Goal: Task Accomplishment & Management: Use online tool/utility

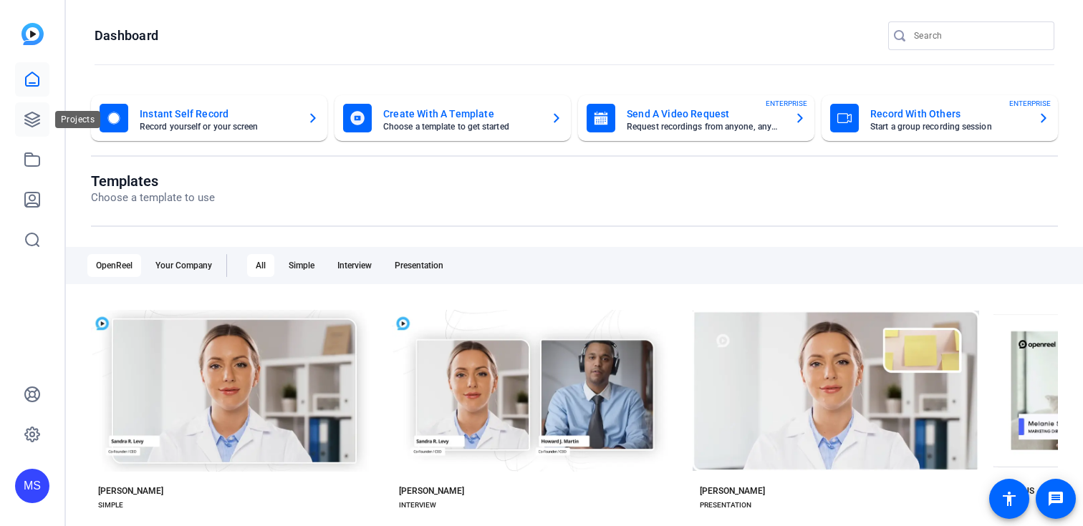
click at [33, 115] on icon at bounding box center [32, 119] width 17 height 17
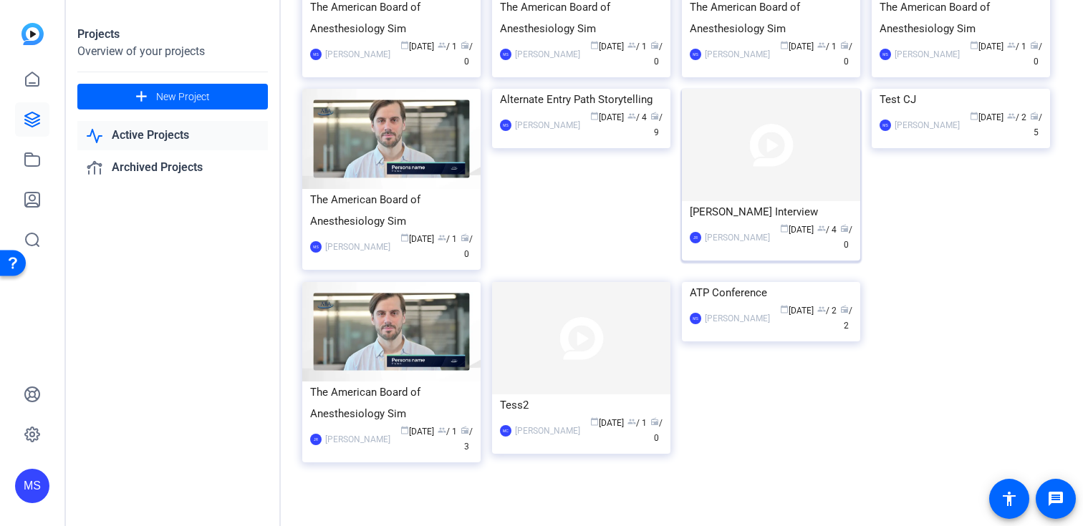
scroll to position [211, 0]
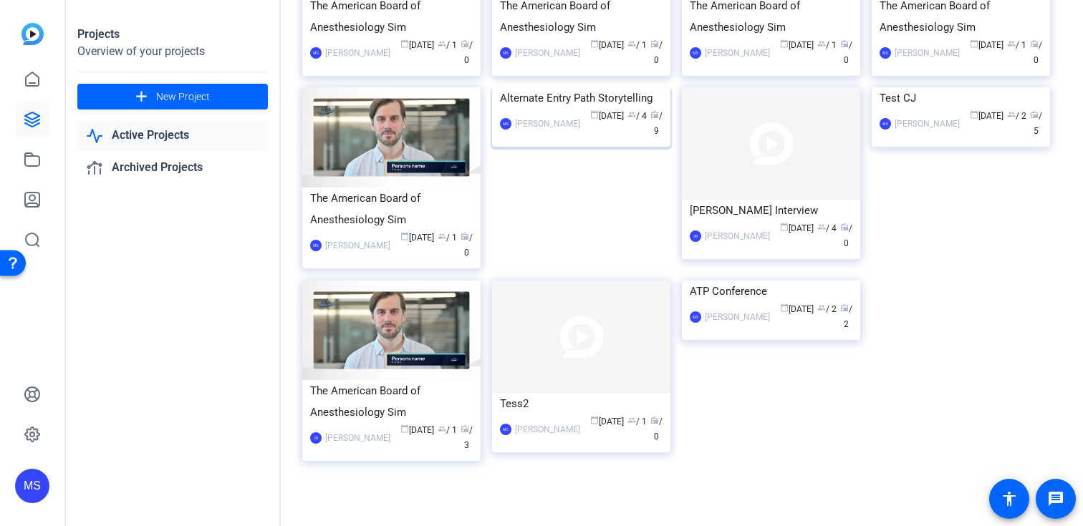
click at [559, 109] on div "Alternate Entry Path Storytelling" at bounding box center [581, 97] width 163 height 21
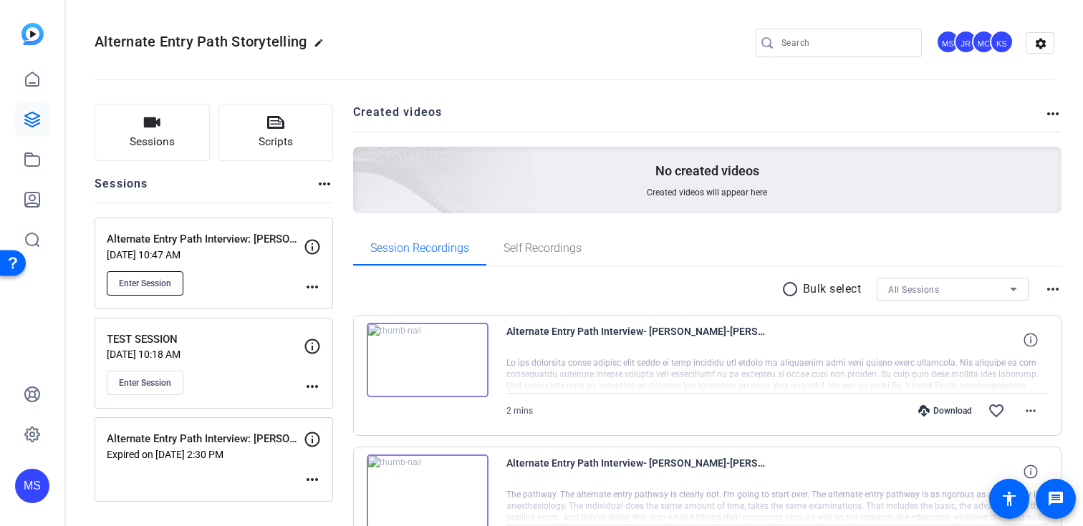
click at [177, 280] on button "Enter Session" at bounding box center [145, 283] width 77 height 24
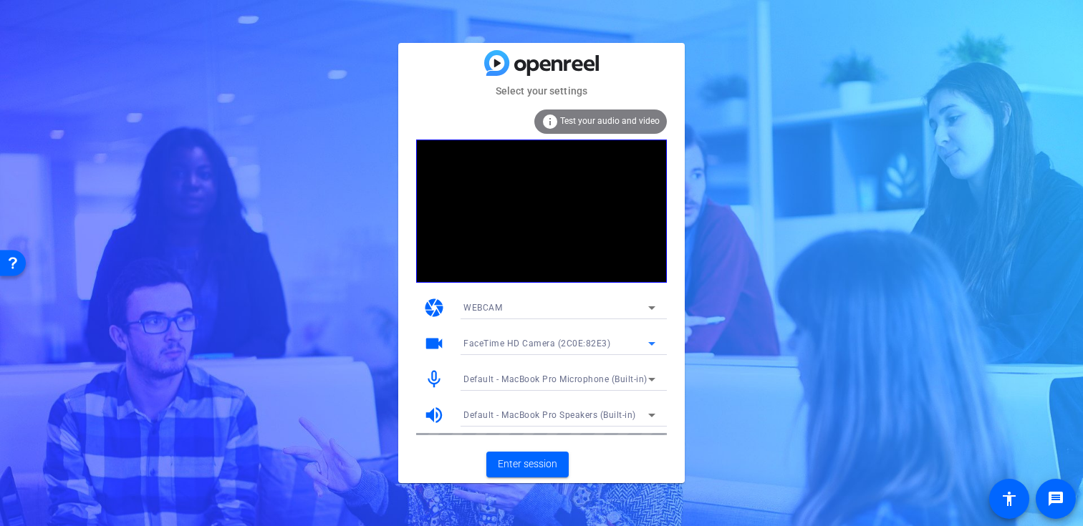
click at [653, 341] on icon at bounding box center [651, 343] width 17 height 17
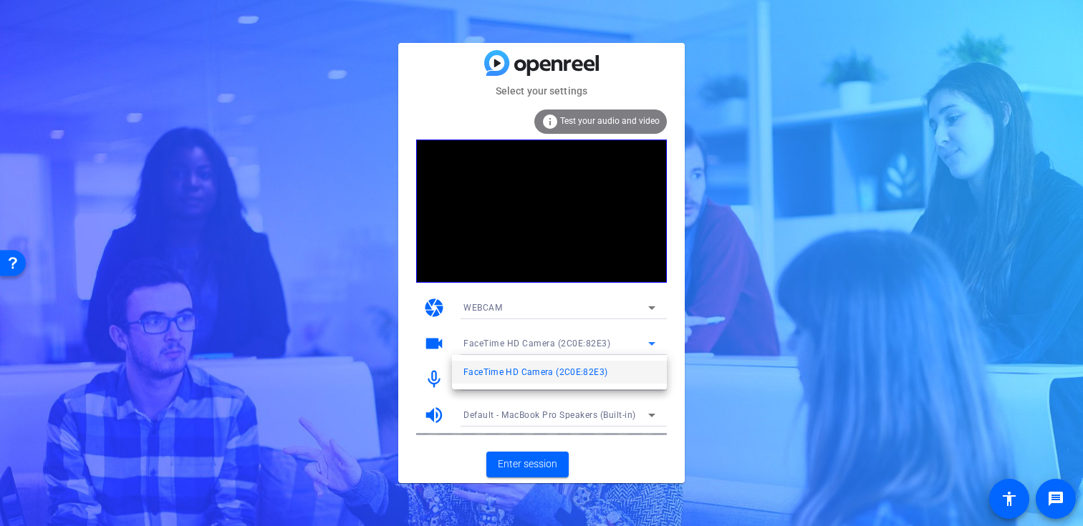
click at [609, 476] on div at bounding box center [541, 263] width 1083 height 526
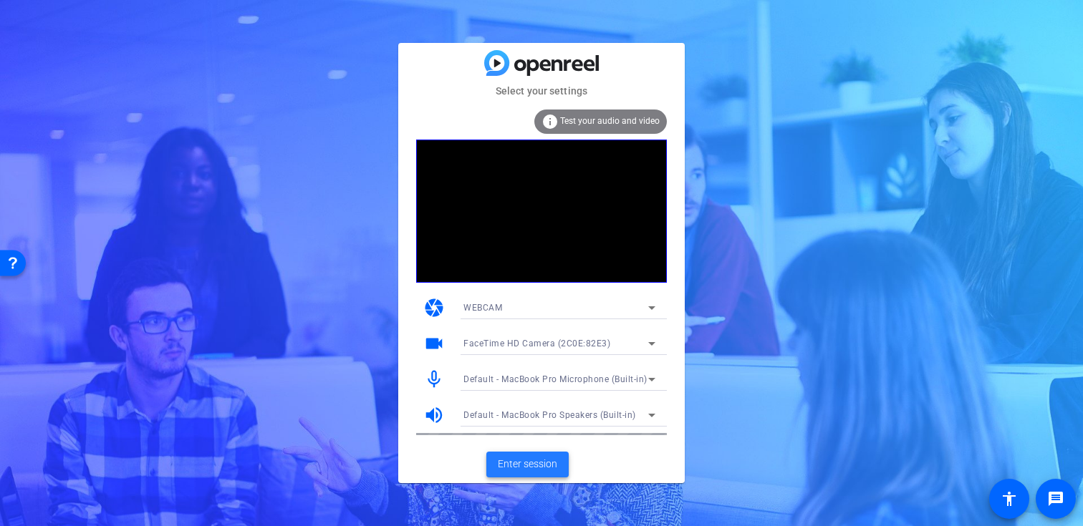
click at [545, 460] on span "Enter session" at bounding box center [527, 464] width 59 height 15
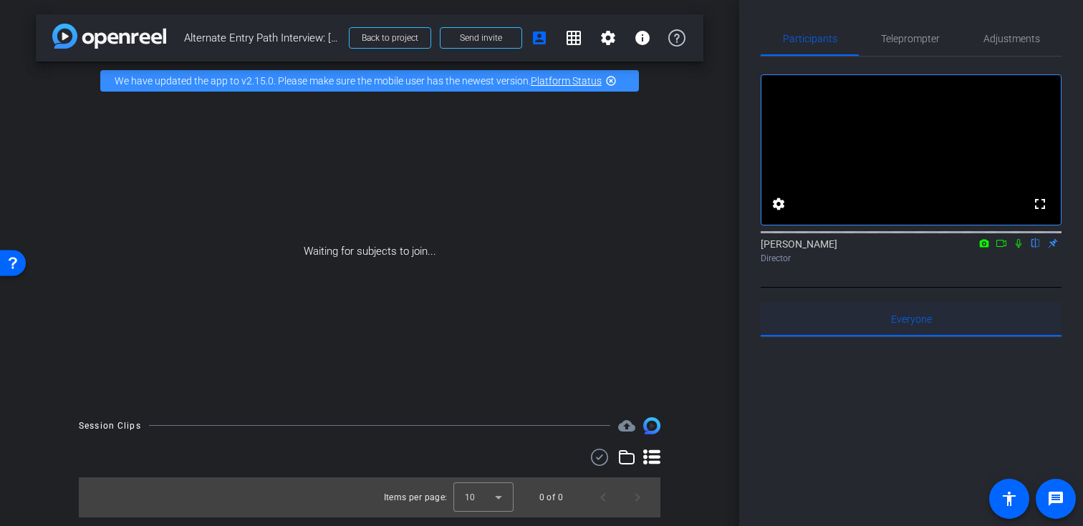
click at [915, 324] on span "Everyone 0" at bounding box center [911, 319] width 41 height 10
click at [1000, 249] on icon at bounding box center [1001, 244] width 11 height 10
click at [542, 34] on mat-icon "account_box" at bounding box center [539, 37] width 17 height 17
click at [608, 43] on mat-icon "settings" at bounding box center [608, 37] width 17 height 17
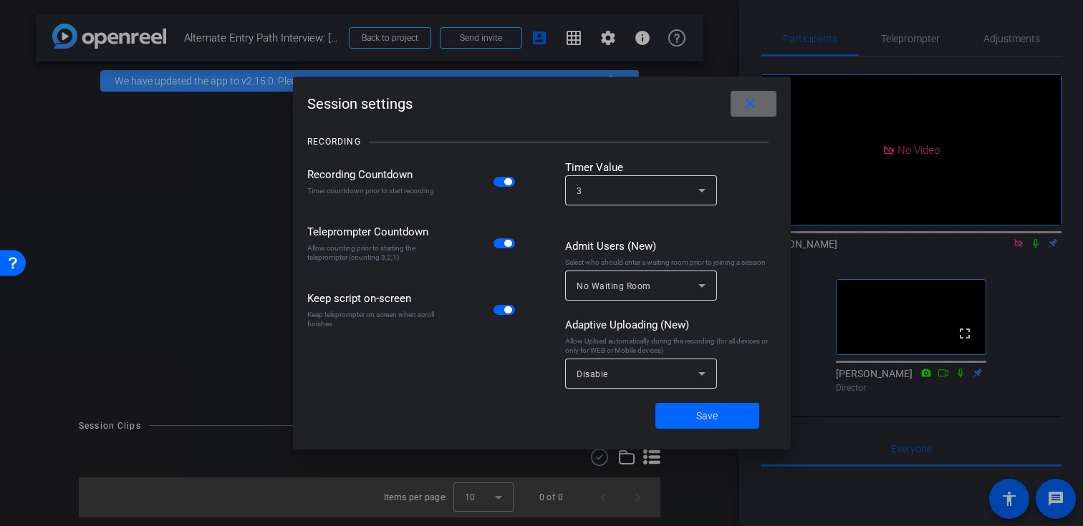
click at [754, 105] on mat-icon "close" at bounding box center [750, 104] width 18 height 18
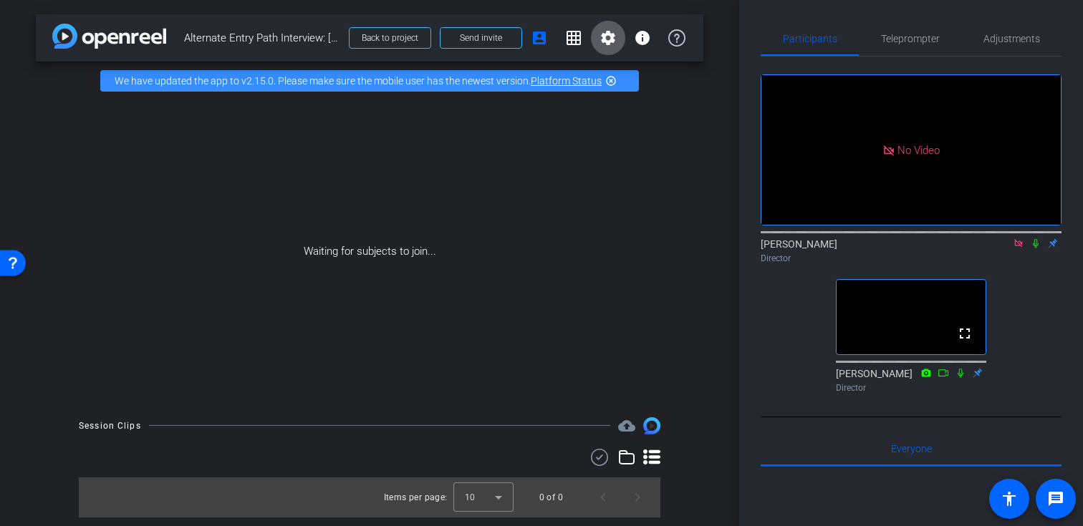
click at [1020, 249] on icon at bounding box center [1018, 244] width 11 height 10
click at [927, 42] on span "Teleprompter" at bounding box center [910, 39] width 59 height 10
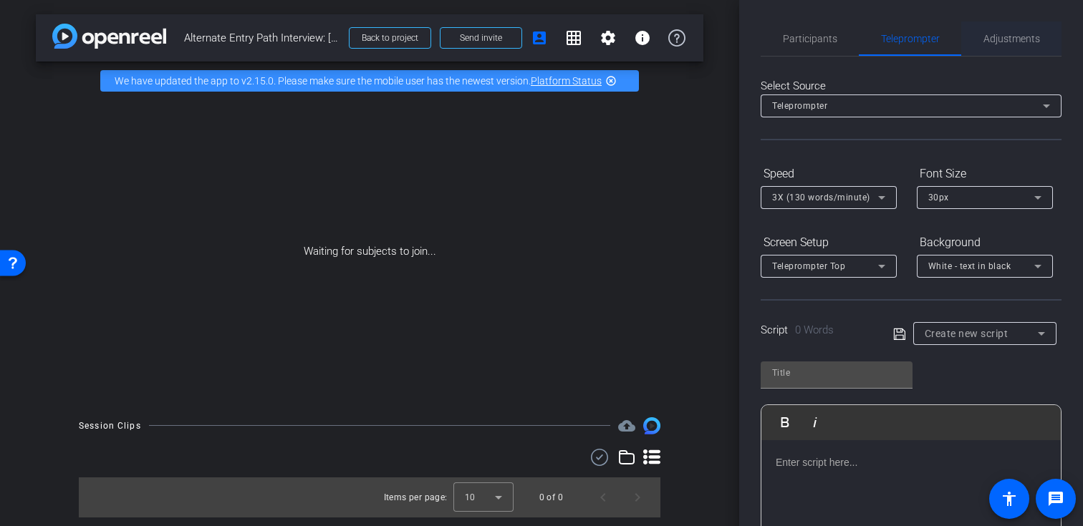
click at [998, 55] on span "Adjustments" at bounding box center [1011, 38] width 57 height 34
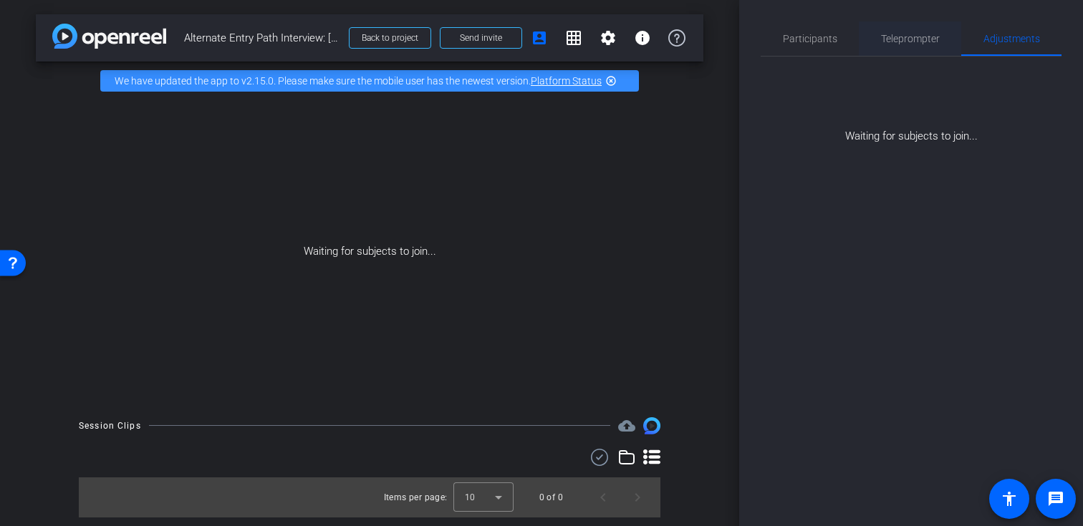
click at [931, 30] on span "Teleprompter" at bounding box center [910, 38] width 59 height 34
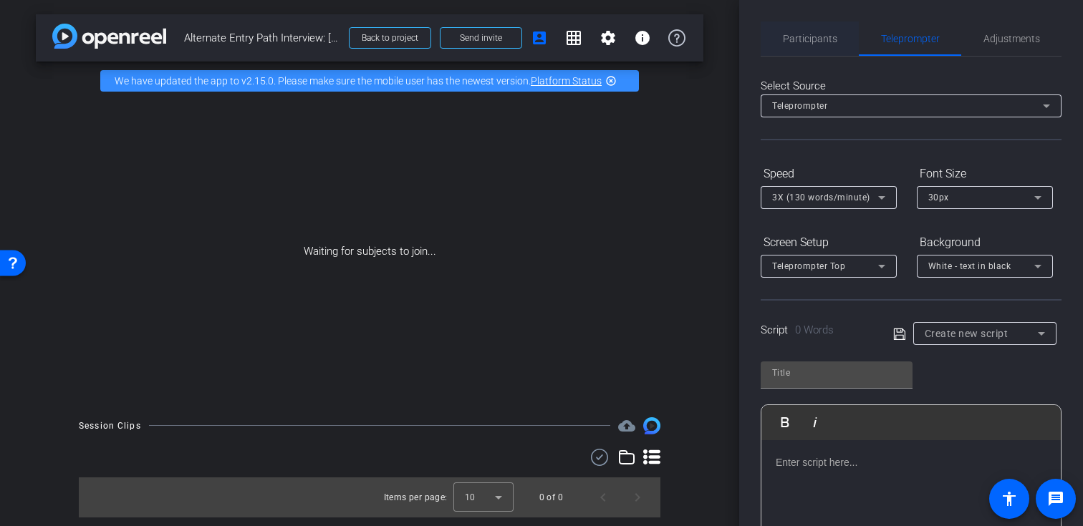
click at [807, 29] on span "Participants" at bounding box center [810, 38] width 54 height 34
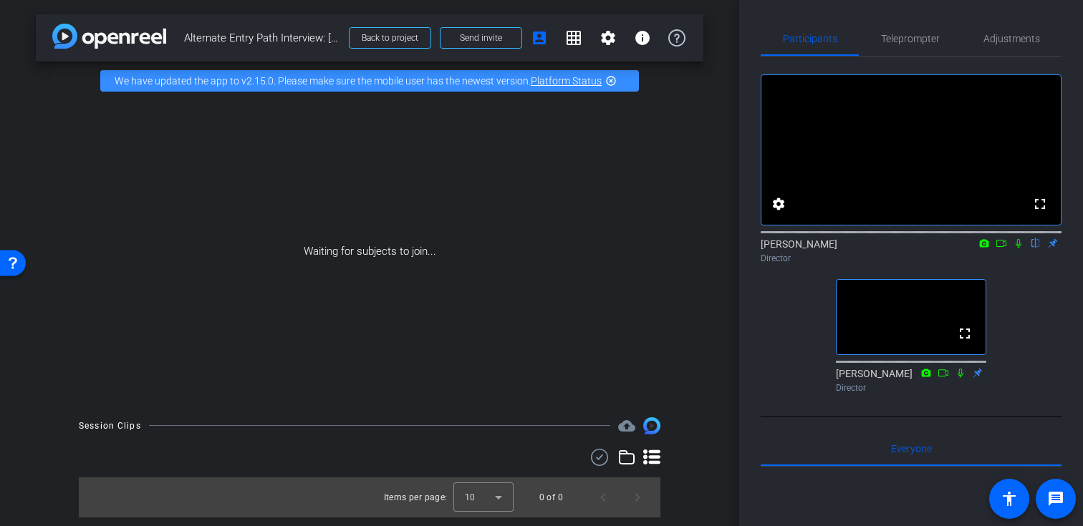
click at [1020, 249] on icon at bounding box center [1019, 243] width 6 height 9
click at [1020, 249] on icon at bounding box center [1019, 243] width 8 height 9
click at [609, 37] on mat-icon "settings" at bounding box center [608, 37] width 17 height 17
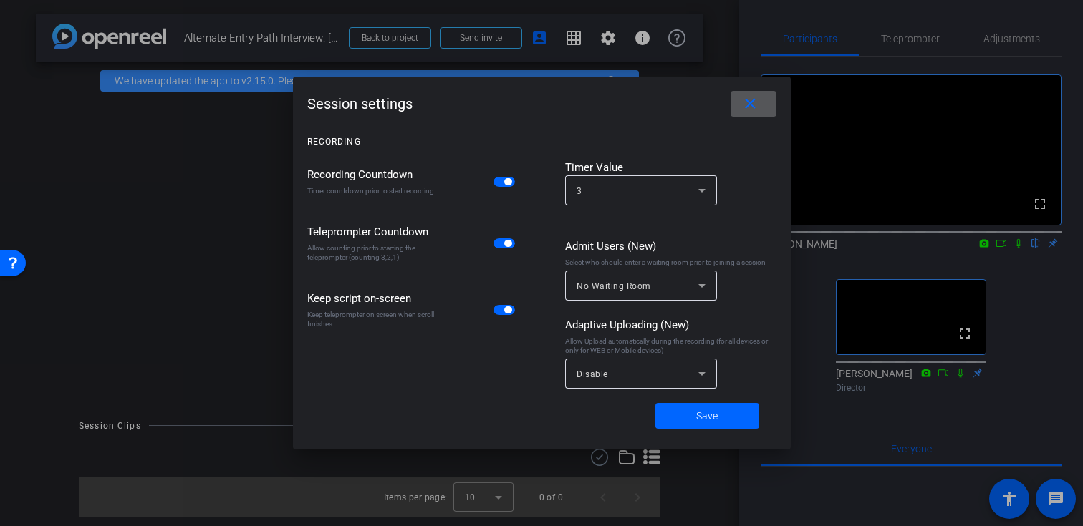
click at [681, 284] on div "No Waiting Room" at bounding box center [638, 286] width 122 height 18
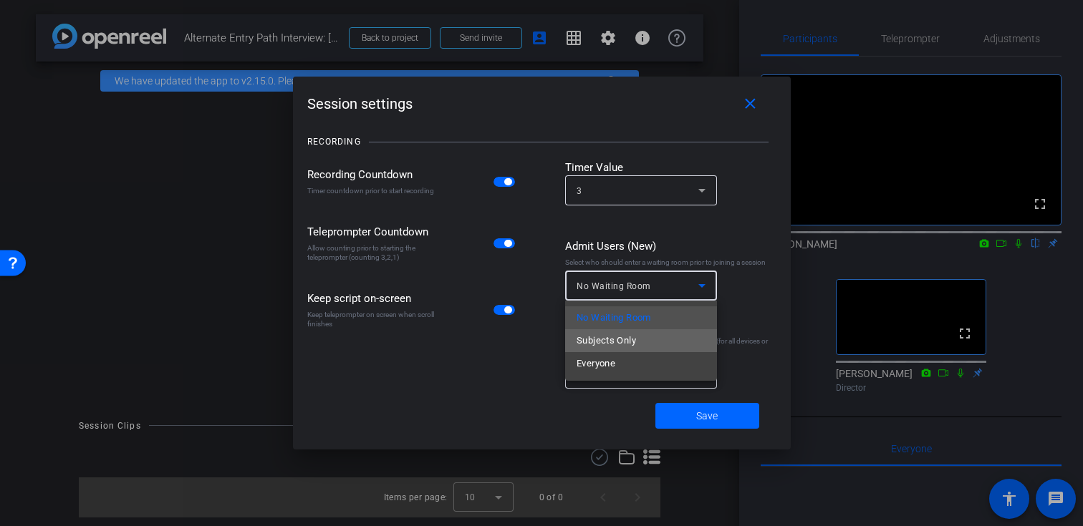
click at [675, 336] on mat-option "Subjects Only" at bounding box center [641, 340] width 152 height 23
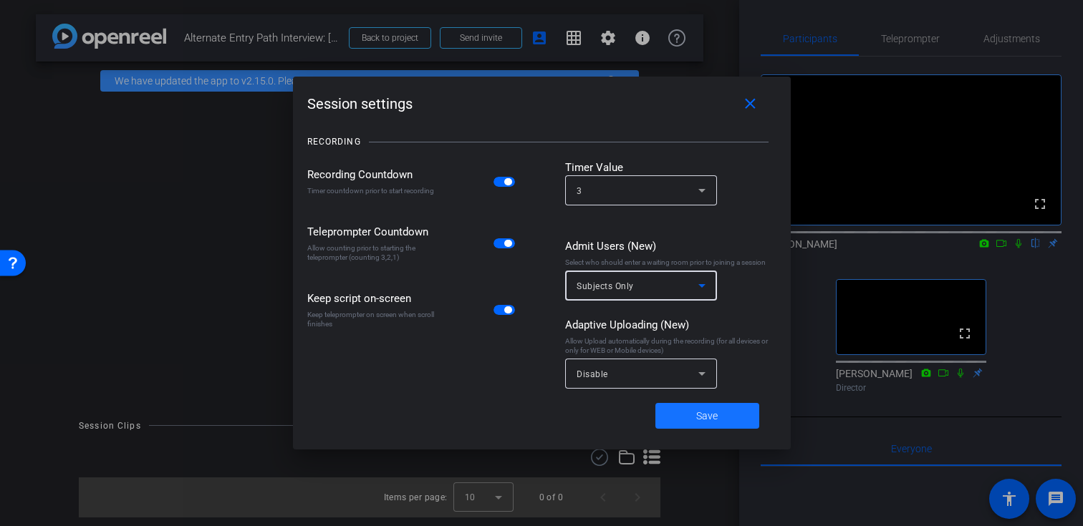
click at [723, 418] on span at bounding box center [707, 416] width 104 height 34
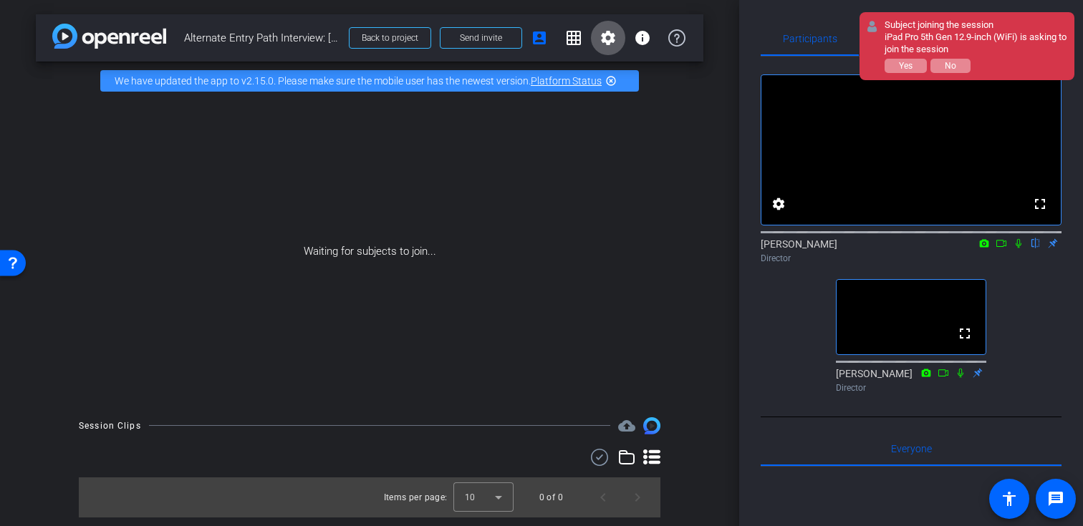
click at [1014, 249] on icon at bounding box center [1018, 244] width 11 height 10
click at [1001, 249] on icon at bounding box center [1001, 244] width 11 height 10
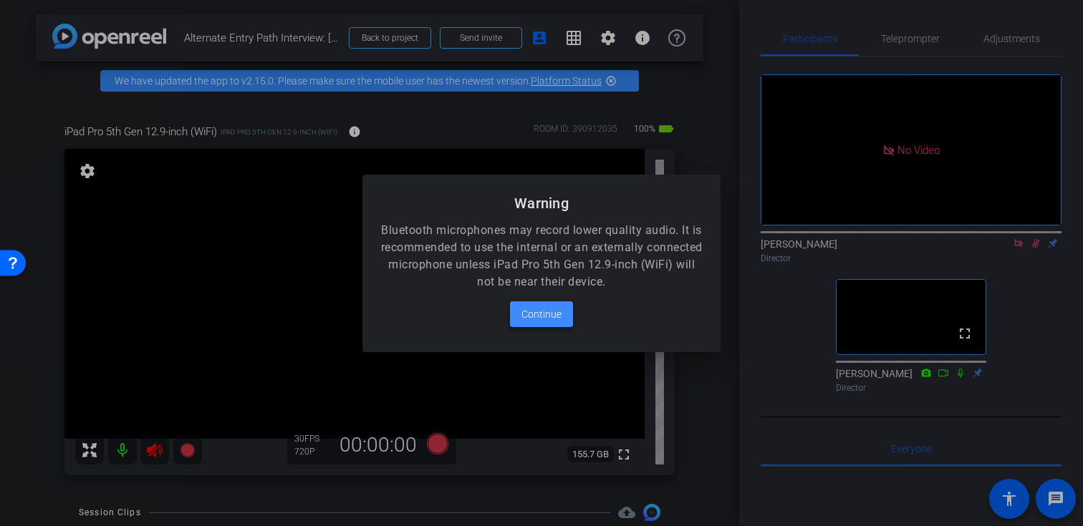
click at [560, 317] on span "Continue" at bounding box center [541, 314] width 40 height 17
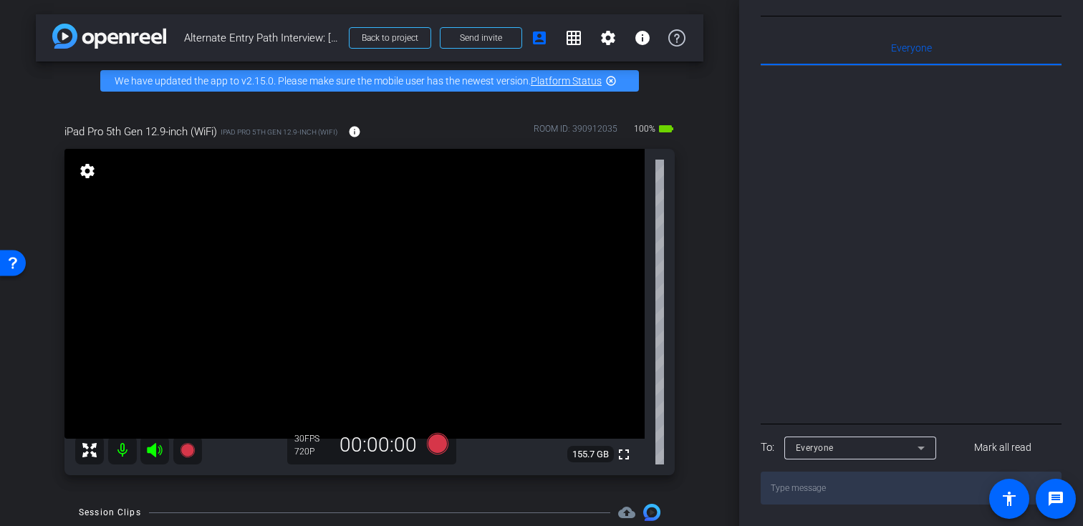
scroll to position [591, 0]
click at [900, 447] on div "Everyone" at bounding box center [857, 448] width 122 height 18
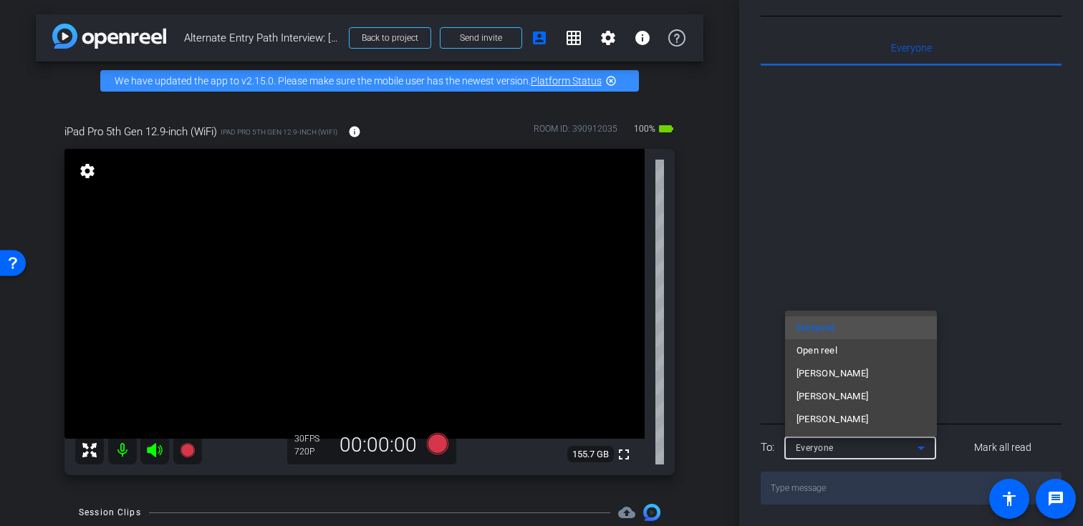
scroll to position [567, 0]
click at [875, 357] on mat-option "Open reel" at bounding box center [861, 351] width 152 height 23
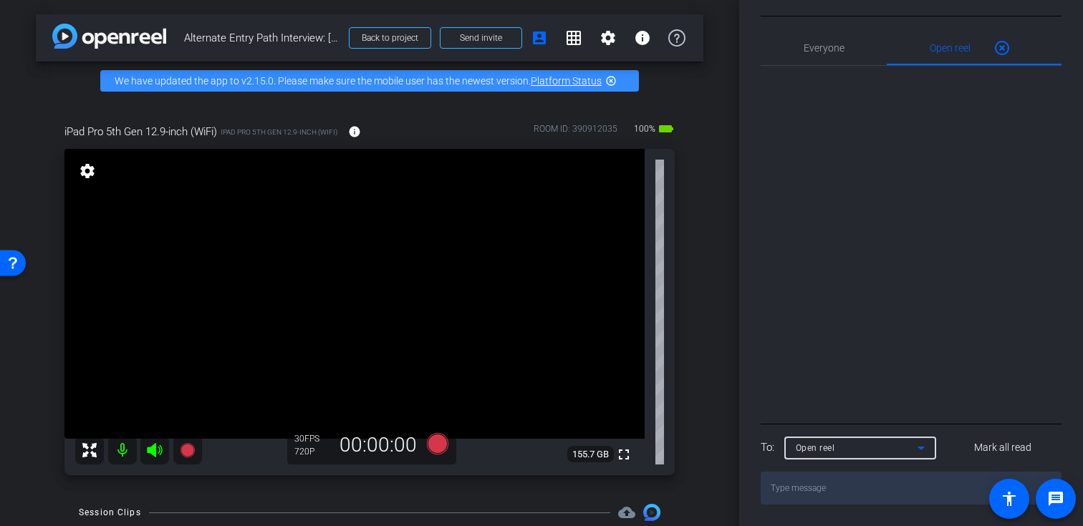
click at [839, 498] on textarea at bounding box center [911, 488] width 301 height 33
type textarea "Hello! We are all set and ready to go"
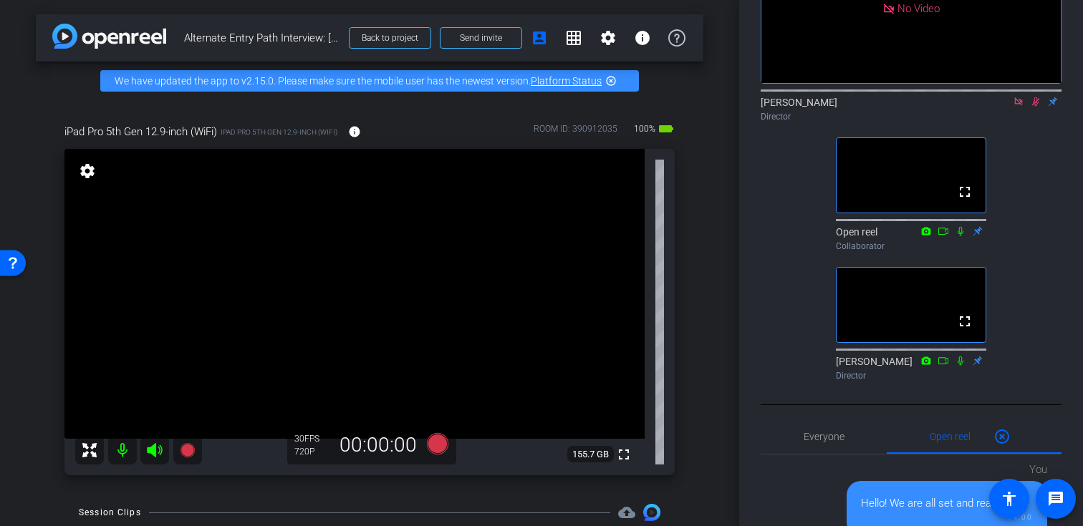
scroll to position [0, 0]
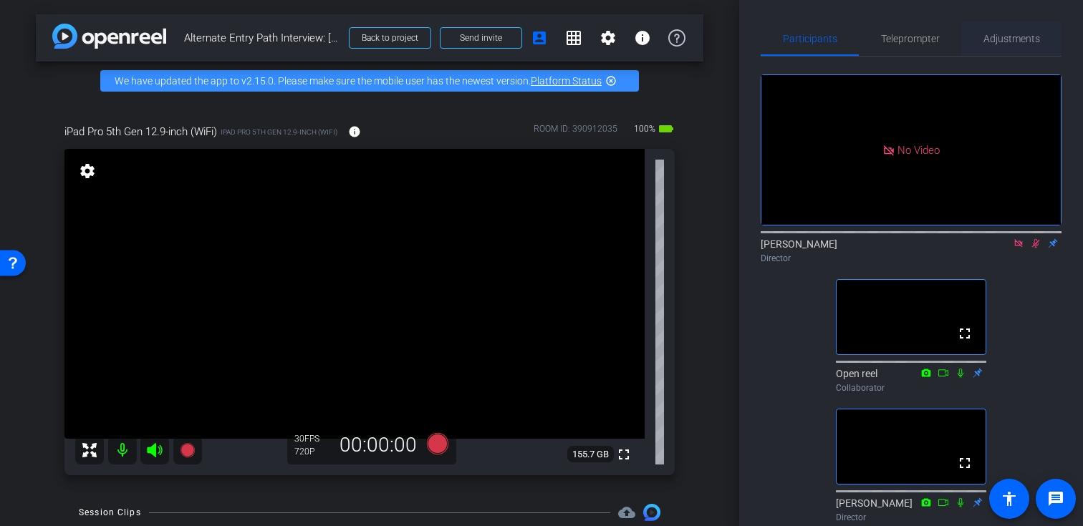
click at [1016, 36] on span "Adjustments" at bounding box center [1011, 39] width 57 height 10
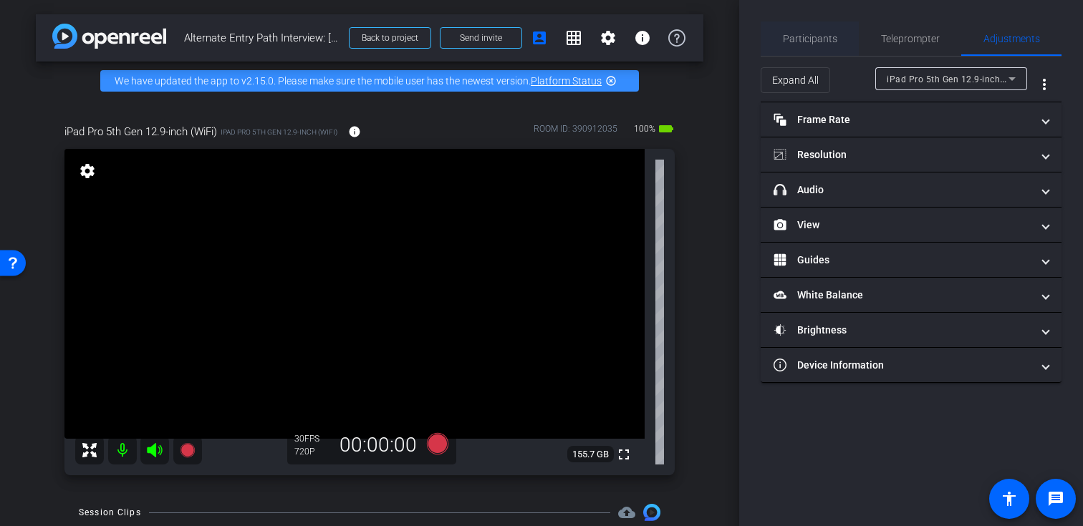
click at [831, 37] on span "Participants" at bounding box center [810, 39] width 54 height 10
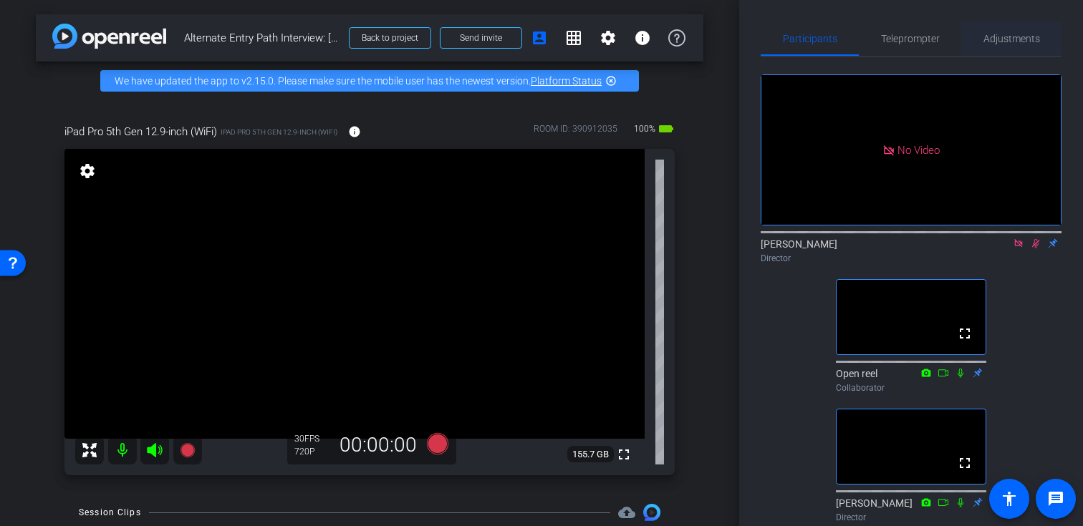
click at [1020, 42] on span "Adjustments" at bounding box center [1011, 39] width 57 height 10
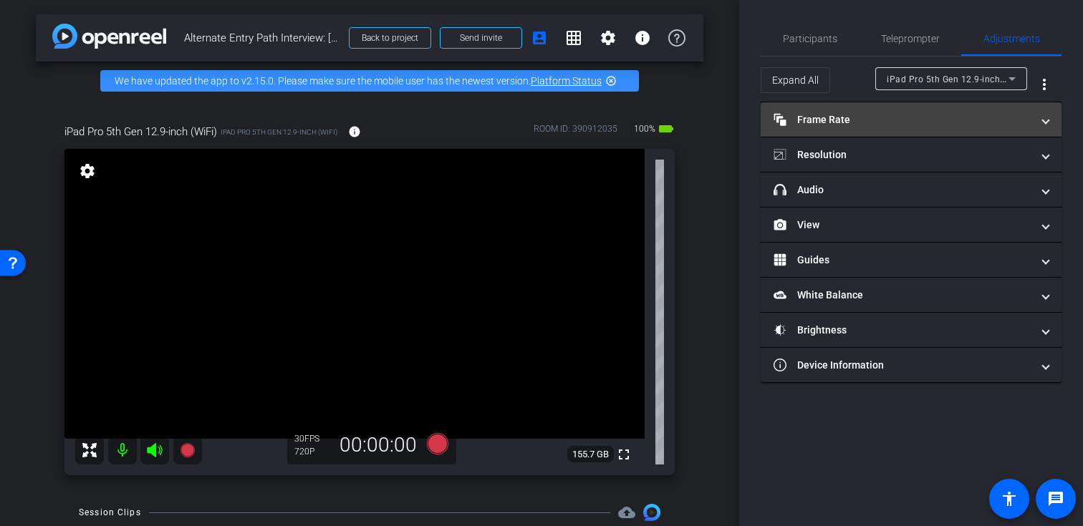
click at [925, 127] on mat-expansion-panel-header "Frame Rate Frame Rate" at bounding box center [911, 119] width 301 height 34
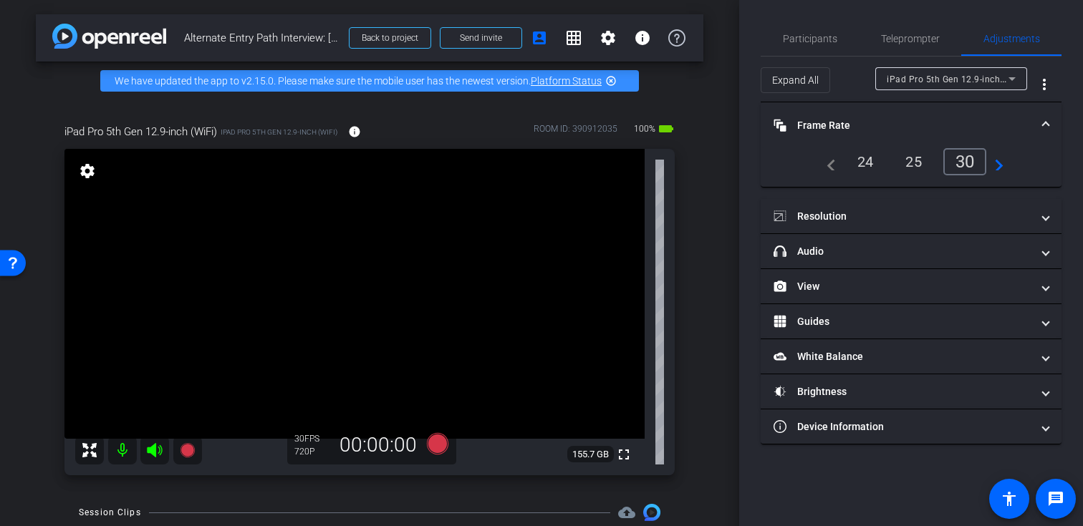
click at [995, 160] on mat-icon "navigate_next" at bounding box center [994, 161] width 17 height 17
click at [960, 163] on div "60" at bounding box center [968, 162] width 38 height 24
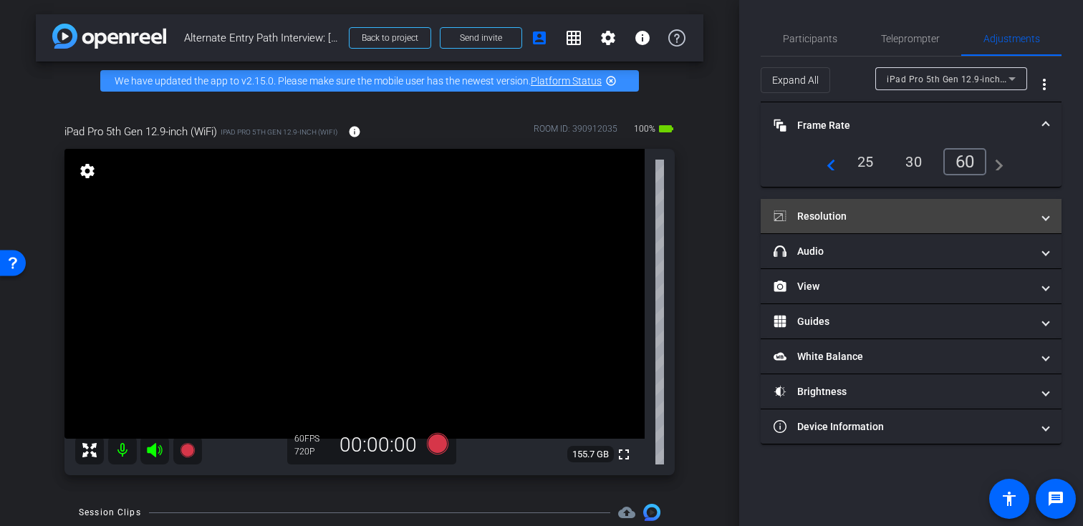
click at [892, 216] on mat-panel-title "Resolution" at bounding box center [903, 216] width 258 height 15
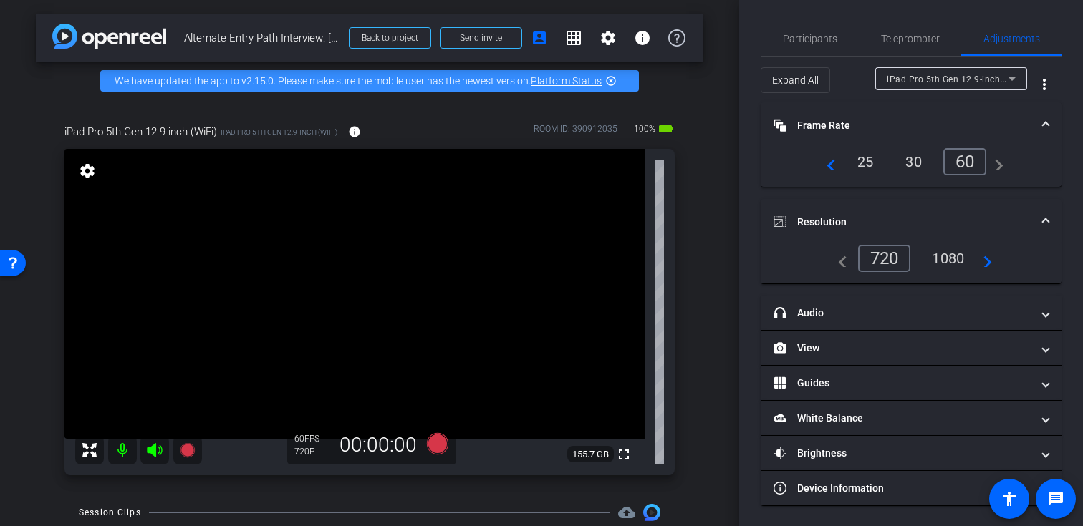
click at [961, 258] on div "1080" at bounding box center [948, 258] width 54 height 24
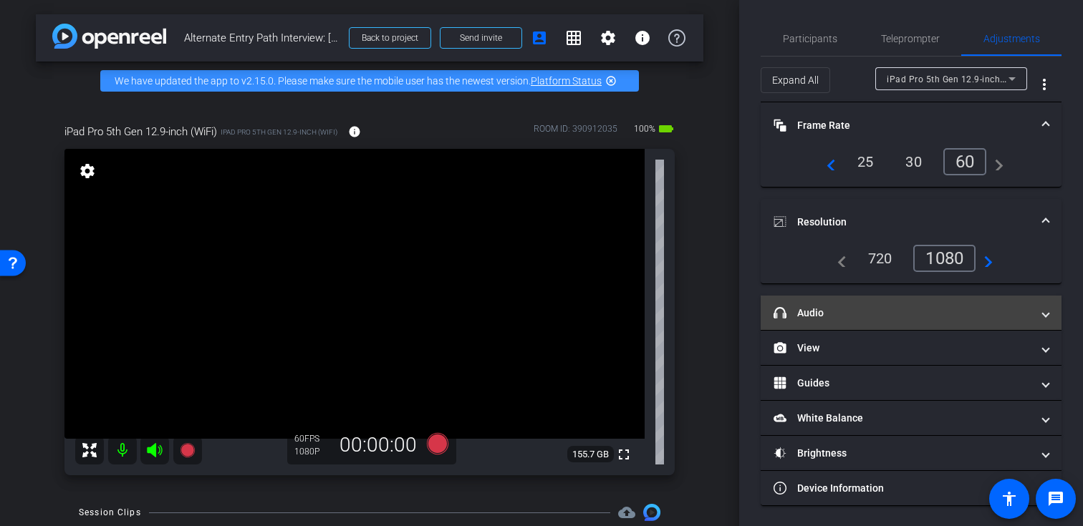
click at [885, 317] on mat-panel-title "headphone icon Audio" at bounding box center [903, 313] width 258 height 15
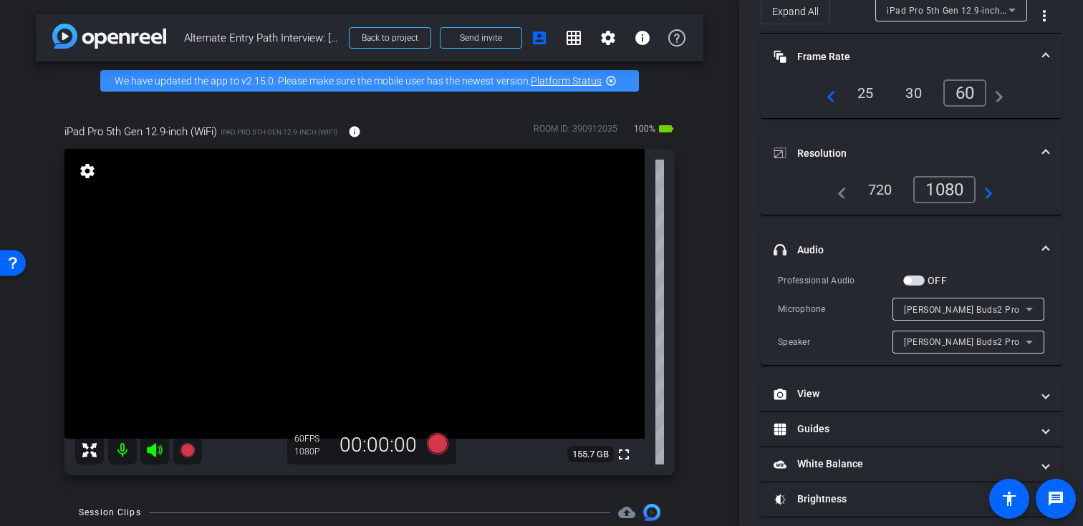
scroll to position [116, 0]
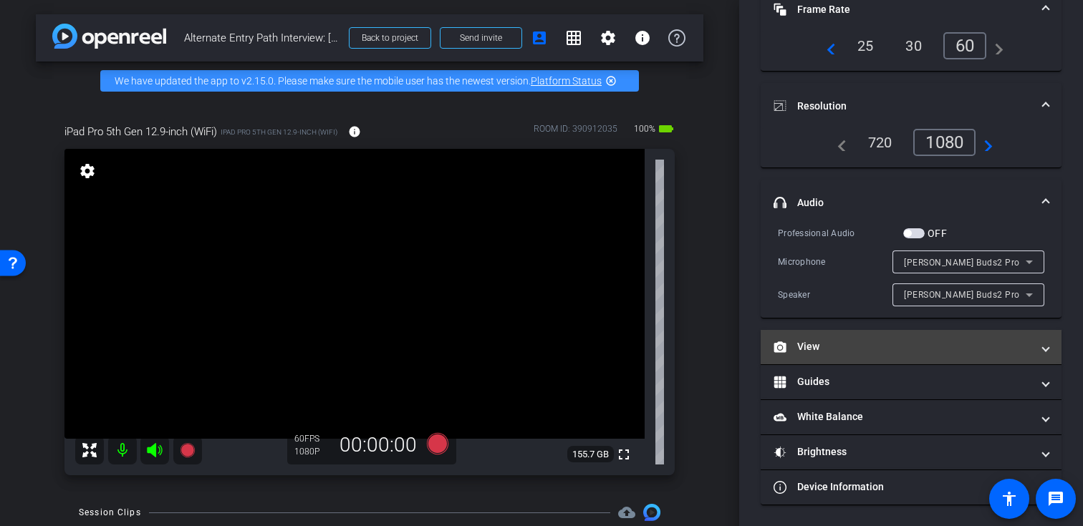
click at [908, 347] on mat-panel-title "View" at bounding box center [903, 347] width 258 height 15
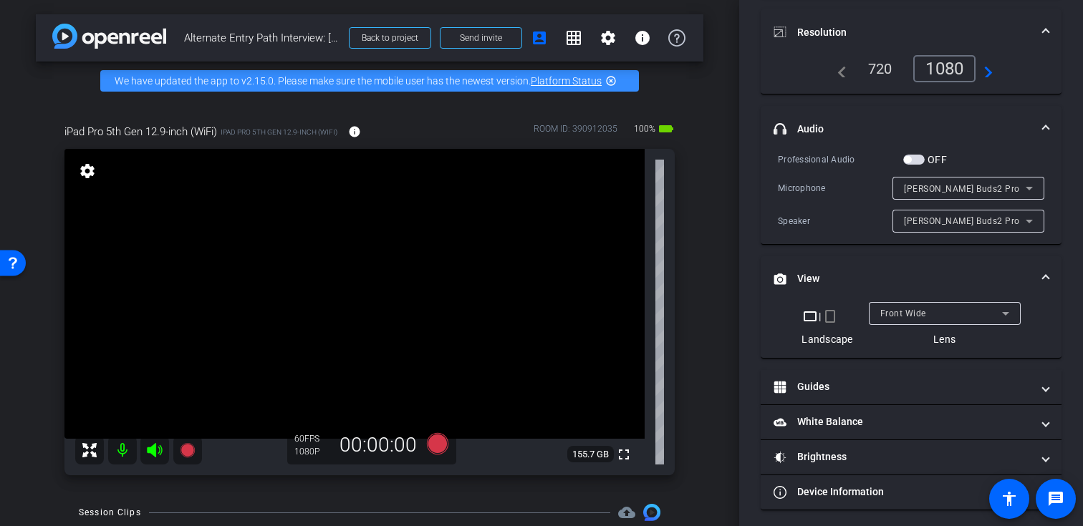
scroll to position [195, 0]
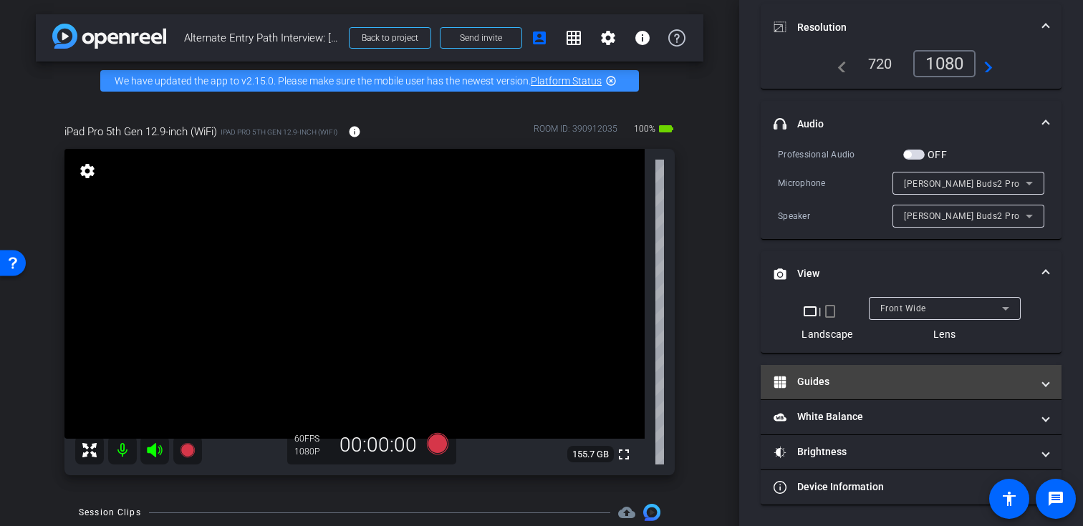
click at [892, 385] on mat-panel-title "Guides" at bounding box center [903, 382] width 258 height 15
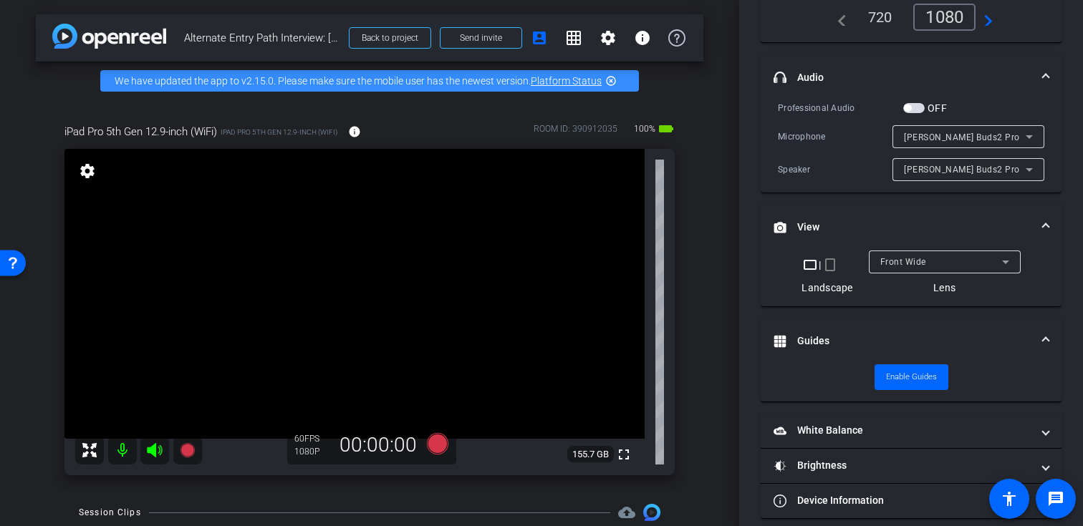
scroll to position [255, 0]
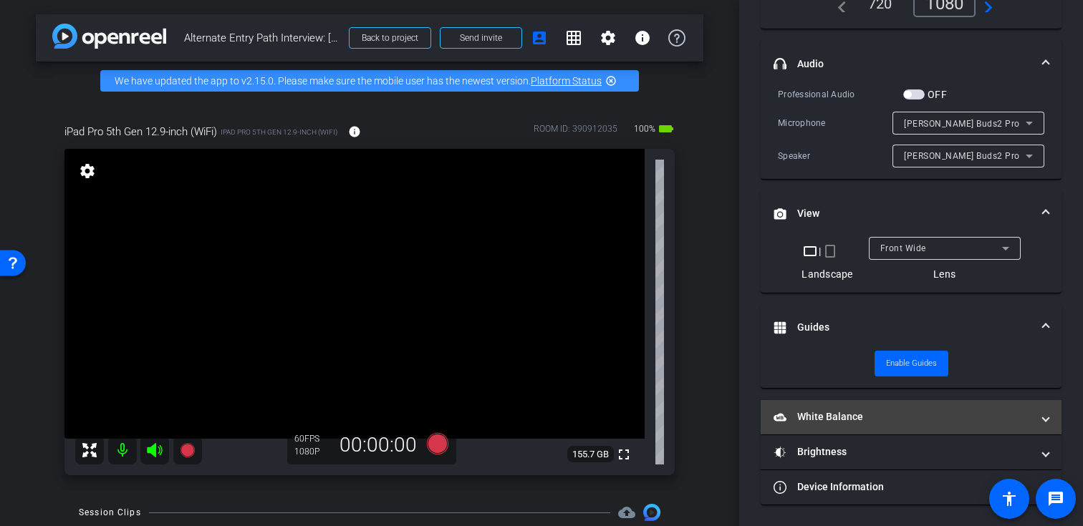
click at [879, 413] on mat-panel-title "White Balance White Balance" at bounding box center [903, 417] width 258 height 15
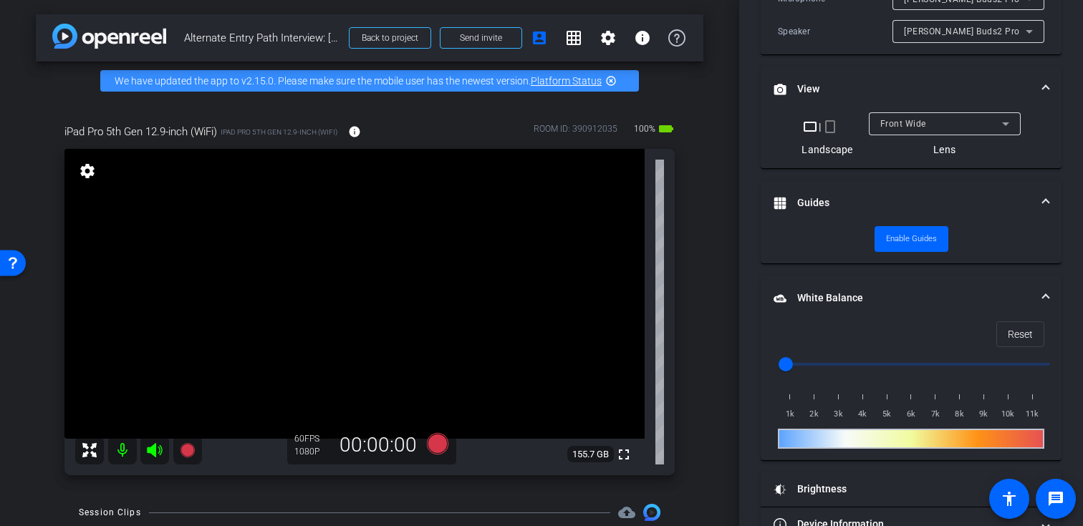
scroll to position [382, 0]
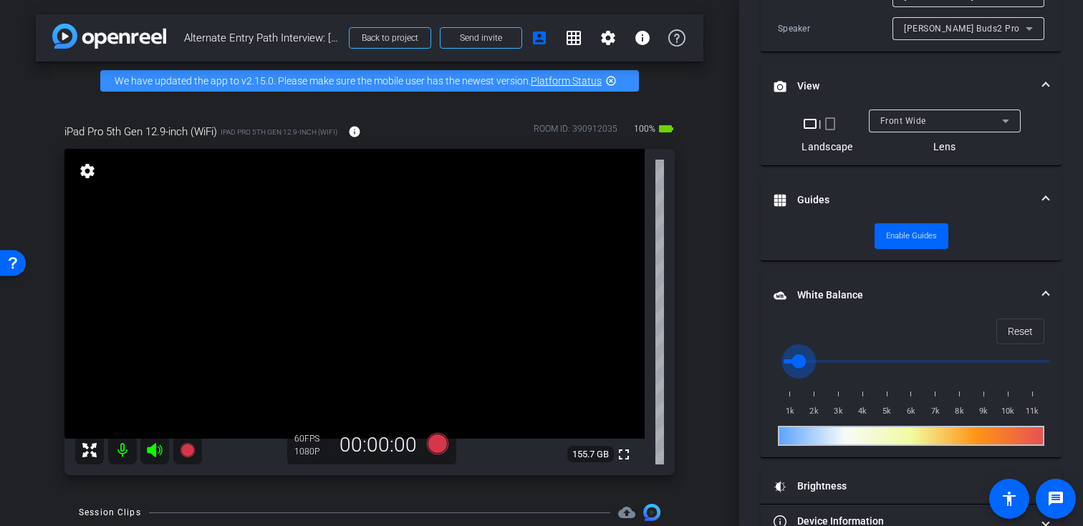
drag, startPoint x: 786, startPoint y: 359, endPoint x: 794, endPoint y: 360, distance: 7.3
click at [794, 360] on input "range" at bounding box center [917, 362] width 297 height 32
click at [794, 434] on div at bounding box center [911, 436] width 266 height 20
drag, startPoint x: 798, startPoint y: 360, endPoint x: 779, endPoint y: 360, distance: 18.6
type input "1000"
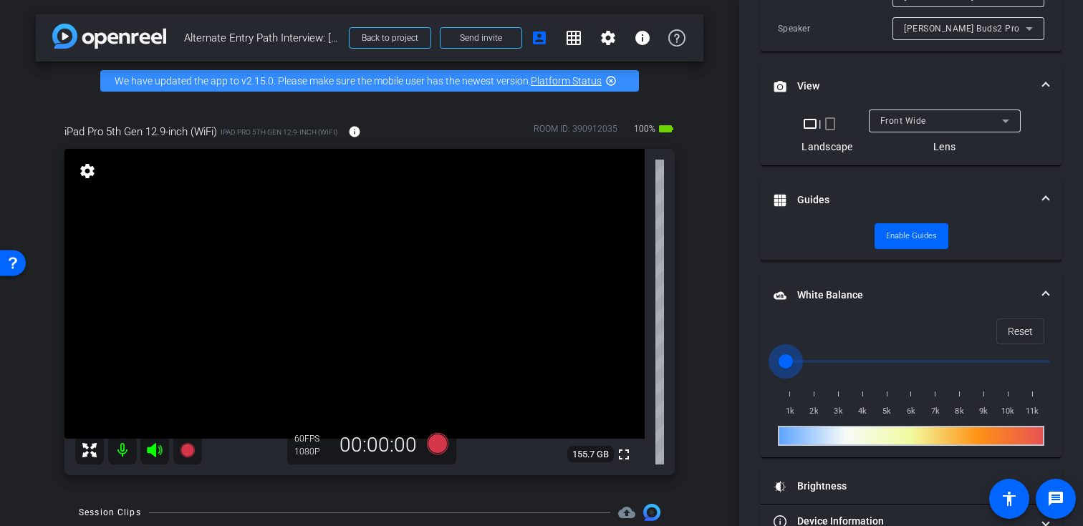
click at [779, 360] on input "range" at bounding box center [917, 362] width 297 height 32
click at [1035, 329] on span at bounding box center [1020, 331] width 47 height 34
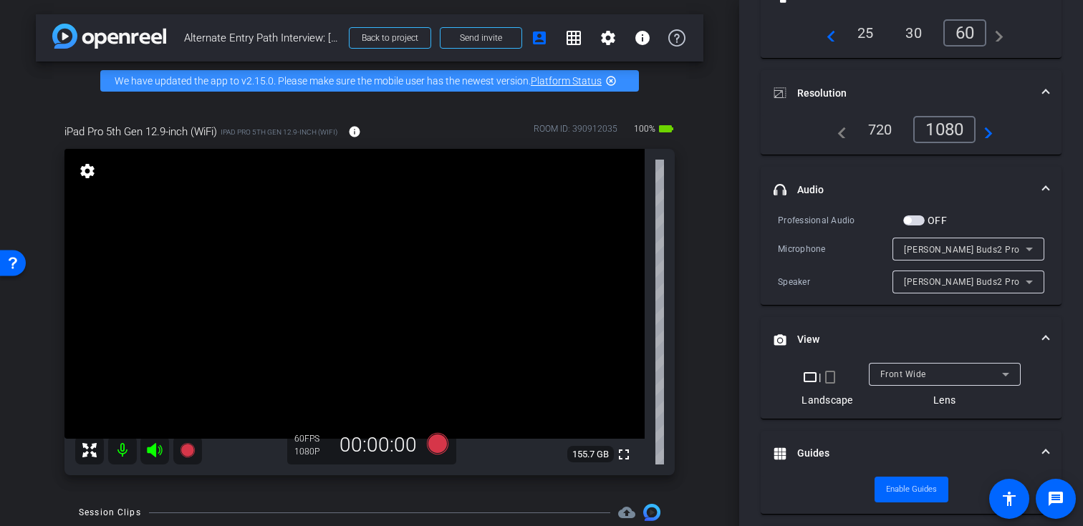
scroll to position [0, 0]
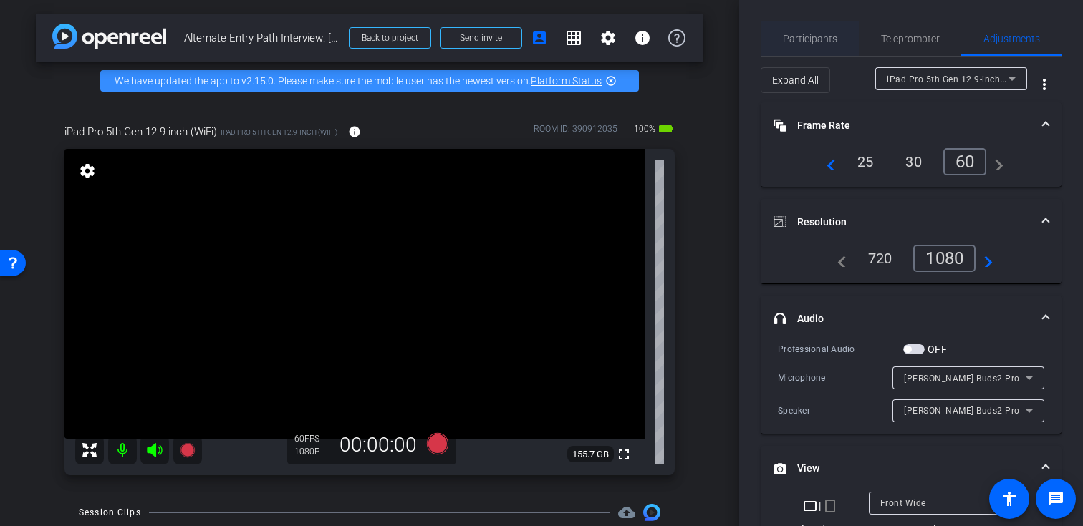
click at [839, 43] on div "Participants" at bounding box center [810, 38] width 98 height 34
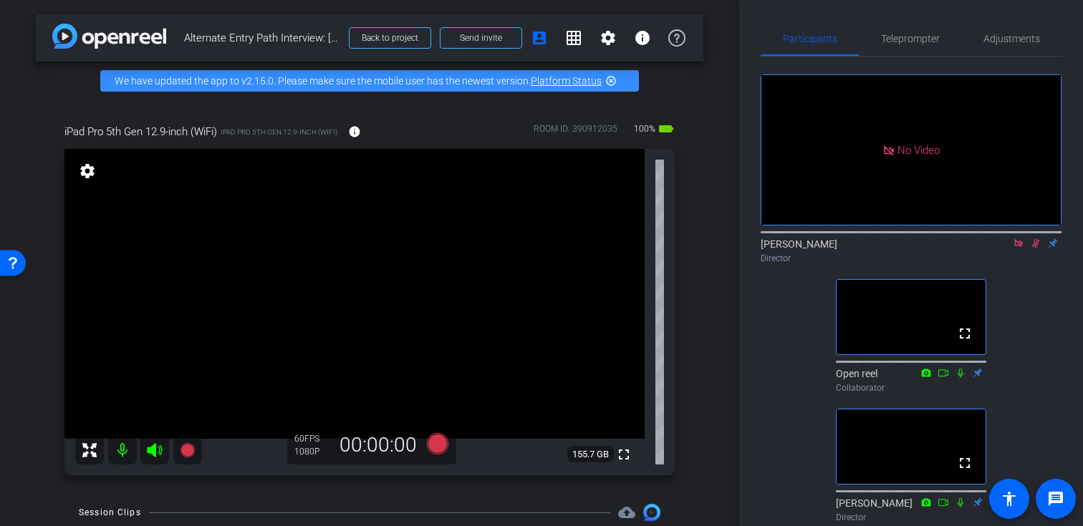
click at [1036, 239] on icon at bounding box center [1036, 243] width 8 height 9
click at [1016, 39] on span "Adjustments" at bounding box center [1011, 39] width 57 height 10
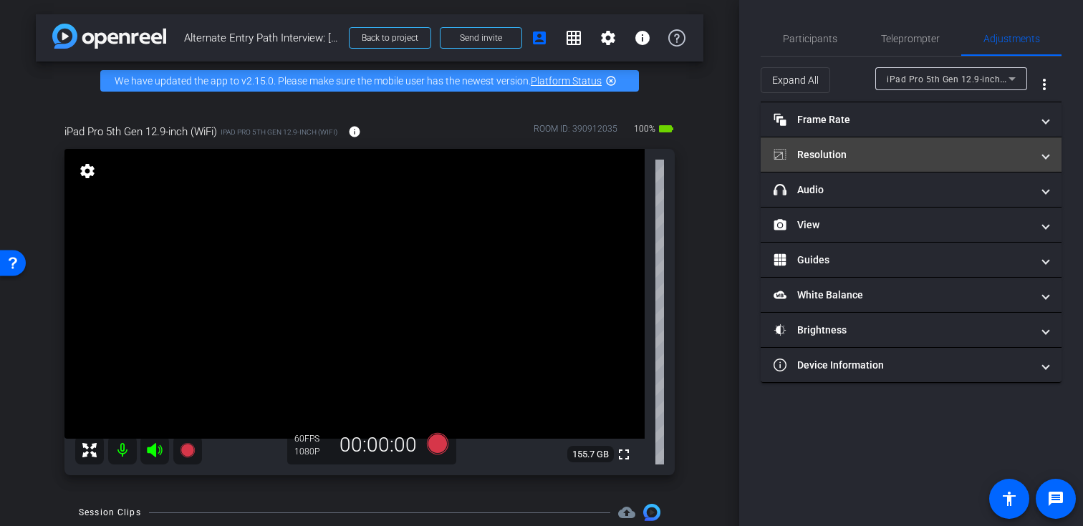
click at [976, 160] on mat-panel-title "Resolution" at bounding box center [903, 155] width 258 height 15
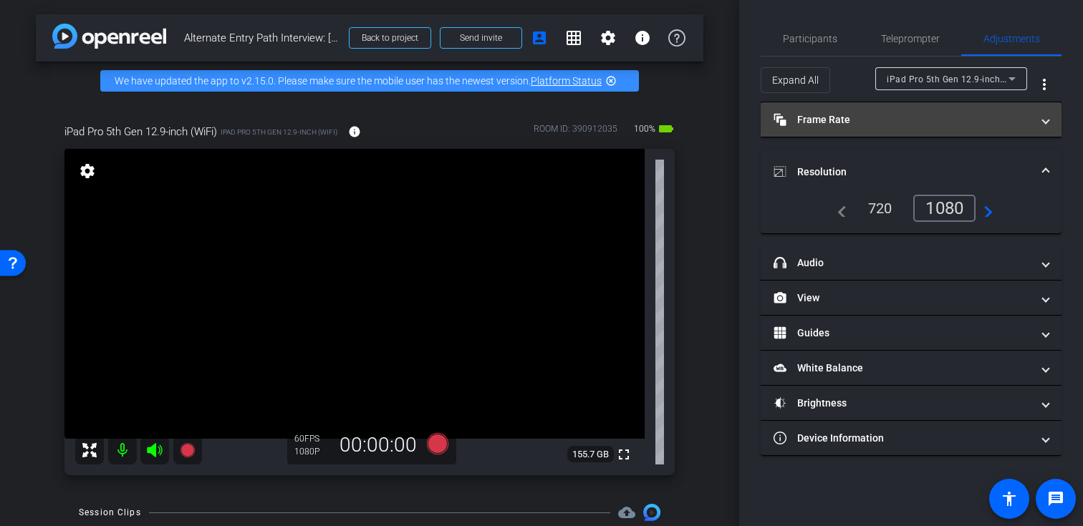
click at [910, 135] on mat-expansion-panel-header "Frame Rate Frame Rate" at bounding box center [911, 119] width 301 height 34
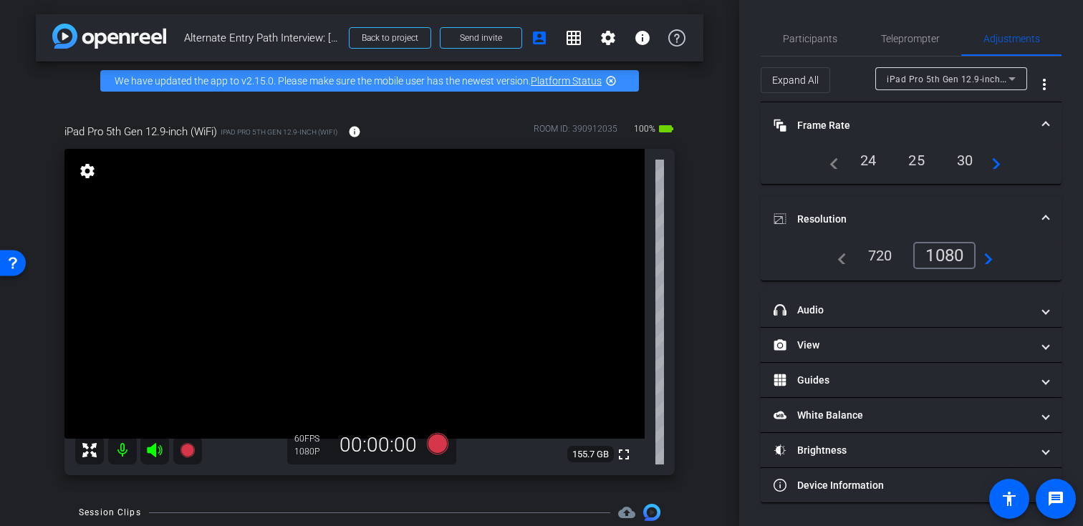
click at [964, 163] on div "30" at bounding box center [965, 160] width 38 height 24
click at [996, 168] on mat-icon "navigate_next" at bounding box center [994, 161] width 17 height 17
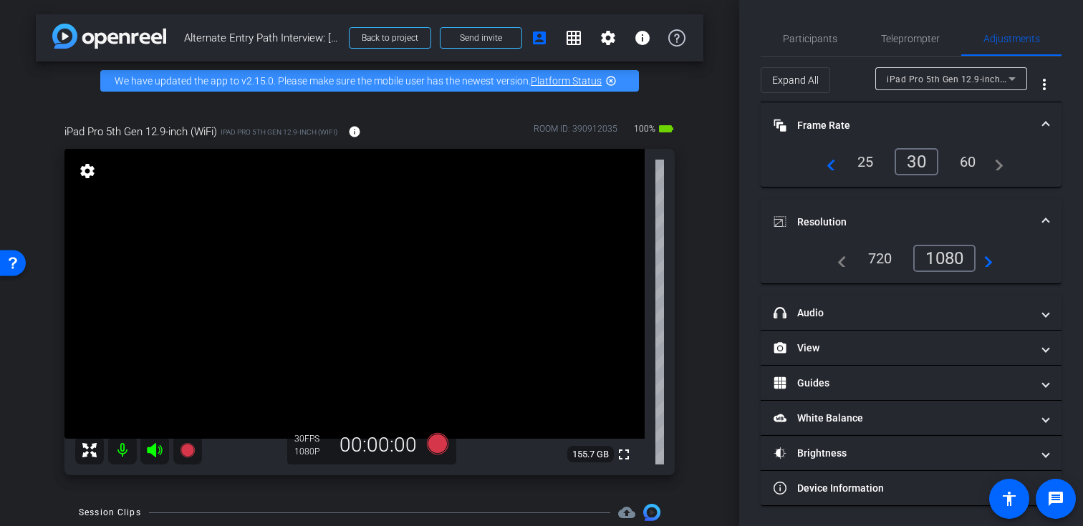
click at [963, 163] on div "60" at bounding box center [968, 162] width 38 height 24
click at [908, 36] on span "Teleprompter" at bounding box center [910, 39] width 59 height 10
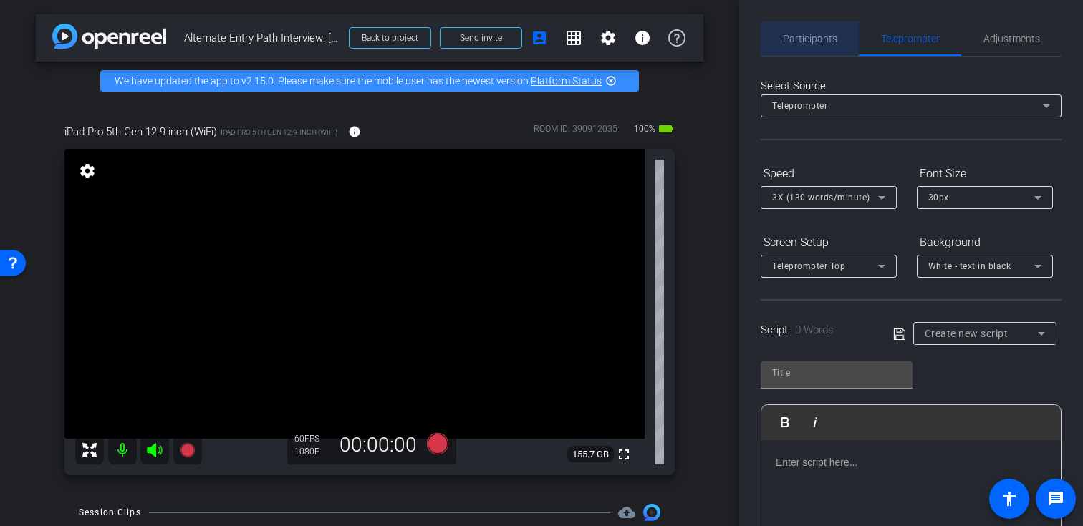
click at [806, 38] on span "Participants" at bounding box center [810, 39] width 54 height 10
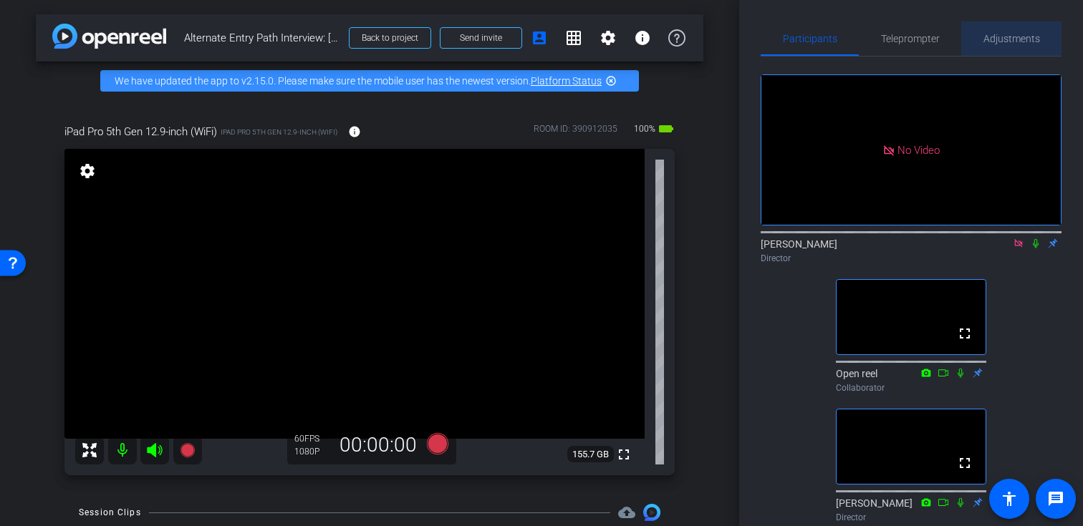
click at [1020, 39] on span "Adjustments" at bounding box center [1011, 39] width 57 height 10
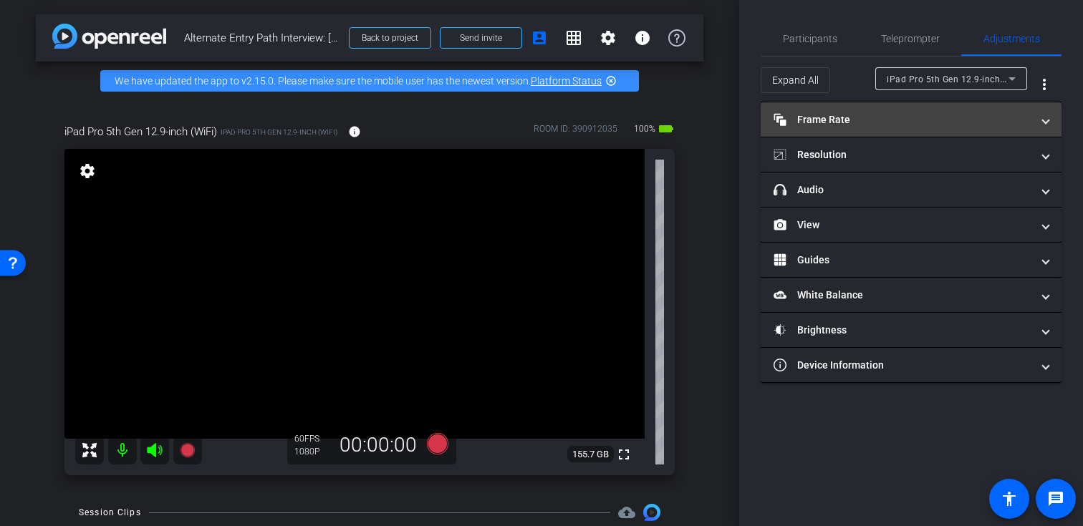
click at [1009, 120] on mat-panel-title "Frame Rate Frame Rate" at bounding box center [903, 119] width 258 height 15
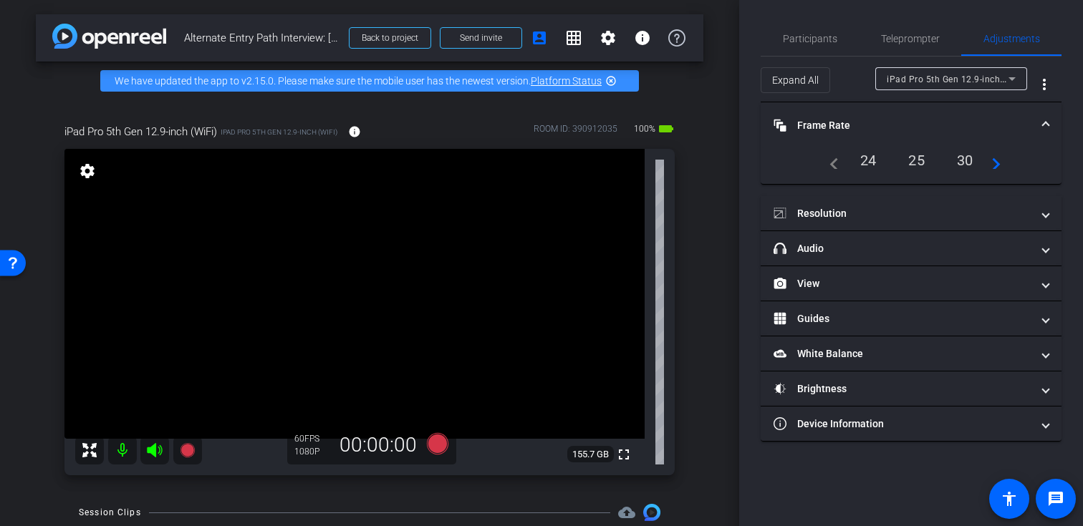
click at [998, 163] on mat-icon "navigate_next" at bounding box center [991, 160] width 17 height 17
click at [953, 158] on div "60" at bounding box center [965, 161] width 44 height 27
click at [1011, 44] on span "Adjustments" at bounding box center [1011, 39] width 57 height 10
click at [918, 41] on span "Teleprompter" at bounding box center [910, 39] width 59 height 10
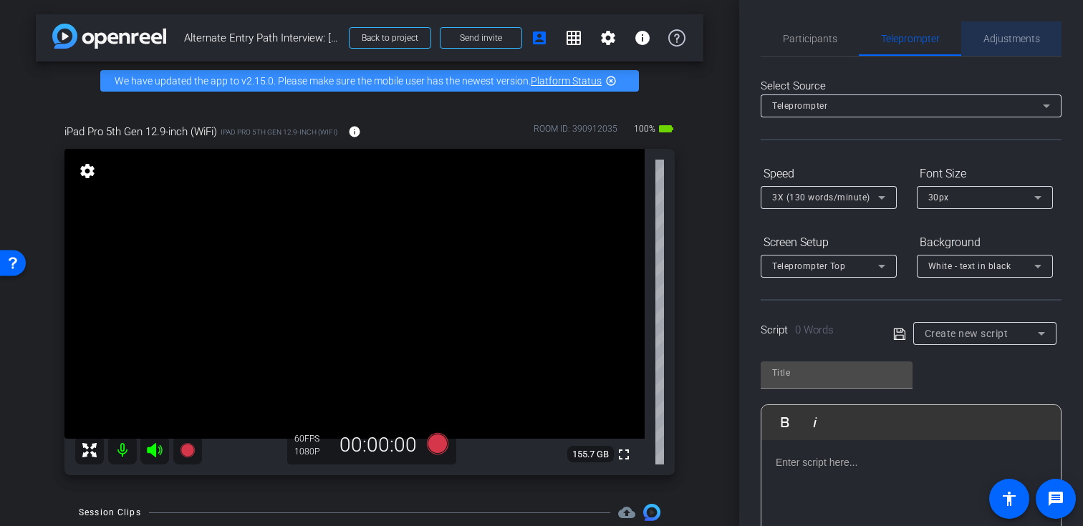
click at [1006, 39] on span "Adjustments" at bounding box center [1011, 39] width 57 height 10
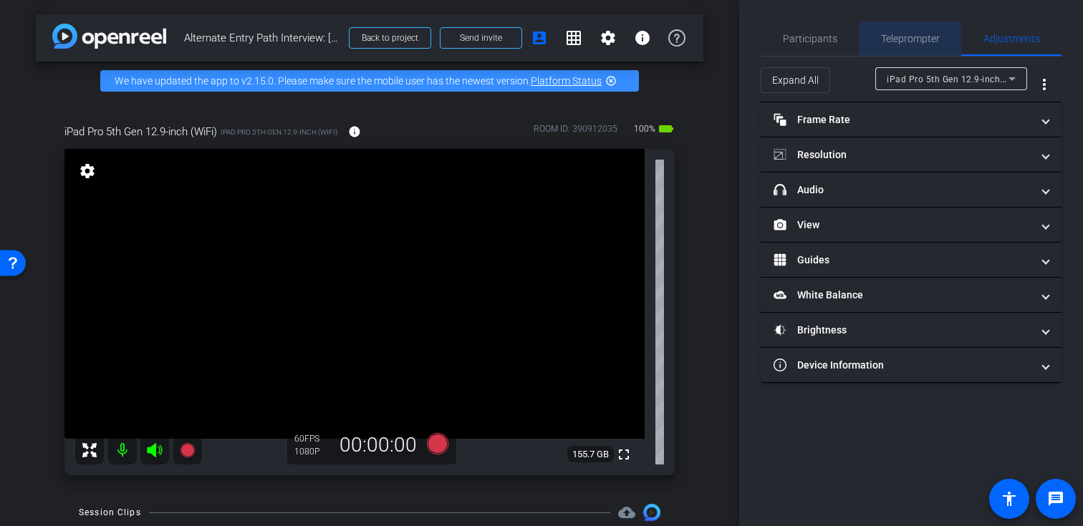
click at [933, 41] on span "Teleprompter" at bounding box center [910, 39] width 59 height 10
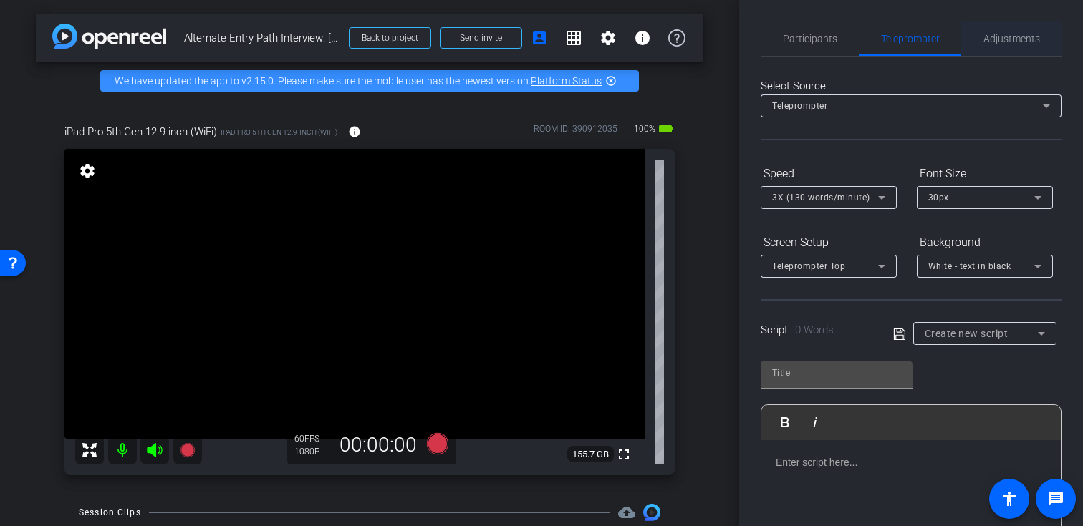
click at [1019, 39] on span "Adjustments" at bounding box center [1011, 39] width 57 height 10
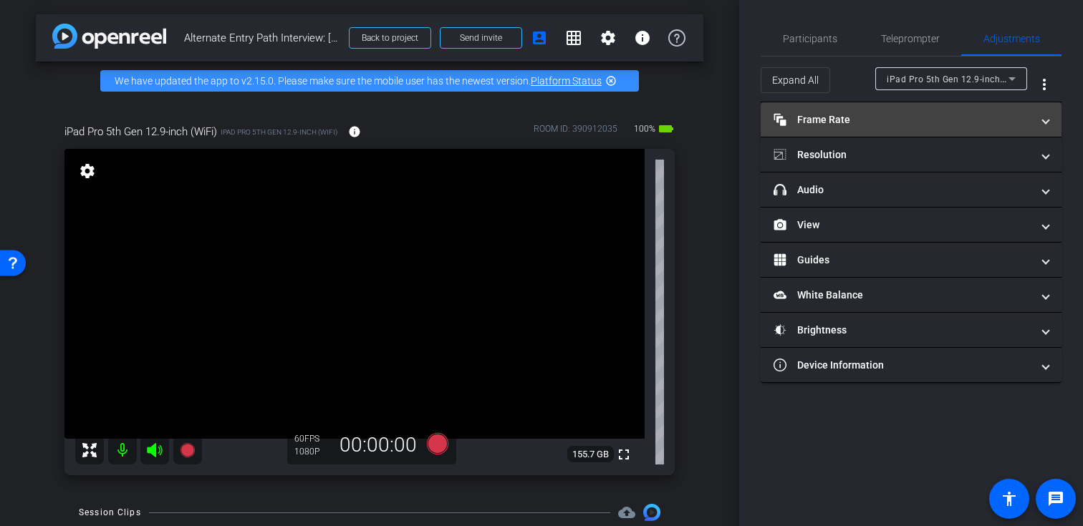
click at [961, 128] on mat-expansion-panel-header "Frame Rate Frame Rate" at bounding box center [911, 119] width 301 height 34
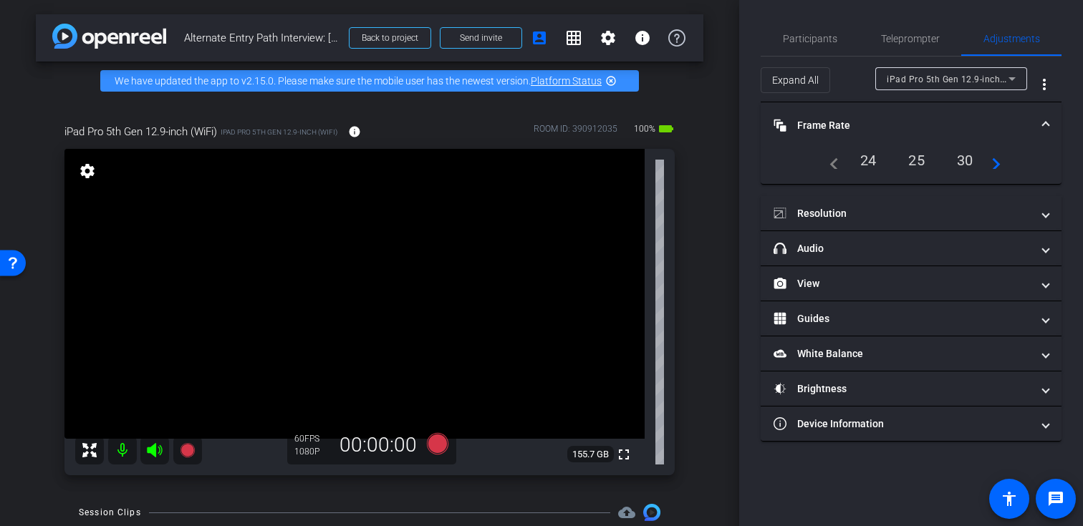
click at [967, 161] on div "30" at bounding box center [965, 160] width 38 height 24
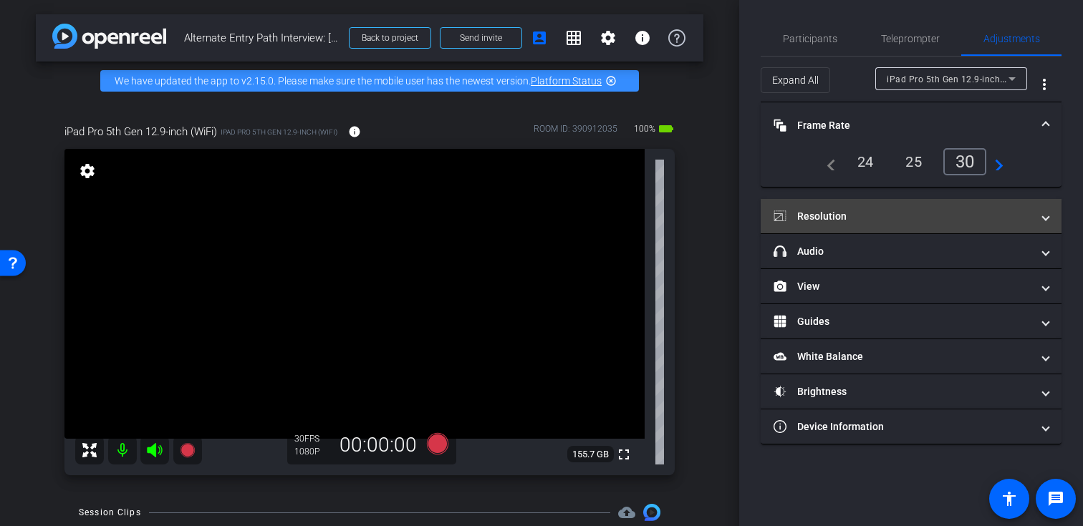
click at [865, 221] on mat-panel-title "Resolution" at bounding box center [903, 216] width 258 height 15
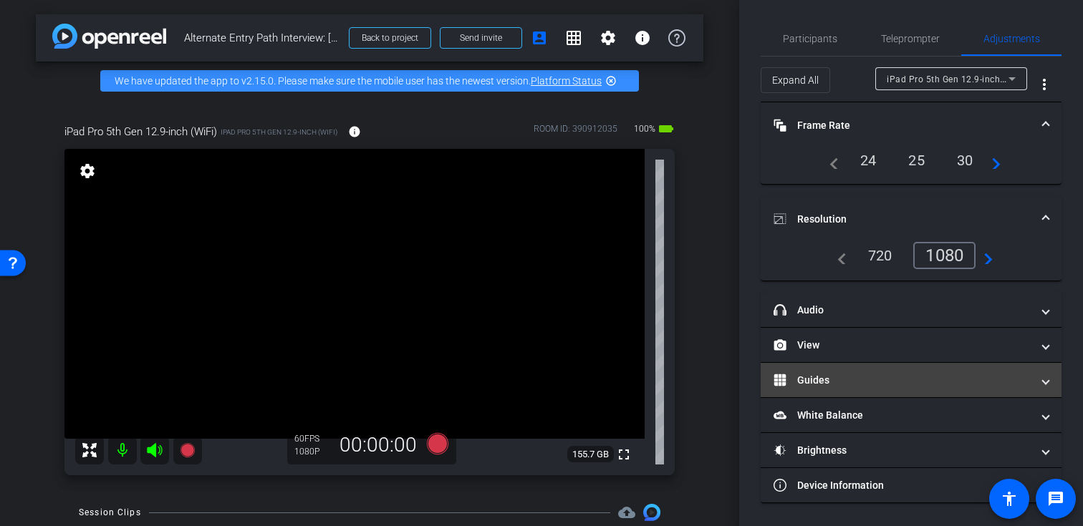
click at [864, 385] on mat-panel-title "Guides" at bounding box center [903, 380] width 258 height 15
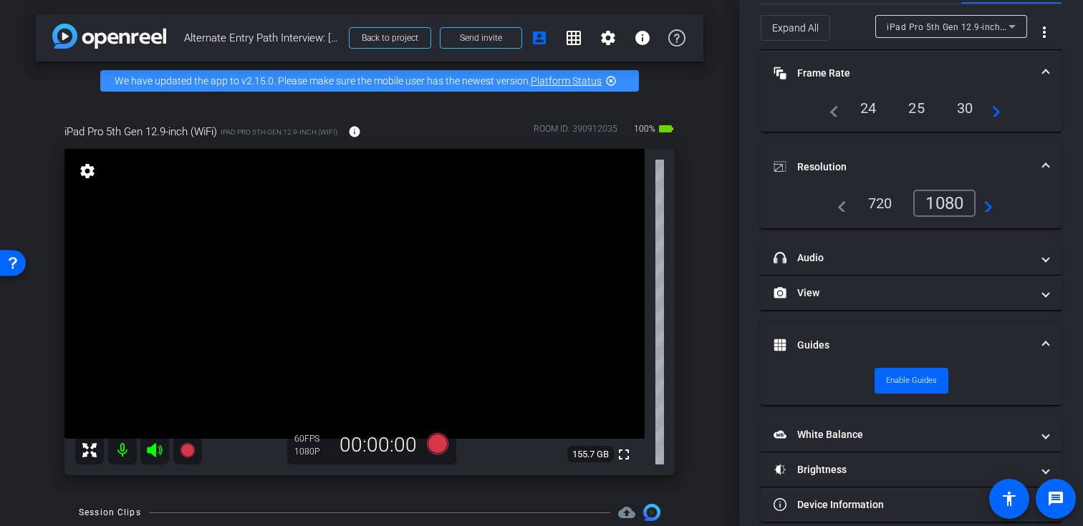
scroll to position [70, 0]
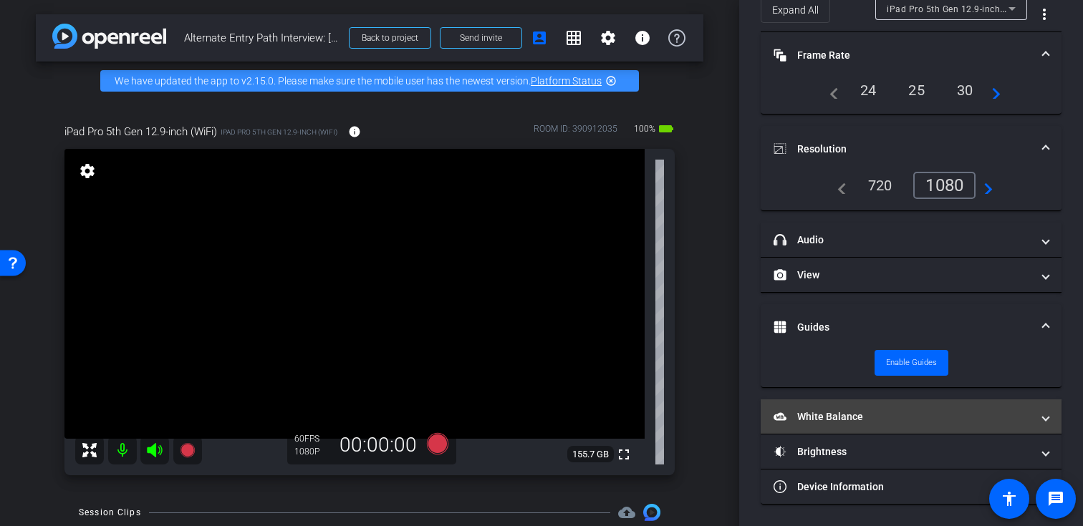
click at [842, 426] on mat-expansion-panel-header "White Balance White Balance" at bounding box center [911, 417] width 301 height 34
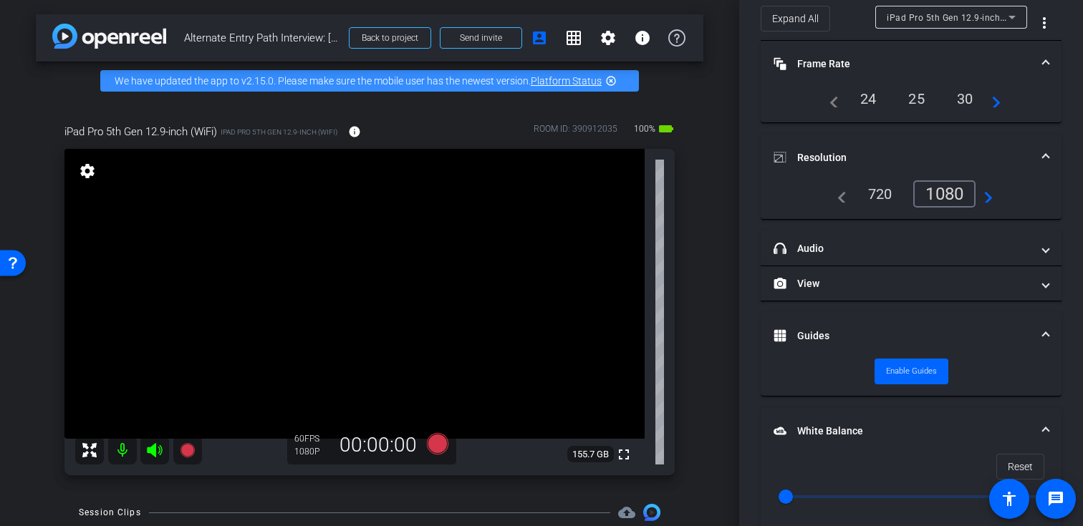
scroll to position [68, 0]
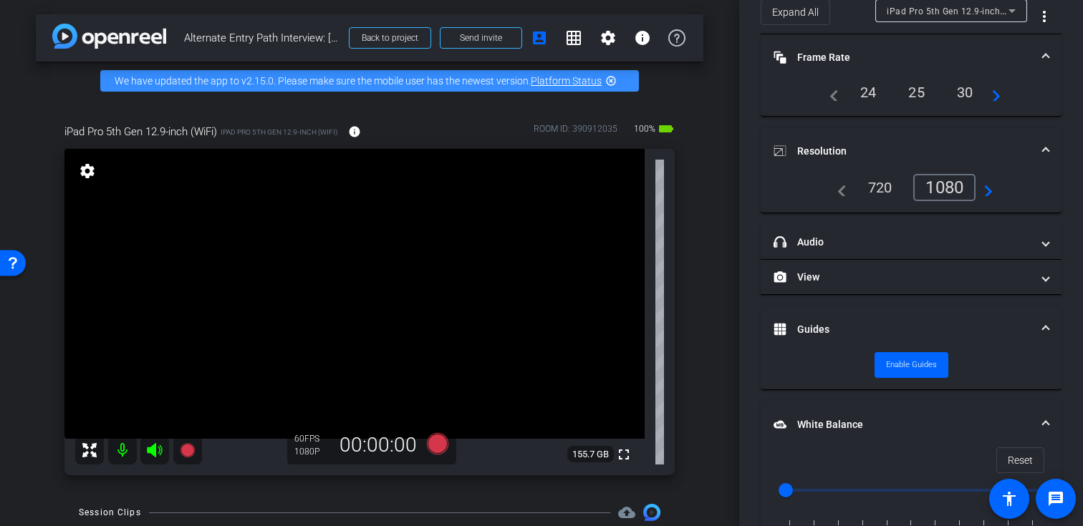
click at [852, 195] on div "navigate_before 720 1080 navigate_next" at bounding box center [911, 187] width 164 height 27
click at [885, 189] on div "720" at bounding box center [880, 187] width 46 height 24
click at [1019, 458] on span "Reset" at bounding box center [1020, 460] width 25 height 27
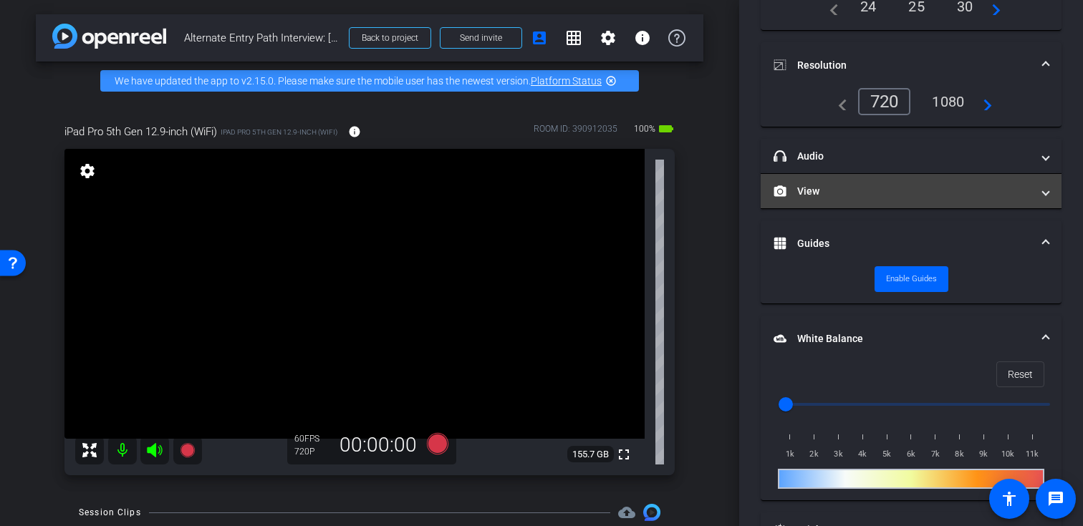
scroll to position [0, 0]
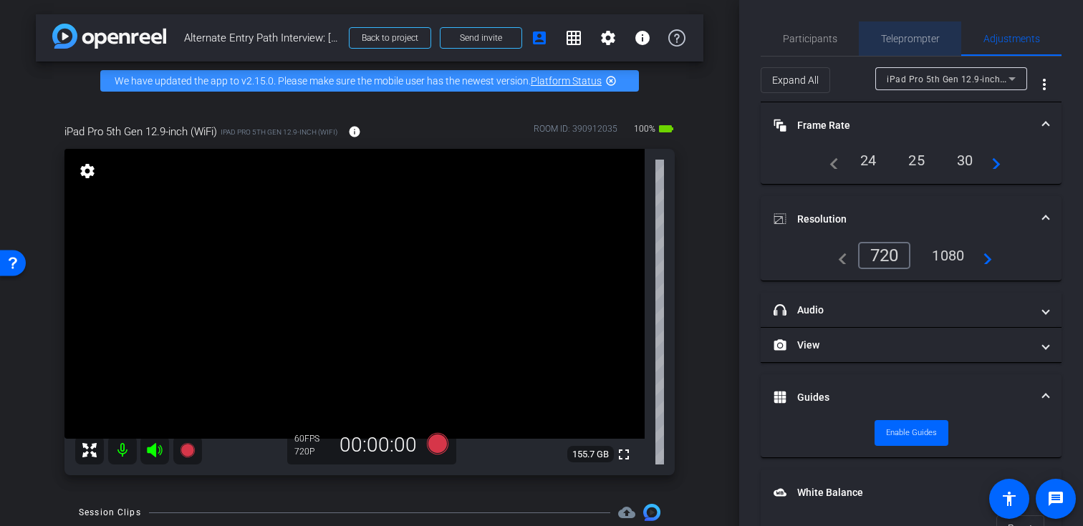
click at [924, 39] on span "Teleprompter" at bounding box center [910, 39] width 59 height 10
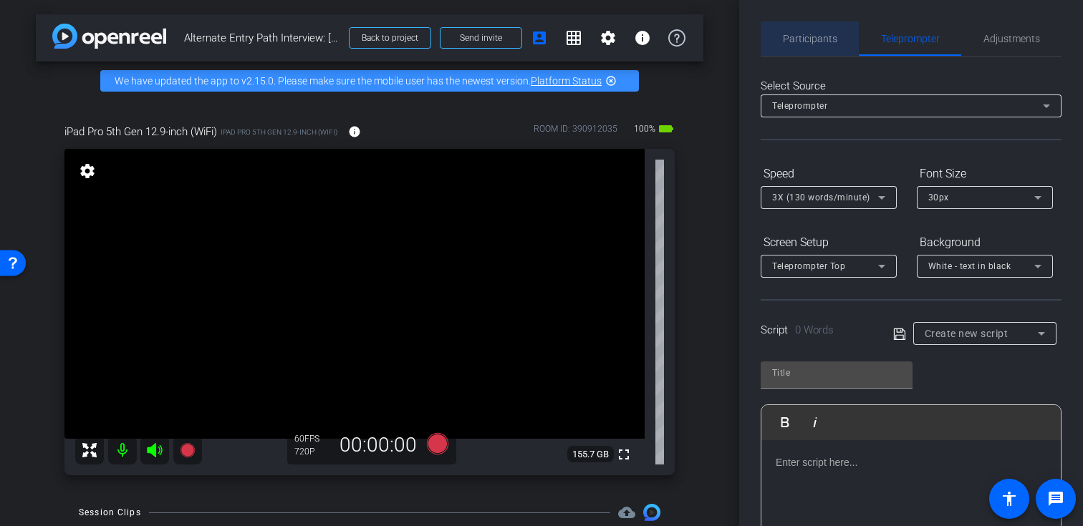
click at [801, 34] on span "Participants" at bounding box center [810, 39] width 54 height 10
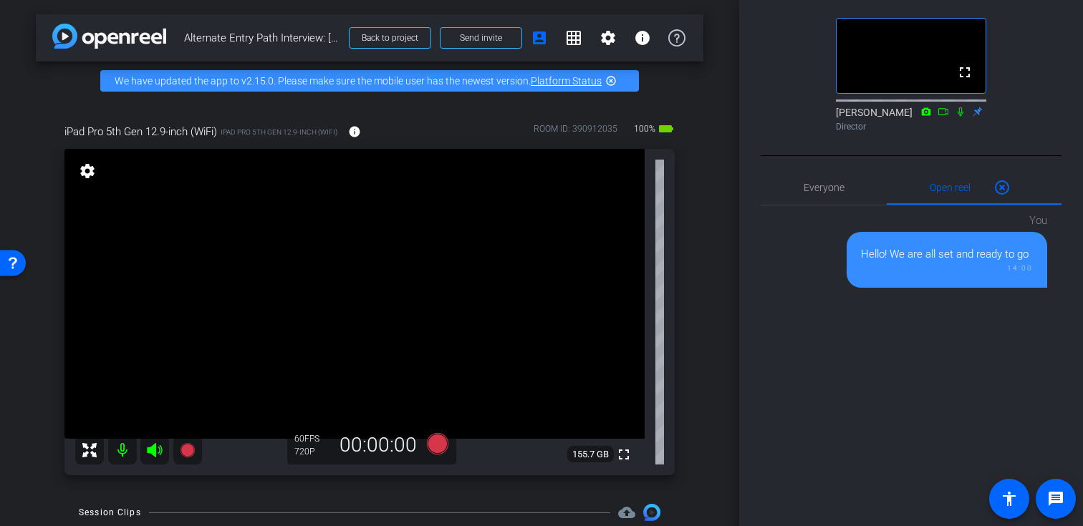
scroll to position [506, 0]
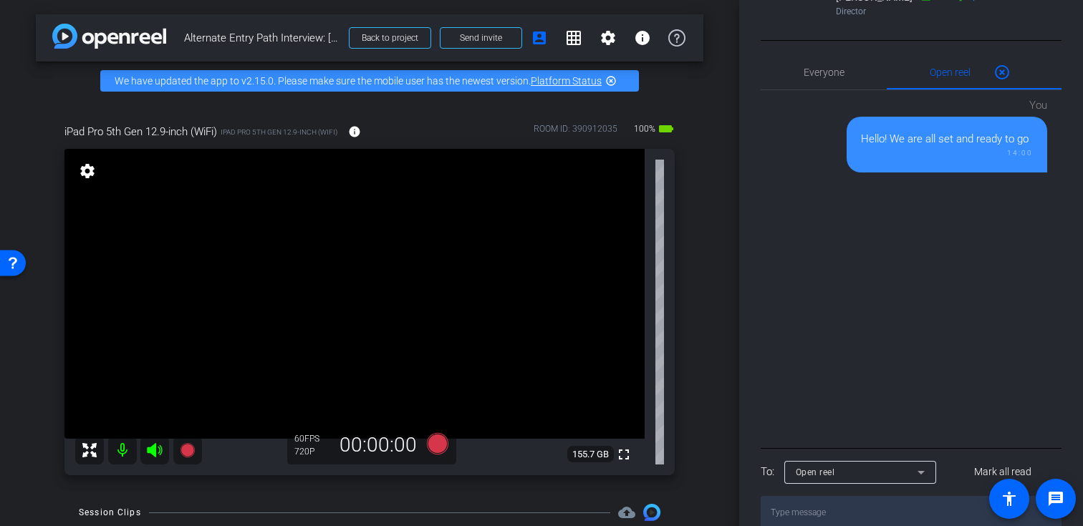
click at [834, 496] on textarea at bounding box center [911, 512] width 301 height 33
type textarea "Since we're with our one of our candidates please send in the chat"
click at [1039, 479] on span at bounding box center [1056, 499] width 40 height 40
click at [933, 496] on textarea "Since we're with our one of our candidates please send in the chat" at bounding box center [911, 512] width 301 height 33
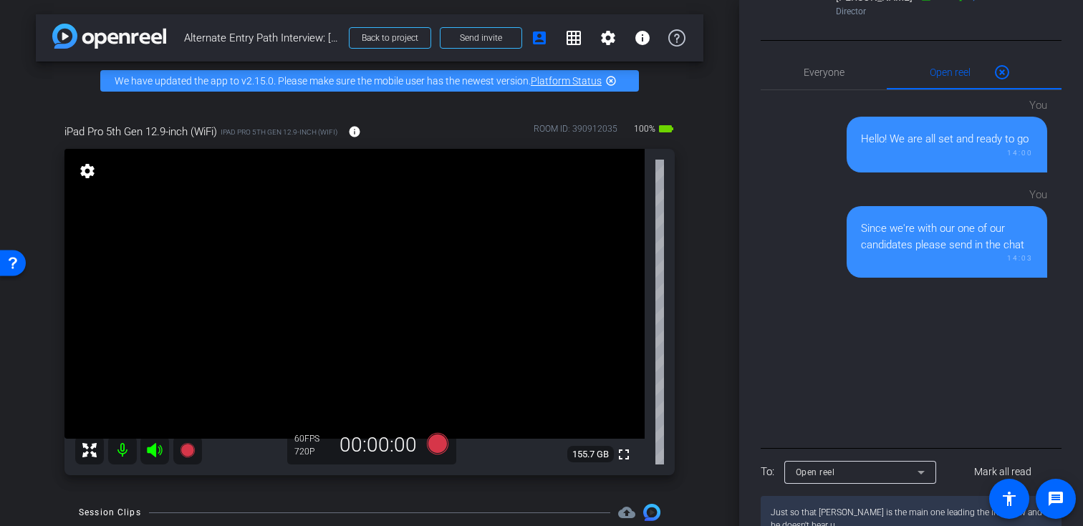
type textarea "Just so that [PERSON_NAME] is the main one leading the interview and he doesn't…"
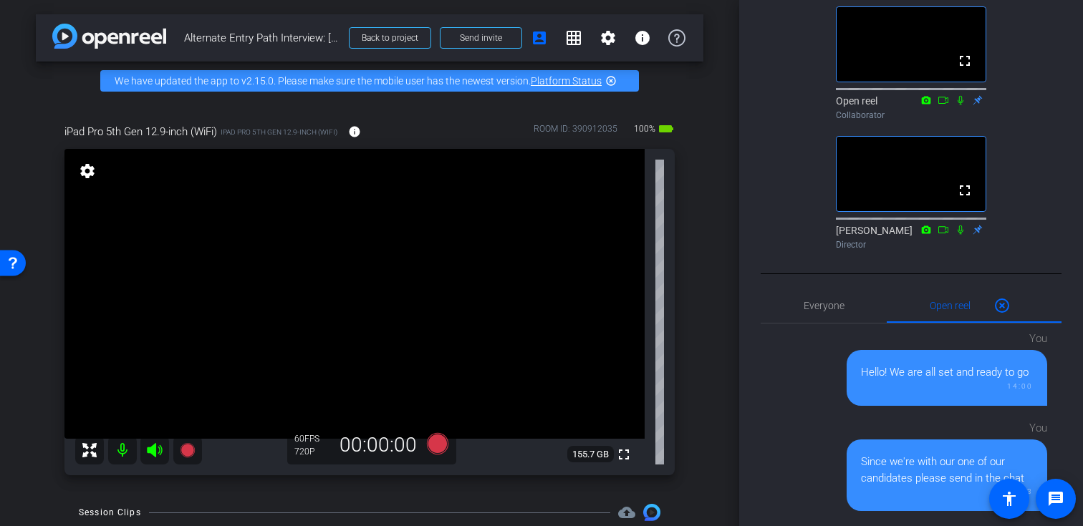
scroll to position [250, 0]
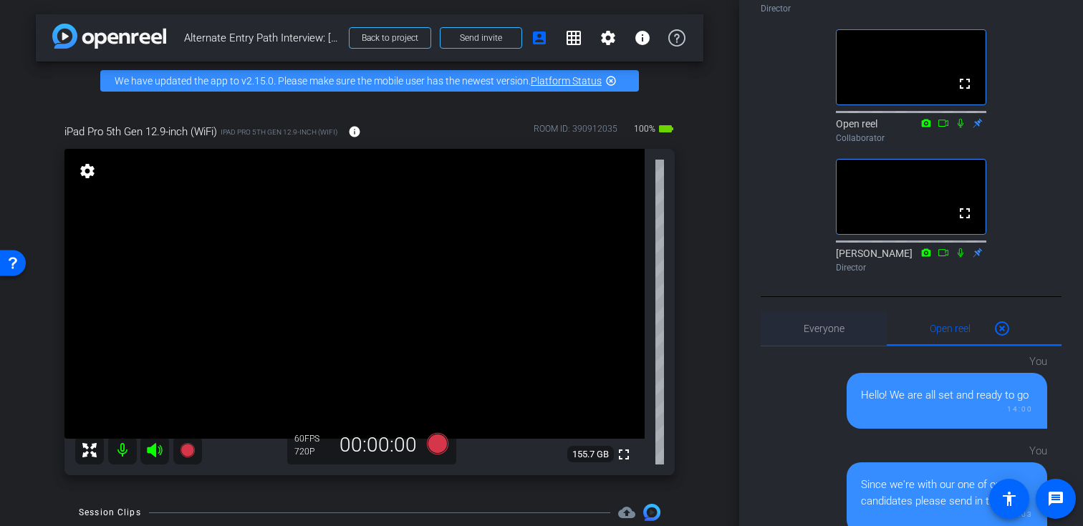
click at [809, 312] on span "Everyone 0" at bounding box center [824, 329] width 41 height 34
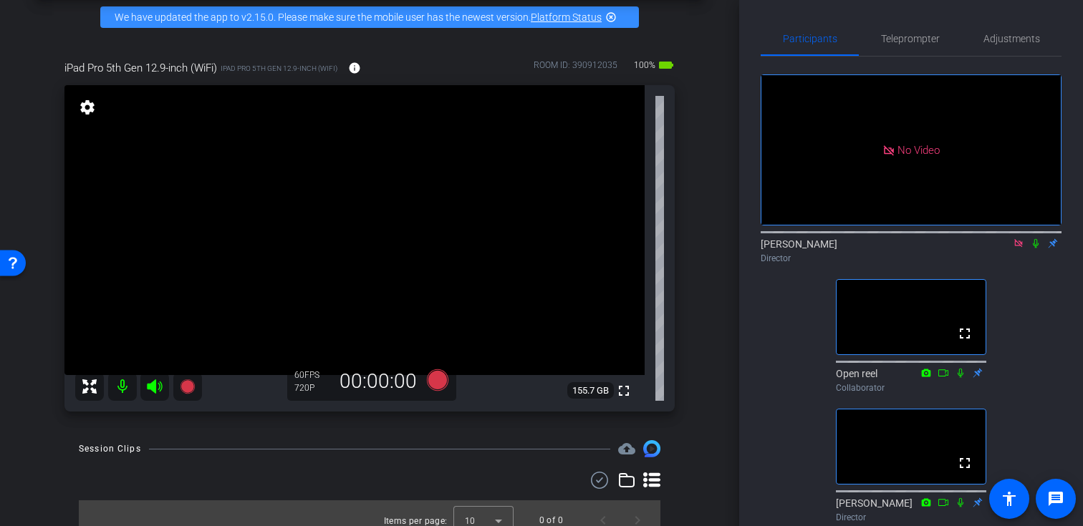
scroll to position [78, 0]
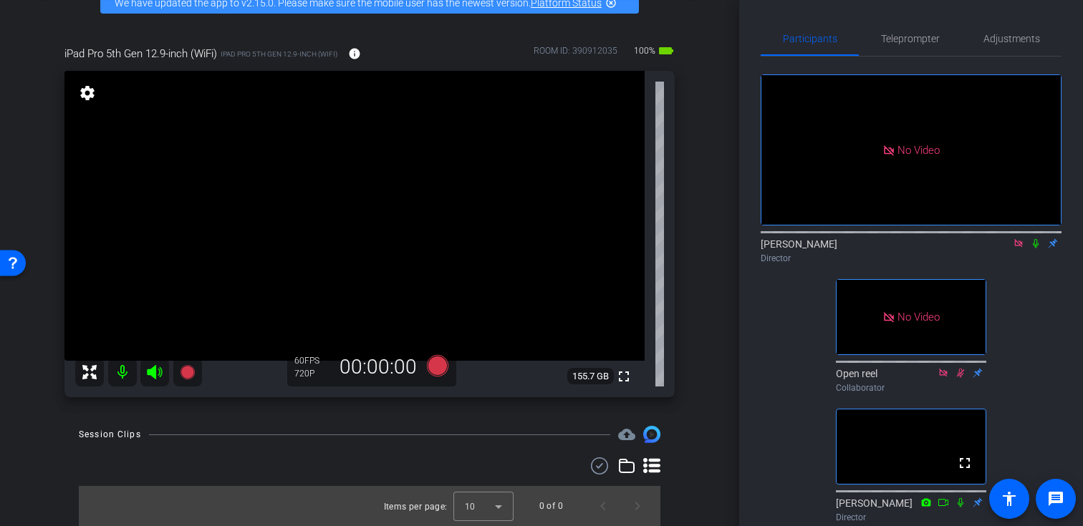
click at [1036, 239] on icon at bounding box center [1035, 244] width 11 height 10
click at [1040, 237] on mat-icon at bounding box center [1035, 243] width 17 height 13
click at [1007, 39] on span "Adjustments" at bounding box center [1011, 39] width 57 height 10
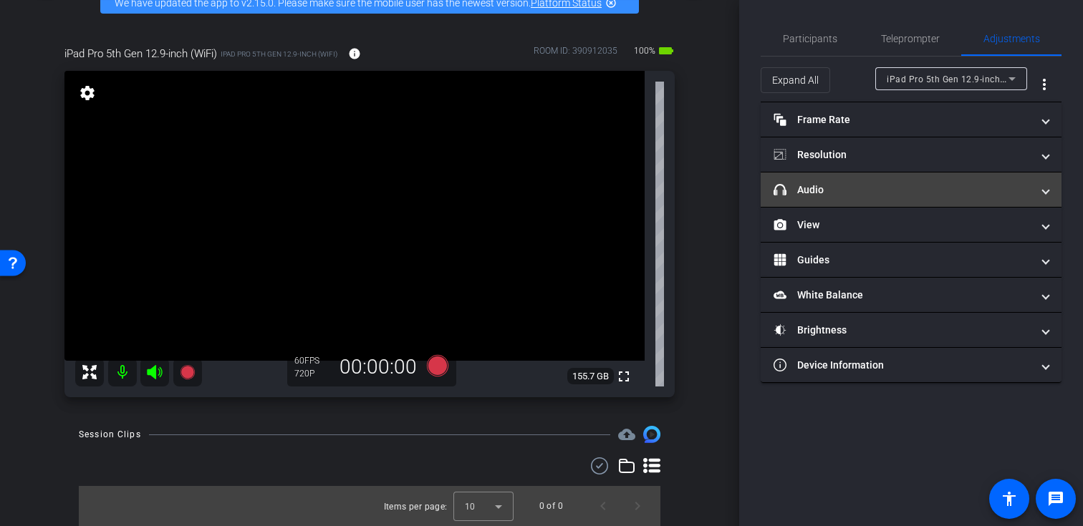
click at [858, 185] on mat-panel-title "headphone icon Audio" at bounding box center [903, 190] width 258 height 15
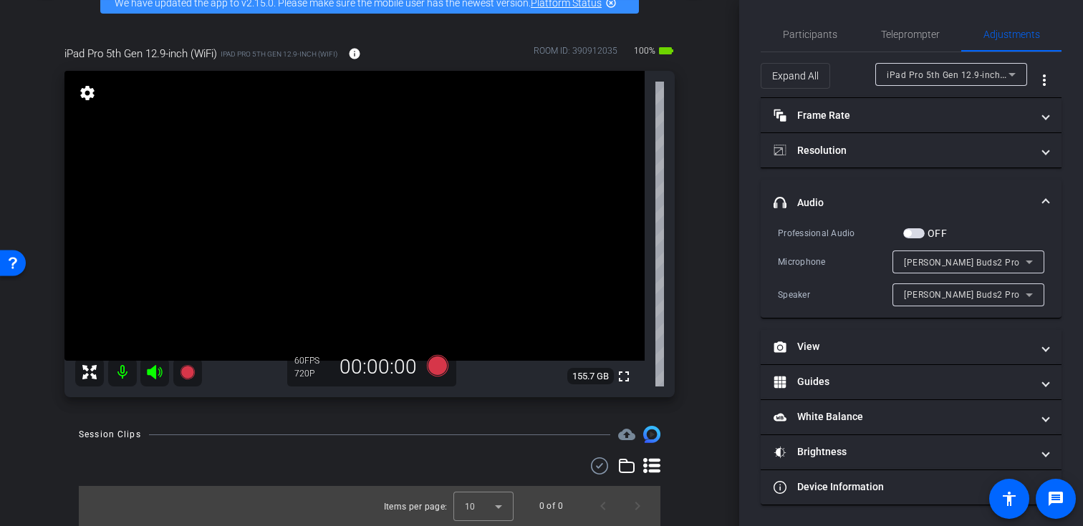
scroll to position [0, 0]
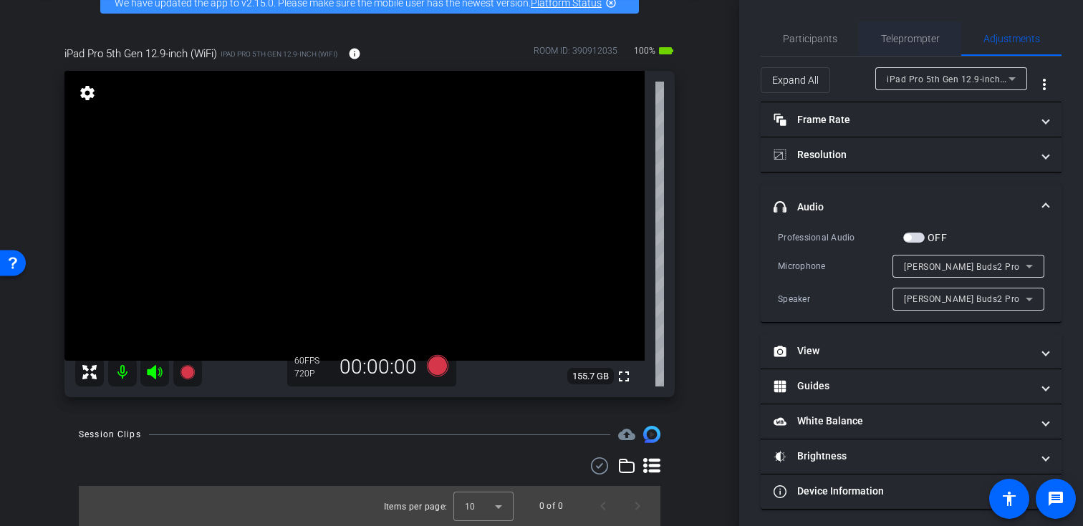
click at [930, 43] on span "Teleprompter" at bounding box center [910, 39] width 59 height 10
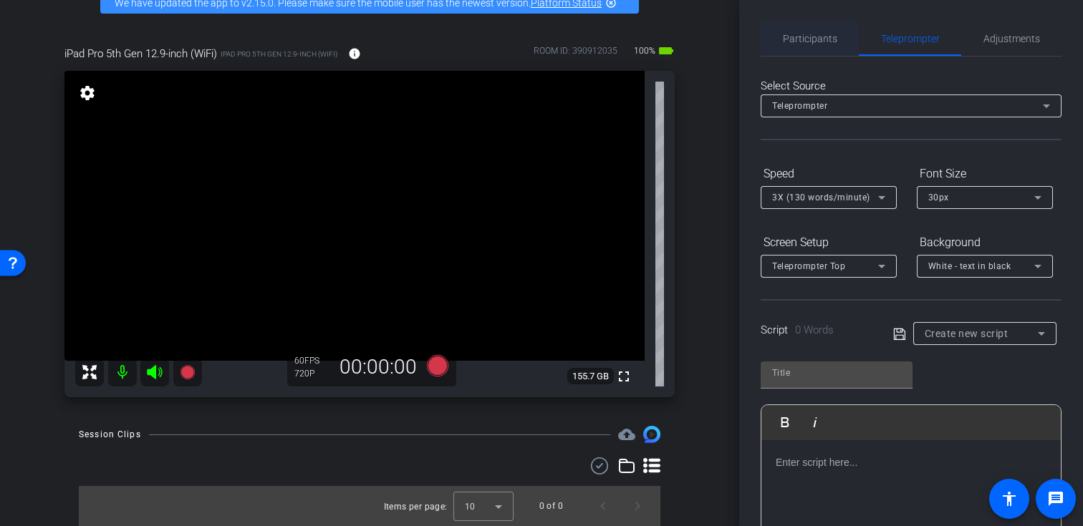
click at [821, 39] on span "Participants" at bounding box center [810, 39] width 54 height 10
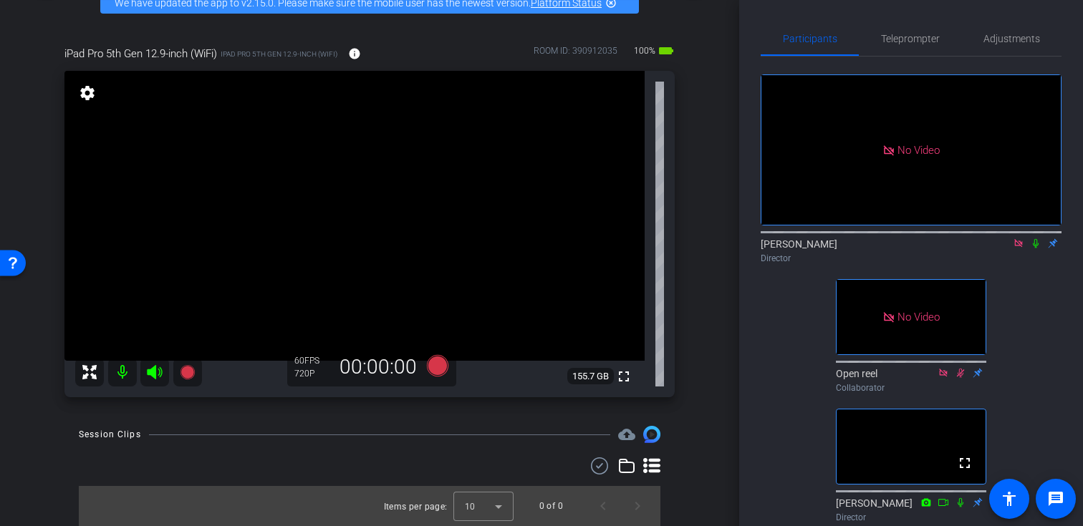
click at [1037, 239] on icon at bounding box center [1035, 244] width 11 height 10
click at [440, 368] on icon at bounding box center [437, 365] width 21 height 21
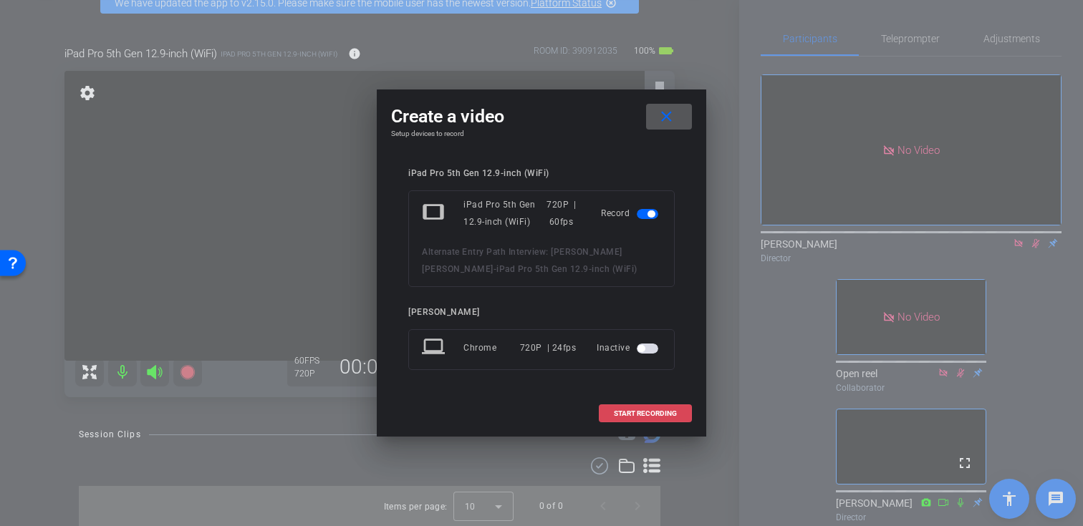
click at [637, 415] on span "START RECORDING" at bounding box center [645, 413] width 63 height 7
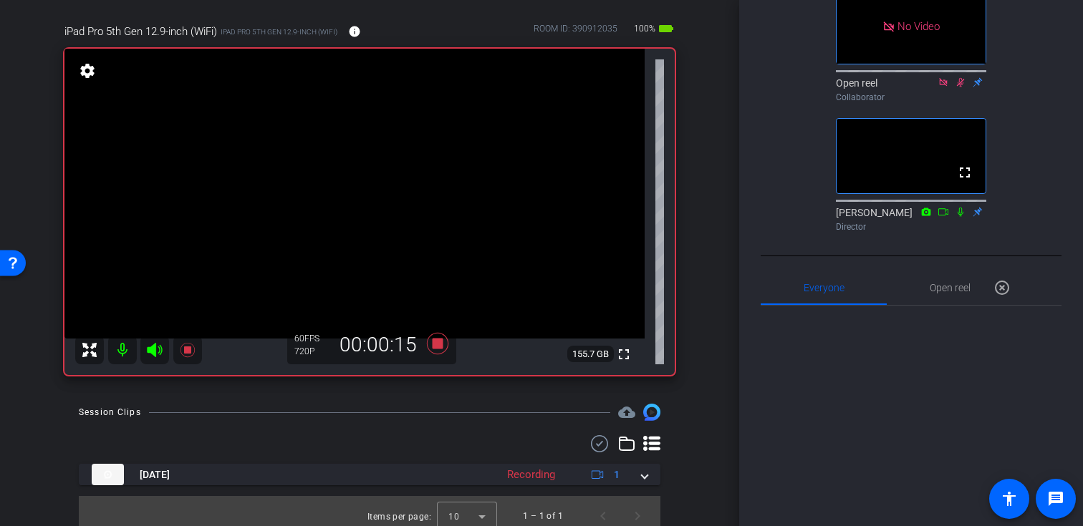
scroll to position [530, 0]
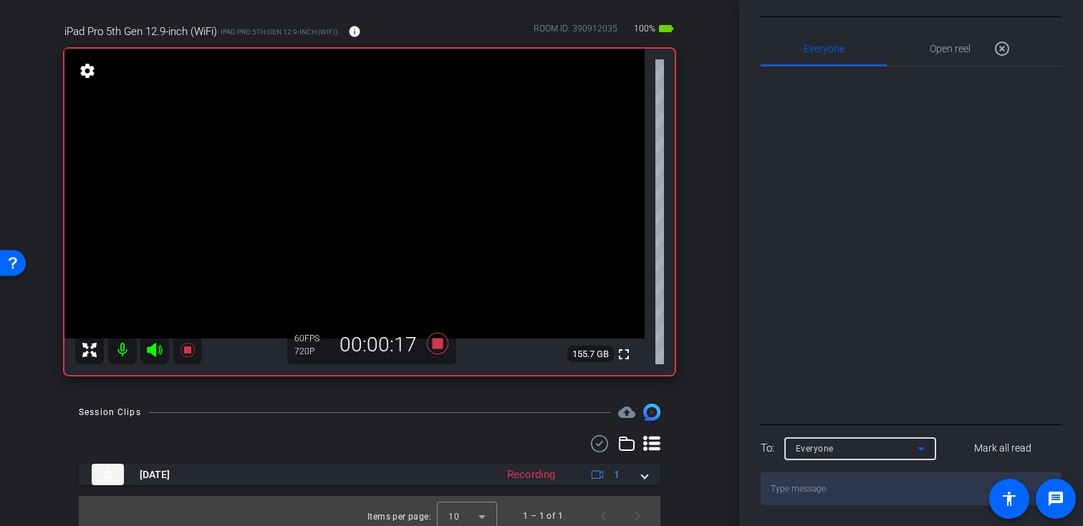
click at [871, 451] on div "Everyone" at bounding box center [857, 449] width 122 height 18
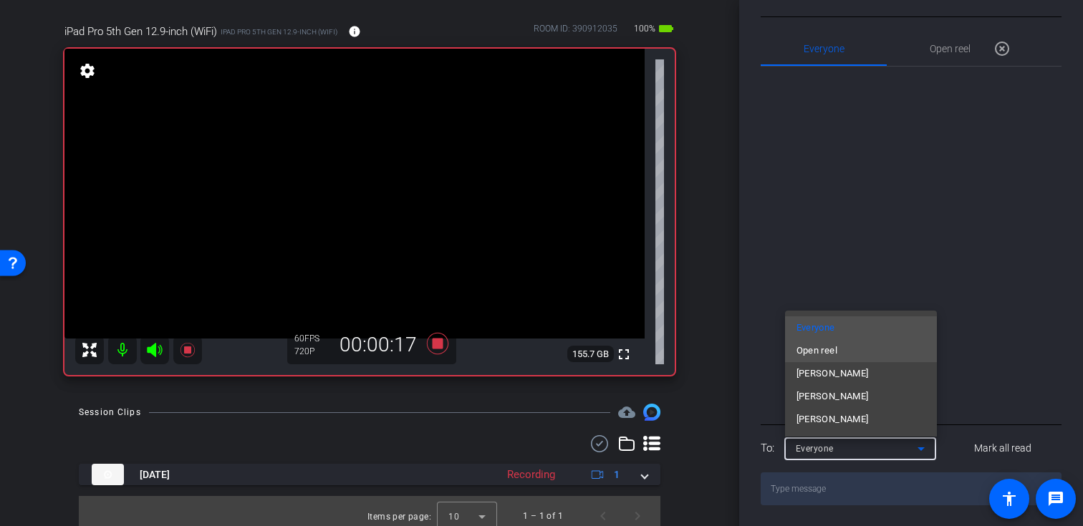
click at [862, 349] on mat-option "Open reel" at bounding box center [861, 351] width 152 height 23
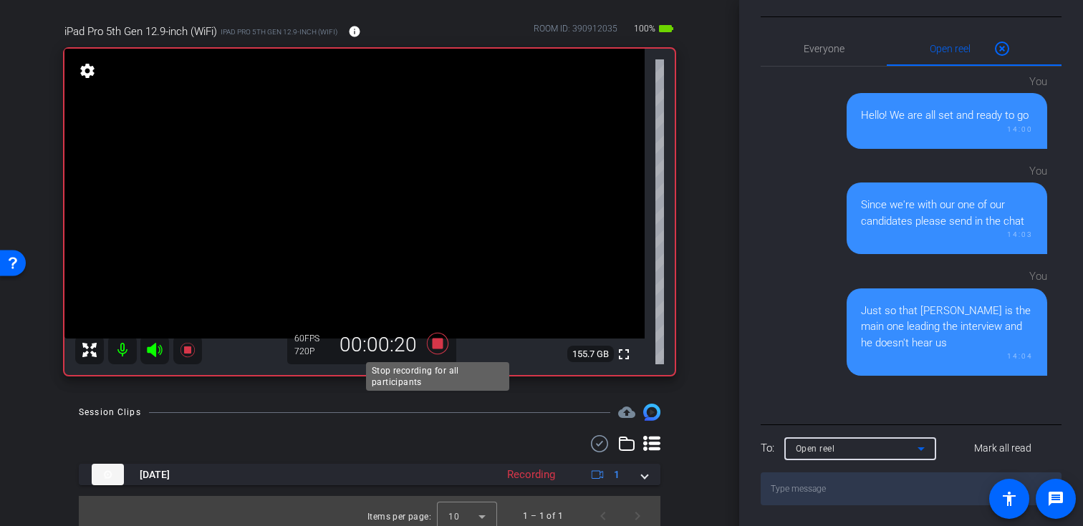
click at [441, 345] on icon at bounding box center [437, 343] width 21 height 21
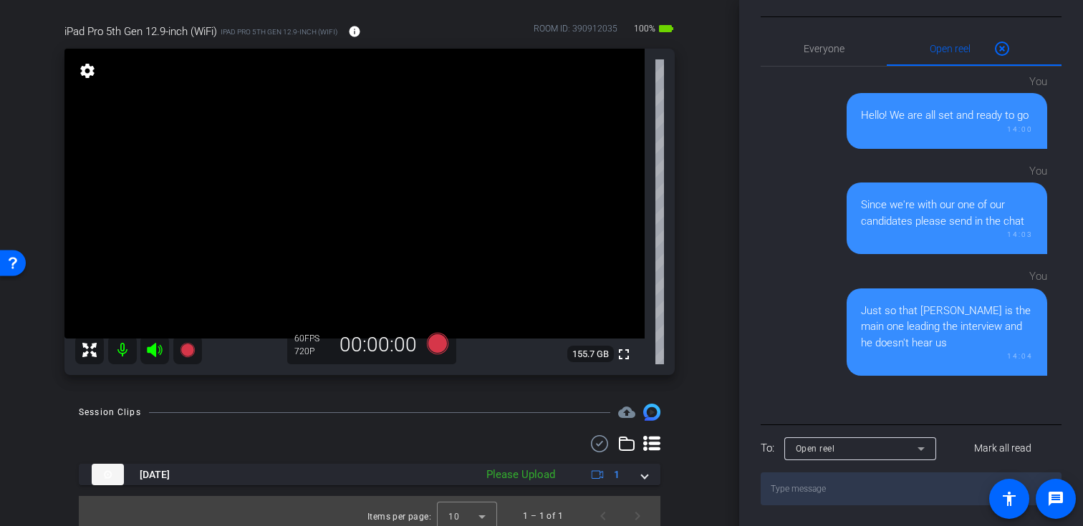
scroll to position [0, 0]
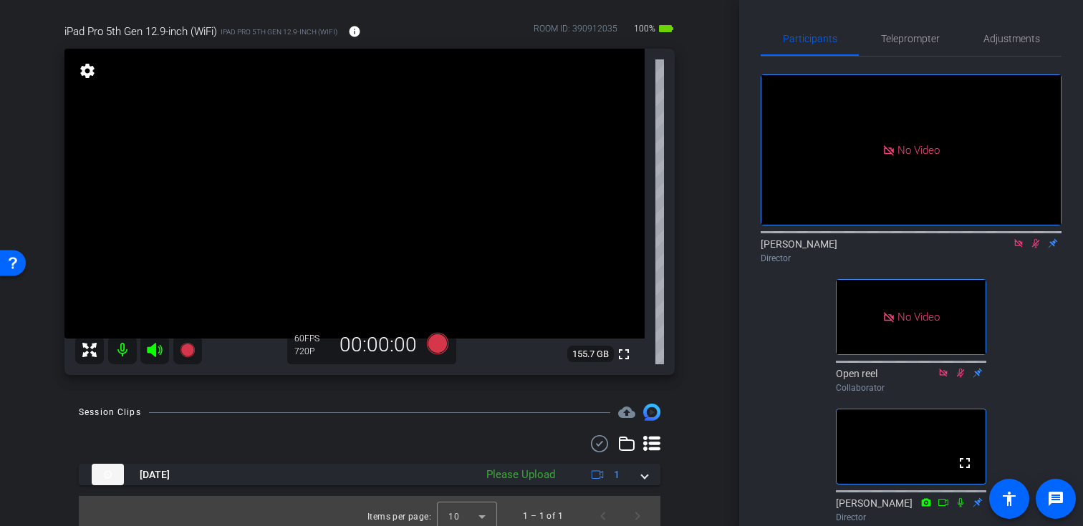
click at [1035, 239] on icon at bounding box center [1035, 244] width 11 height 10
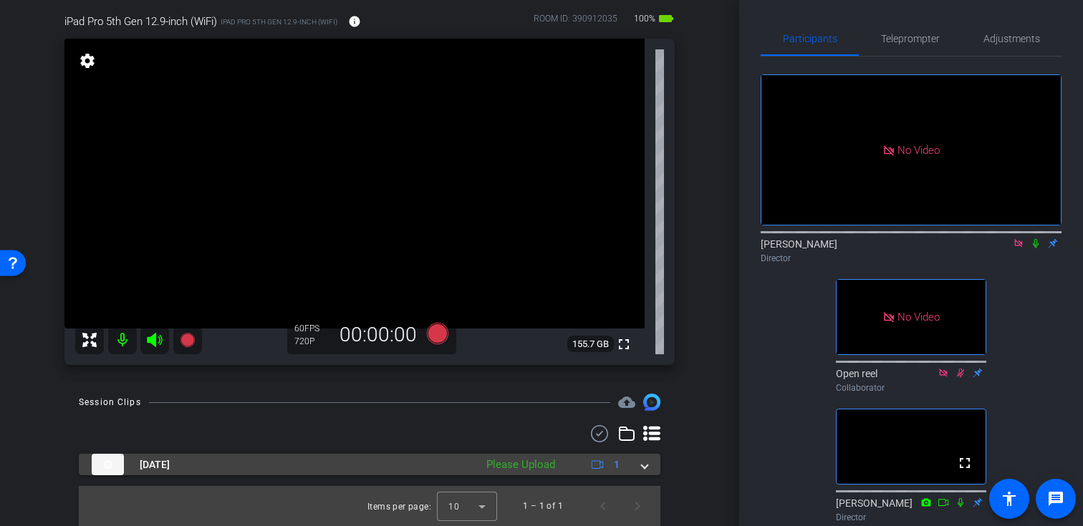
click at [511, 464] on div "Please Upload" at bounding box center [520, 465] width 83 height 16
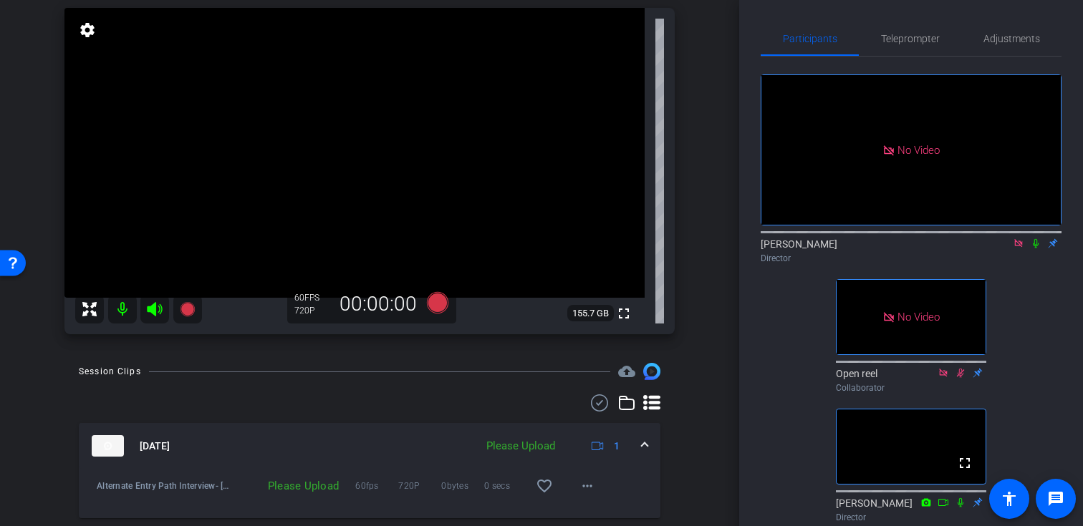
scroll to position [184, 0]
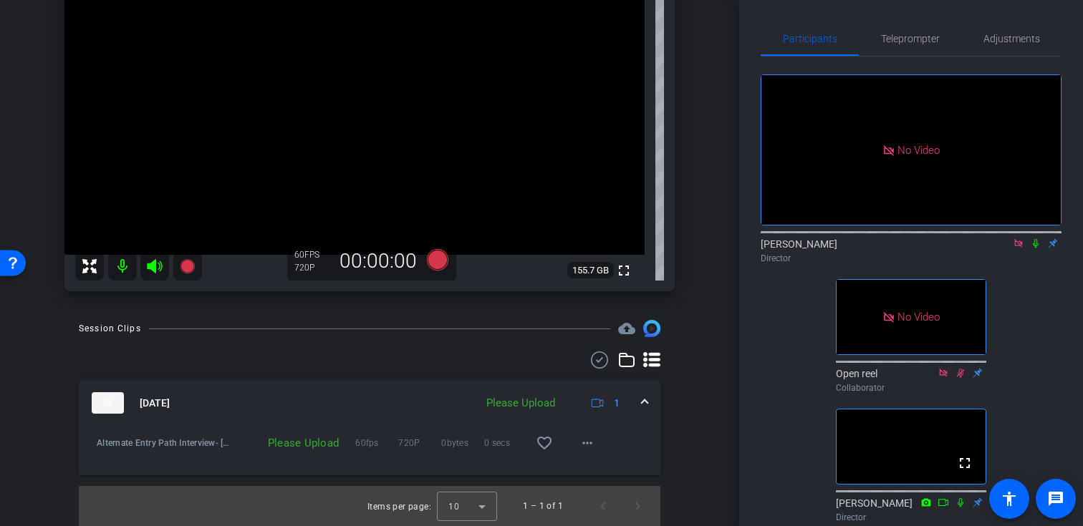
click at [323, 441] on div "Please Upload" at bounding box center [290, 443] width 111 height 14
click at [592, 444] on mat-icon "more_horiz" at bounding box center [587, 443] width 17 height 17
click at [589, 441] on div at bounding box center [541, 263] width 1083 height 526
click at [589, 443] on mat-icon "more_horiz" at bounding box center [587, 443] width 17 height 17
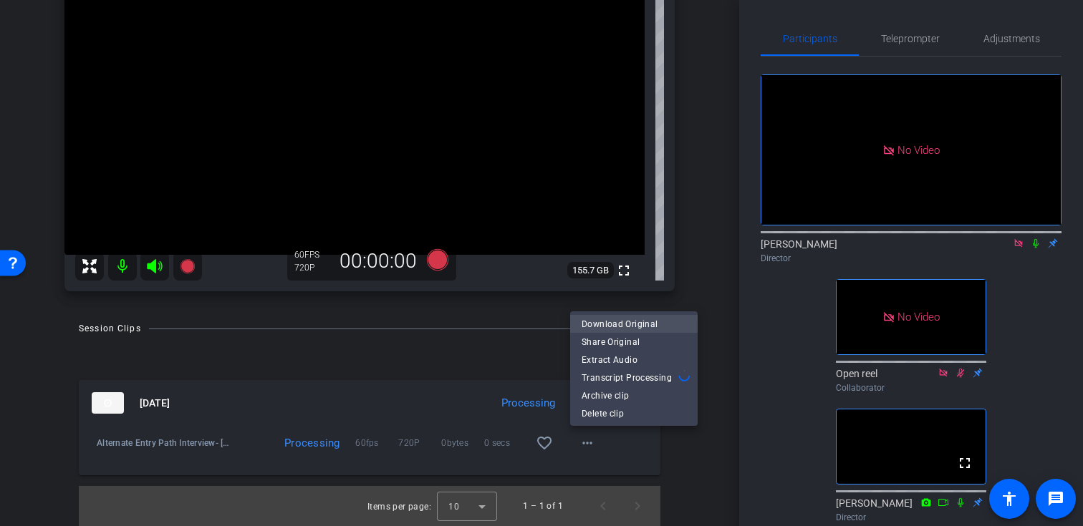
click at [654, 326] on span "Download Original" at bounding box center [634, 324] width 105 height 17
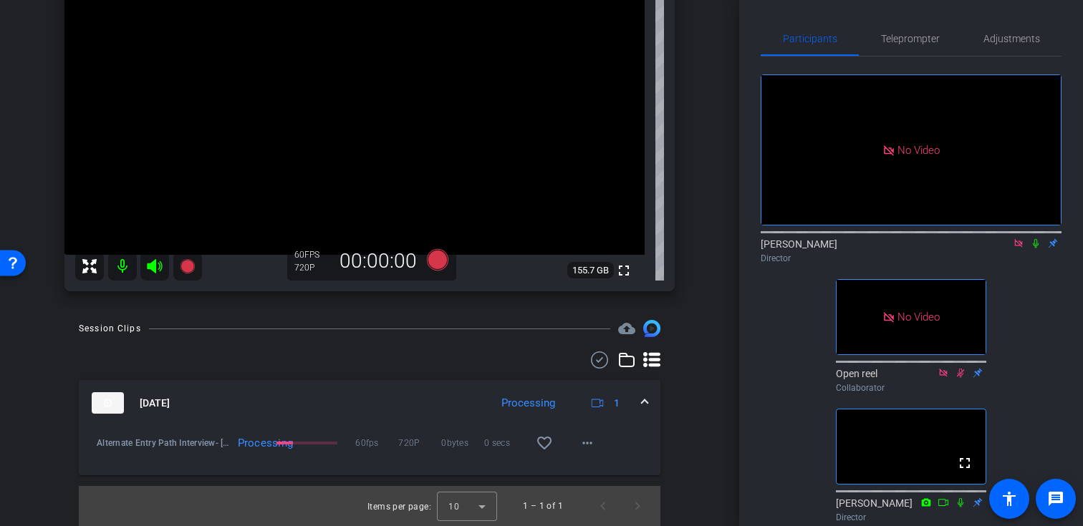
click at [1036, 239] on icon at bounding box center [1035, 244] width 11 height 10
click at [1076, 284] on div "Participants Teleprompter Adjustments No Video [PERSON_NAME] Director No Video …" at bounding box center [911, 263] width 344 height 526
click at [1036, 239] on icon at bounding box center [1036, 243] width 8 height 9
click at [1036, 239] on icon at bounding box center [1036, 243] width 6 height 9
click at [1037, 239] on icon at bounding box center [1036, 243] width 8 height 9
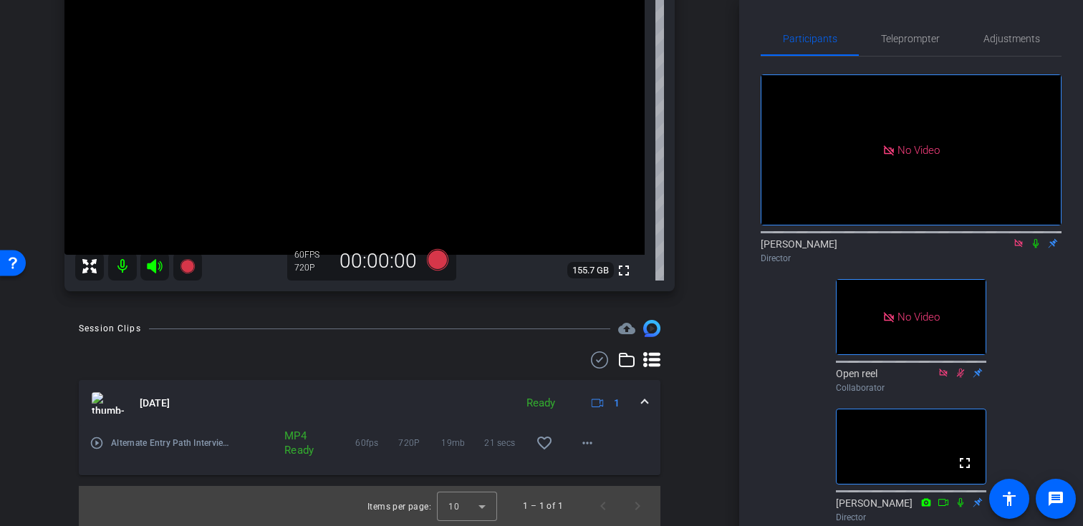
click at [1037, 239] on icon at bounding box center [1035, 244] width 11 height 10
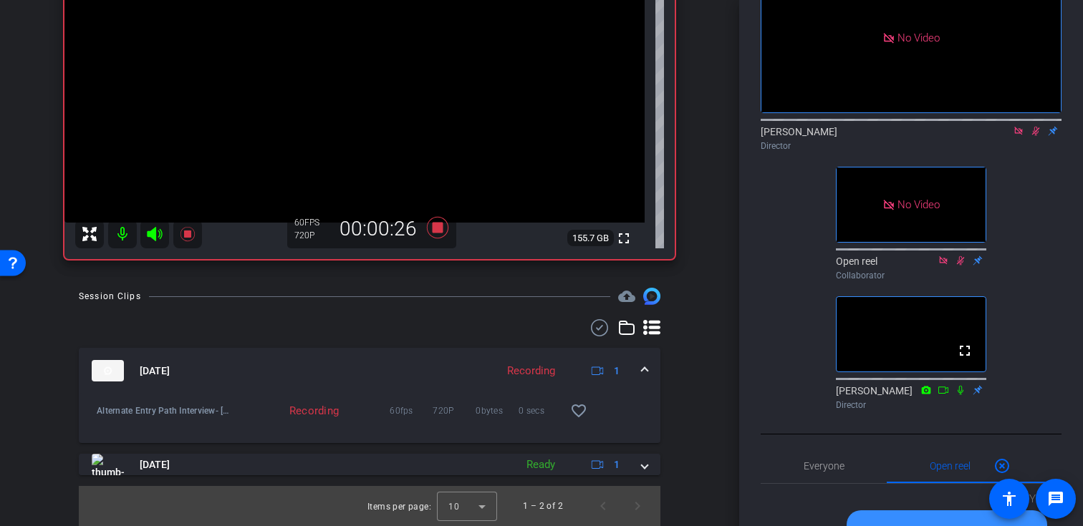
scroll to position [0, 0]
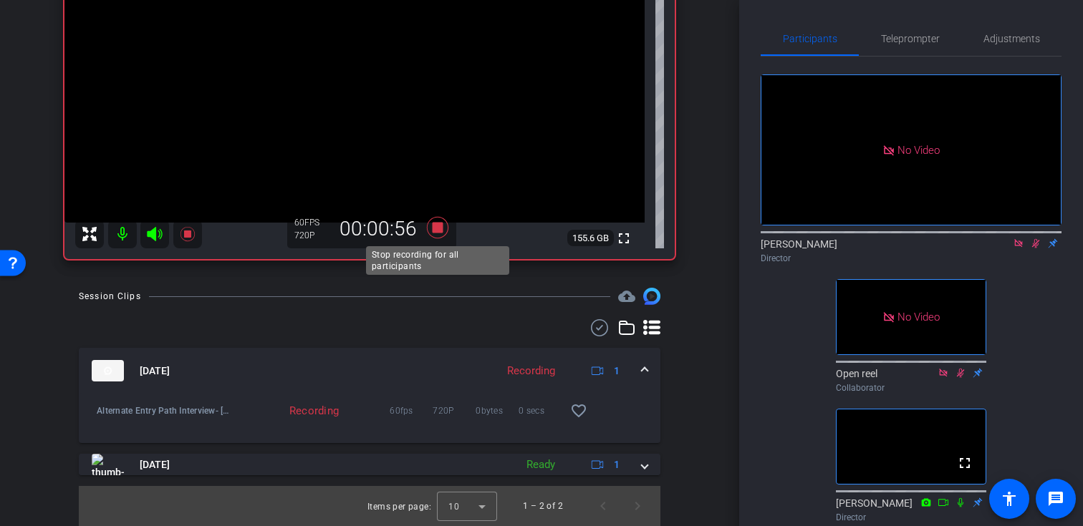
click at [438, 228] on icon at bounding box center [437, 227] width 21 height 21
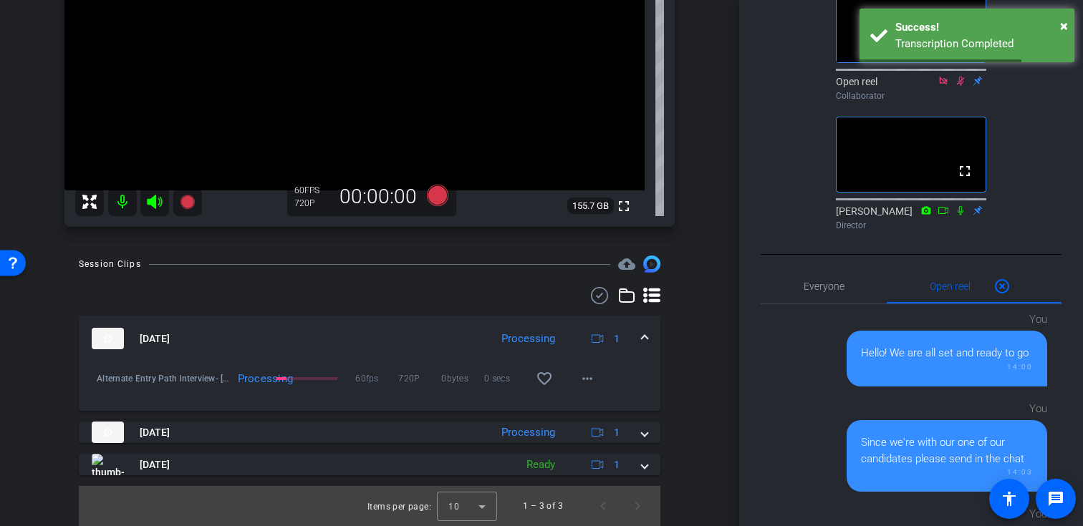
scroll to position [530, 0]
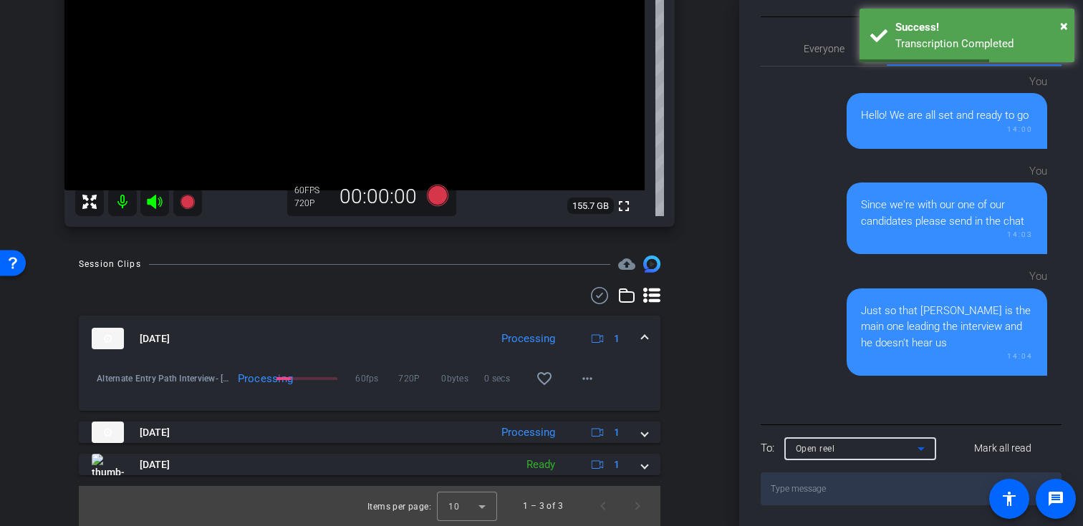
click at [872, 450] on div "Open reel" at bounding box center [857, 449] width 122 height 18
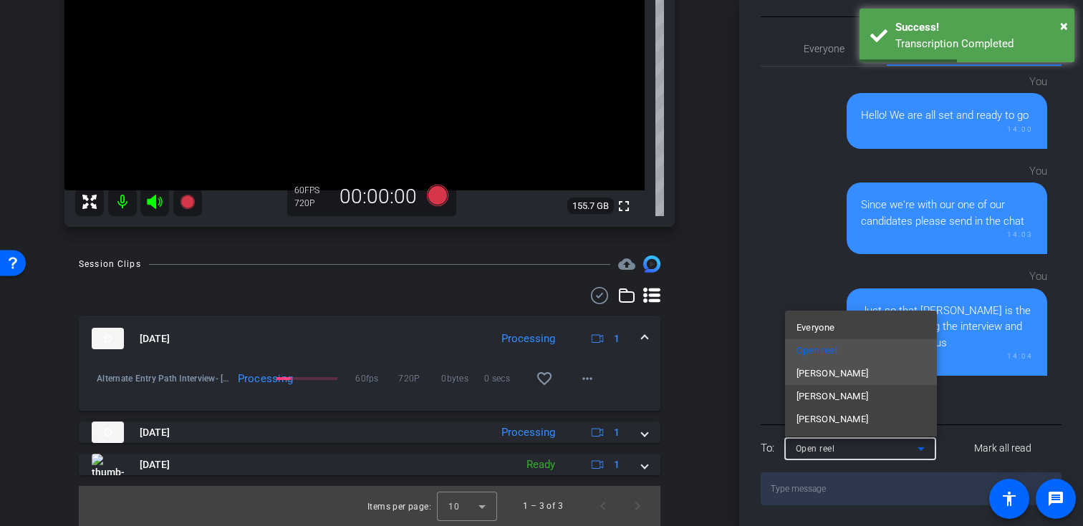
click at [854, 377] on span "[PERSON_NAME]" at bounding box center [832, 373] width 72 height 17
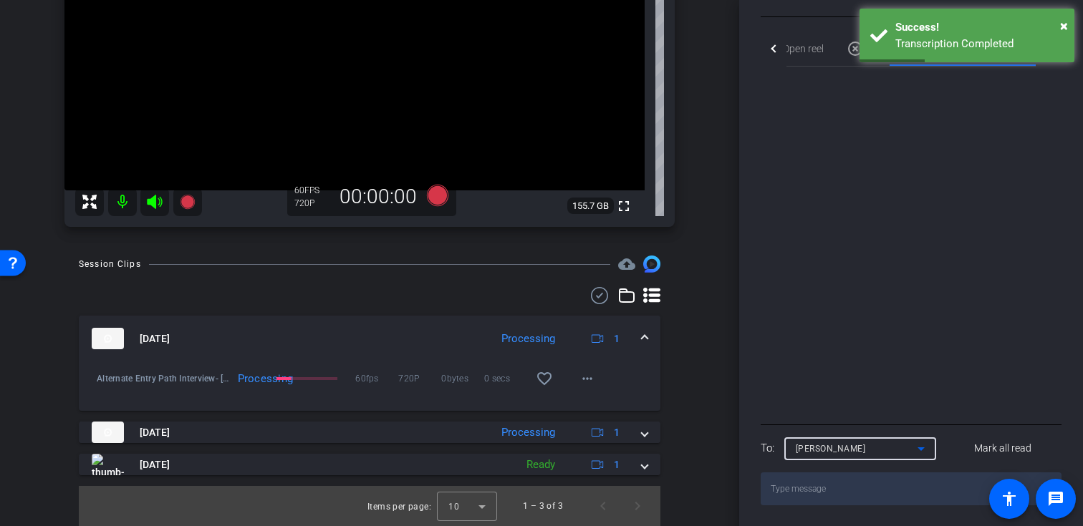
click at [845, 491] on textarea at bounding box center [911, 489] width 301 height 33
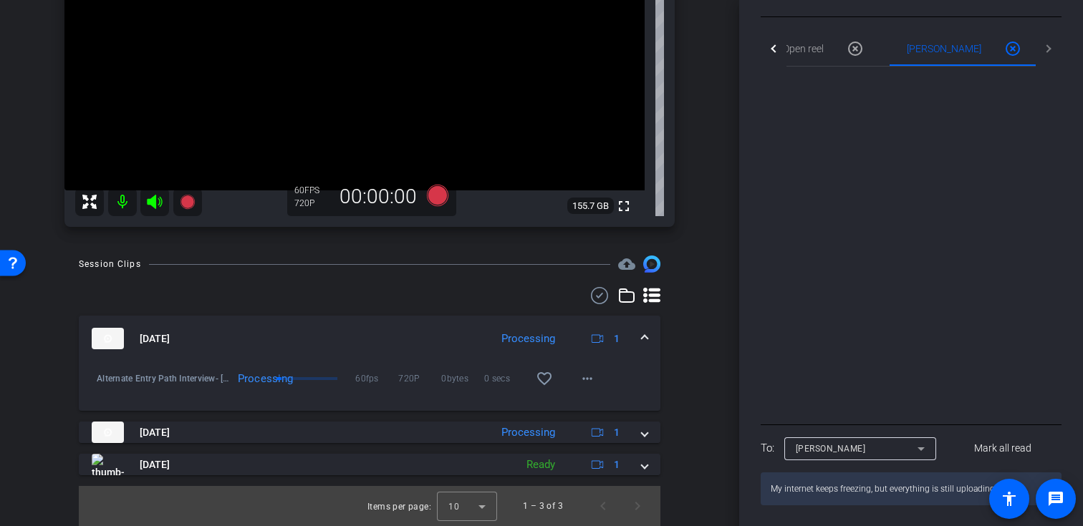
type textarea "My internet keeps freezing, but everything is still uploading good"
click at [976, 489] on textarea "My internet keeps freezing, but everything is still uploading good" at bounding box center [911, 489] width 301 height 33
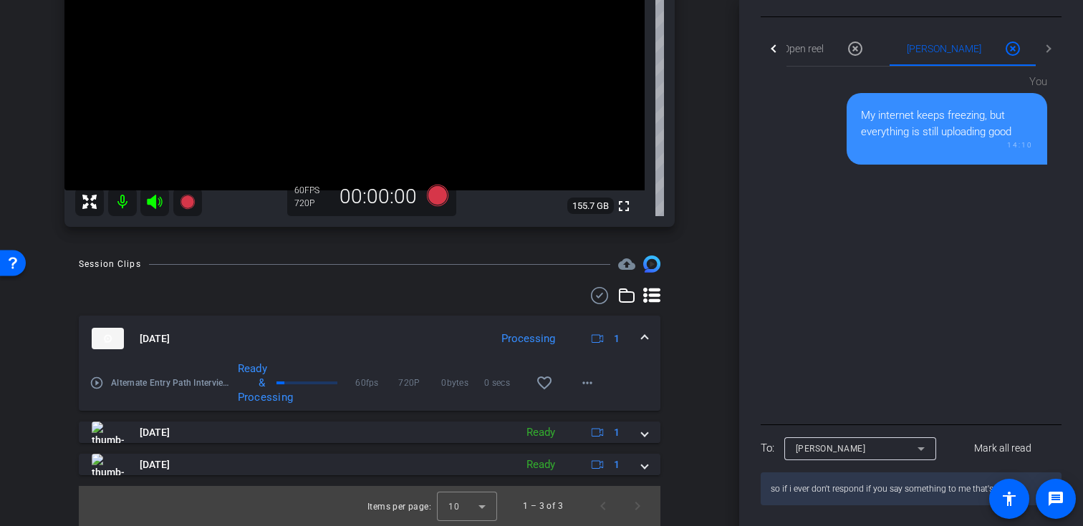
type textarea "so if i ever don't respond if you say something to me that's why"
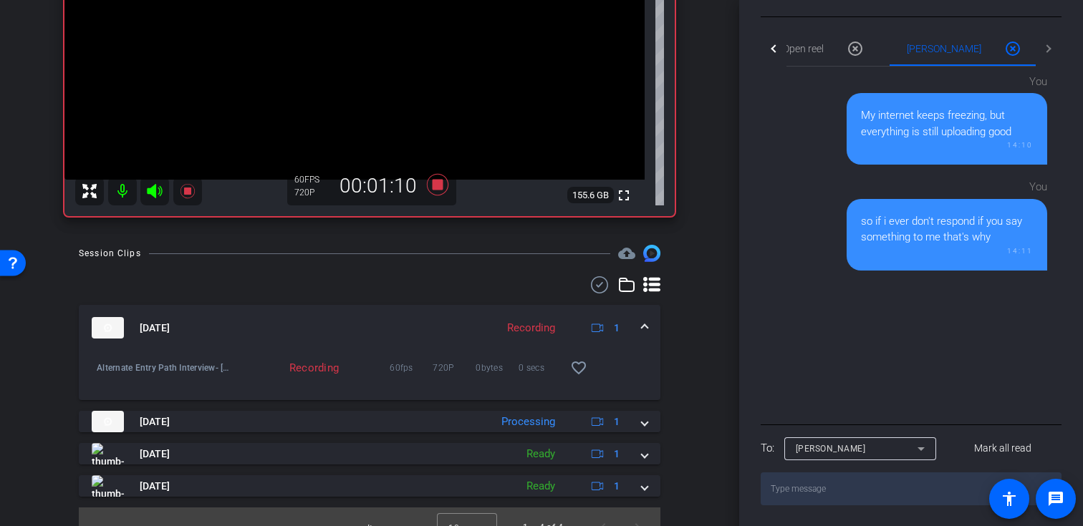
scroll to position [259, 0]
click at [728, 320] on div "arrow_back Alternate Entry Path Interview: [PERSON_NAME] [PERSON_NAME] Back to …" at bounding box center [369, 263] width 739 height 526
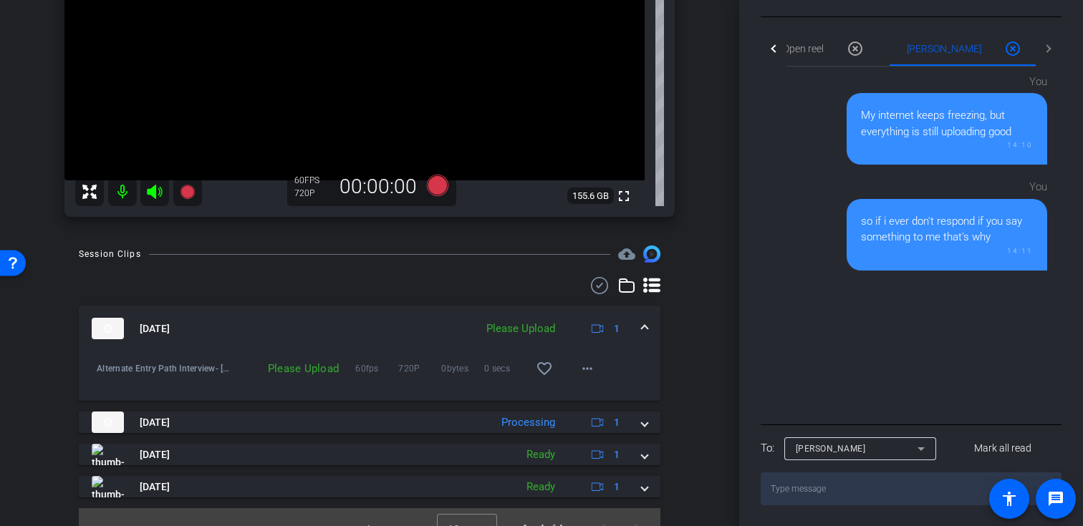
click at [524, 332] on div "Please Upload" at bounding box center [520, 329] width 83 height 16
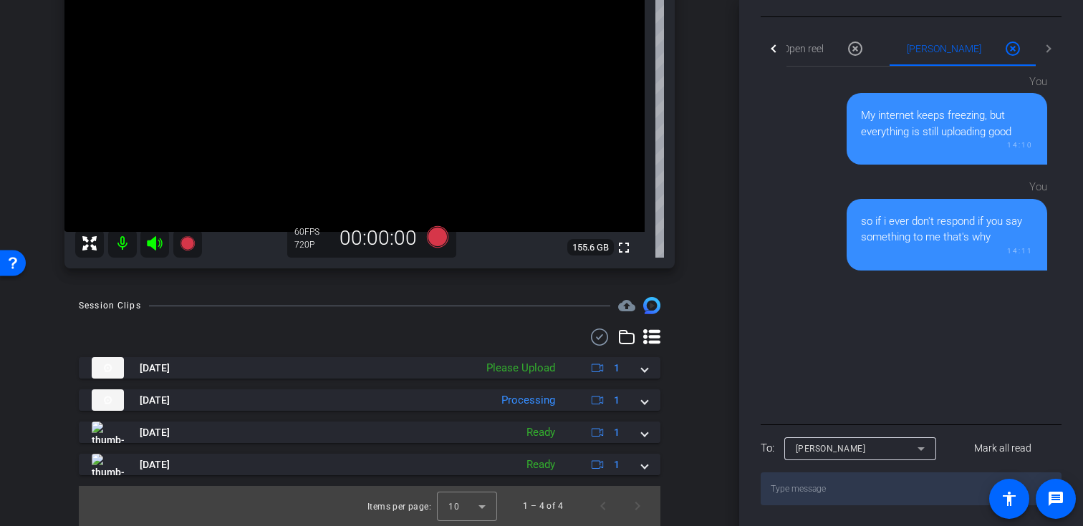
scroll to position [207, 0]
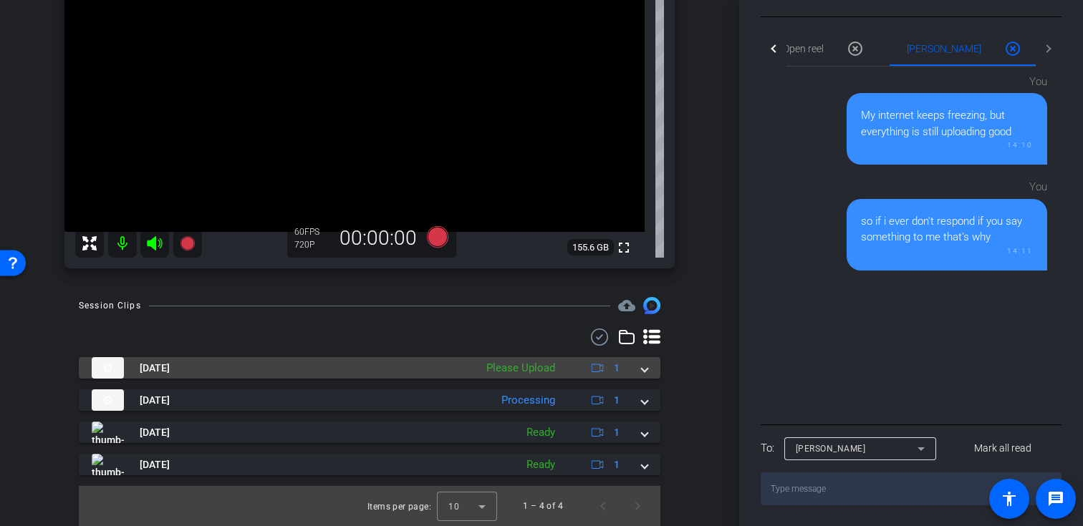
click at [642, 371] on span at bounding box center [645, 368] width 6 height 15
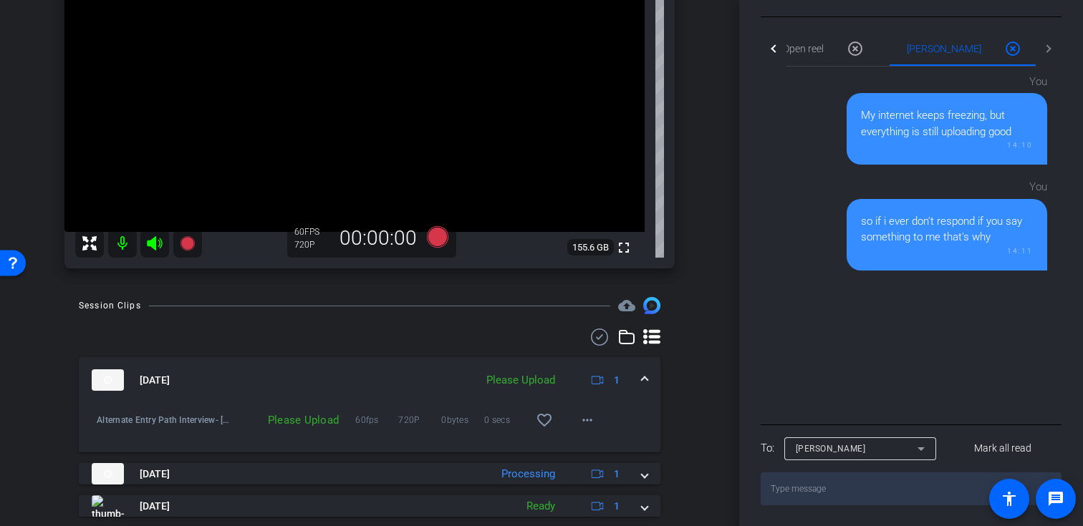
scroll to position [259, 0]
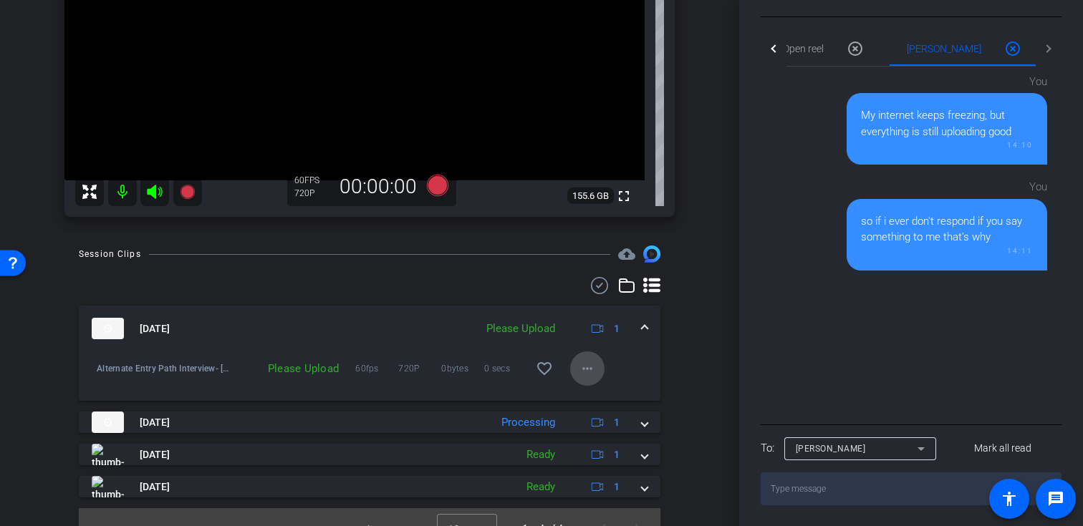
click at [584, 367] on mat-icon "more_horiz" at bounding box center [587, 368] width 17 height 17
click at [600, 393] on span "Upload" at bounding box center [610, 398] width 57 height 17
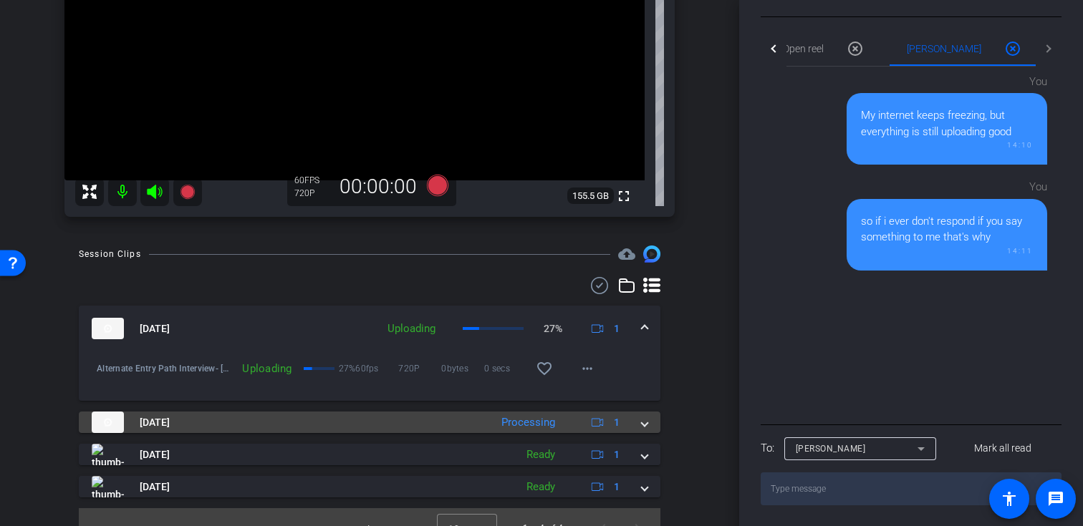
click at [642, 424] on span at bounding box center [645, 422] width 6 height 15
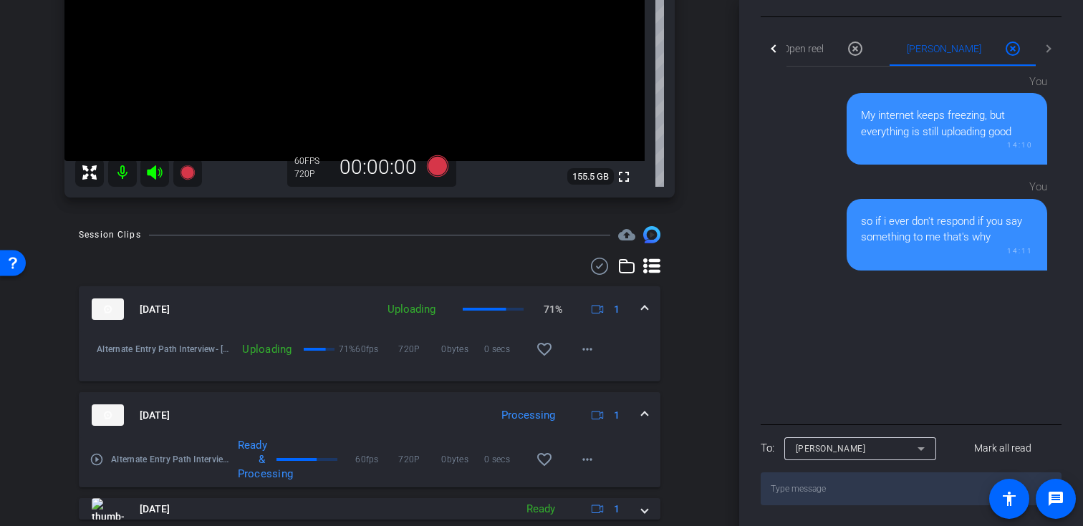
scroll to position [290, 0]
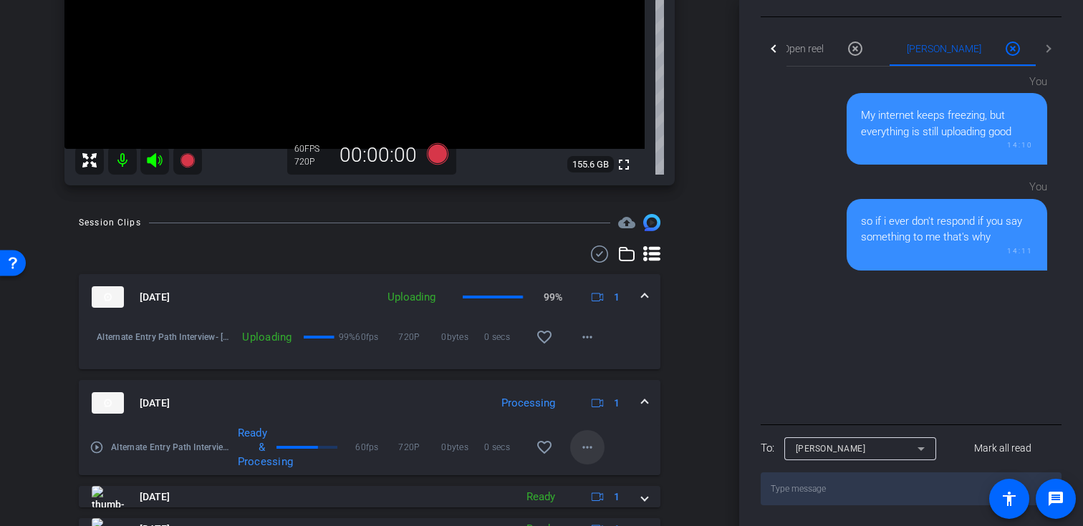
click at [589, 456] on mat-icon "more_horiz" at bounding box center [587, 447] width 17 height 17
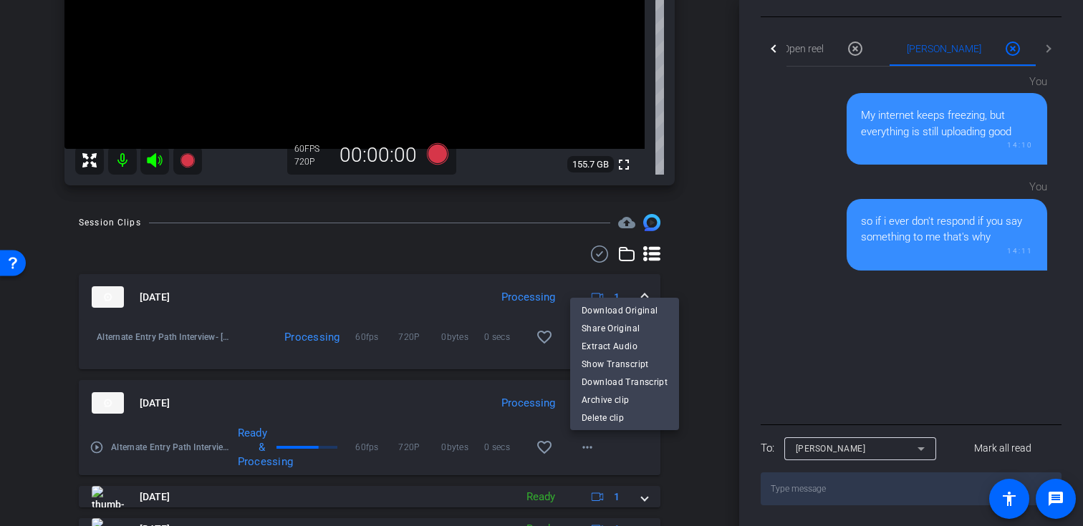
click at [649, 458] on div at bounding box center [541, 263] width 1083 height 526
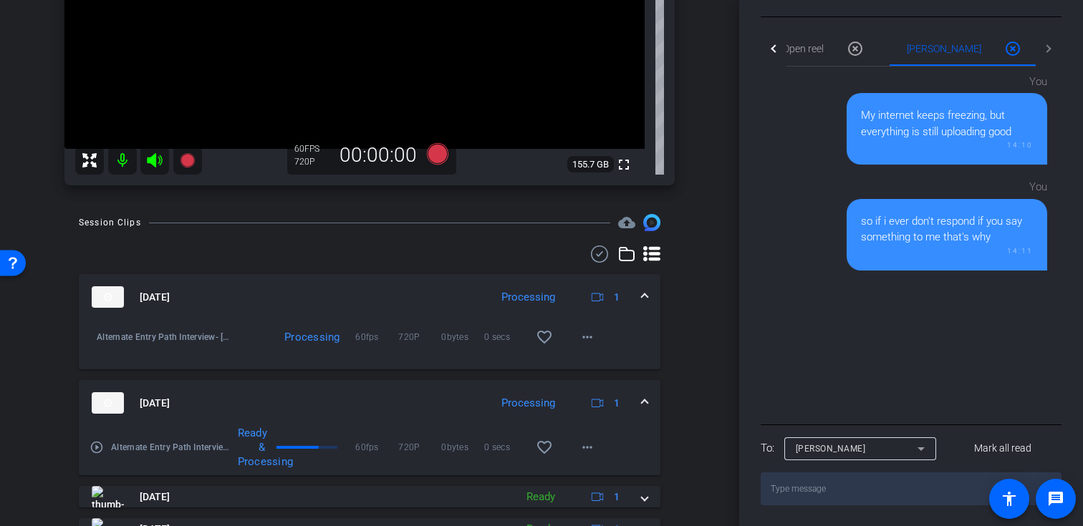
click at [265, 456] on div "Ready & Processing" at bounding box center [252, 447] width 42 height 43
click at [259, 442] on div "Ready & Processing" at bounding box center [252, 447] width 42 height 43
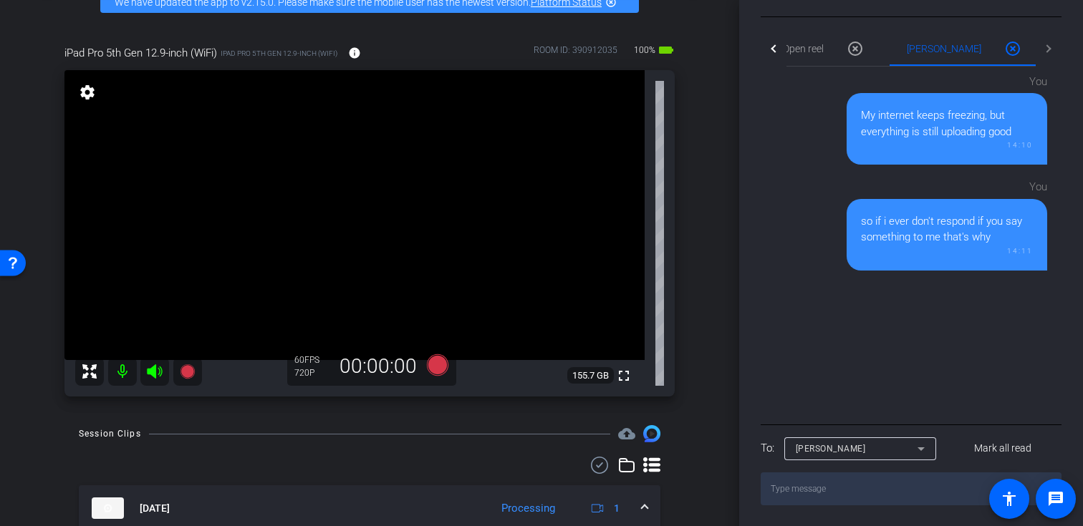
scroll to position [0, 0]
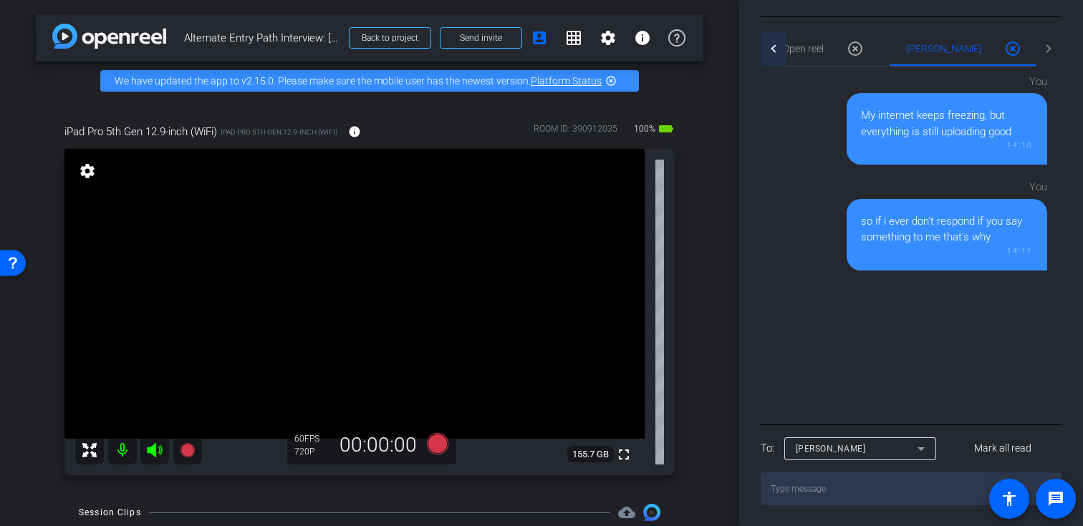
click at [774, 50] on div at bounding box center [775, 48] width 8 height 8
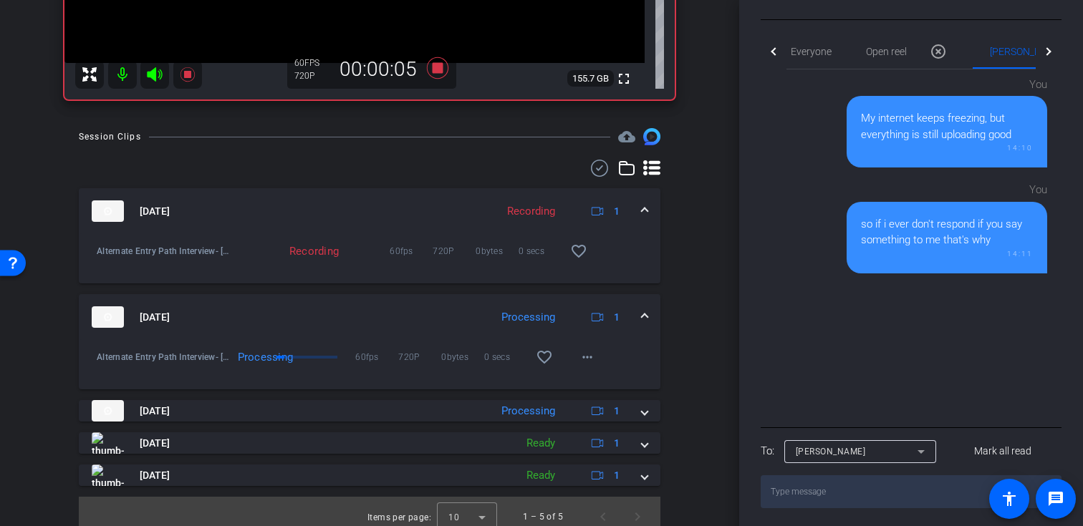
scroll to position [530, 0]
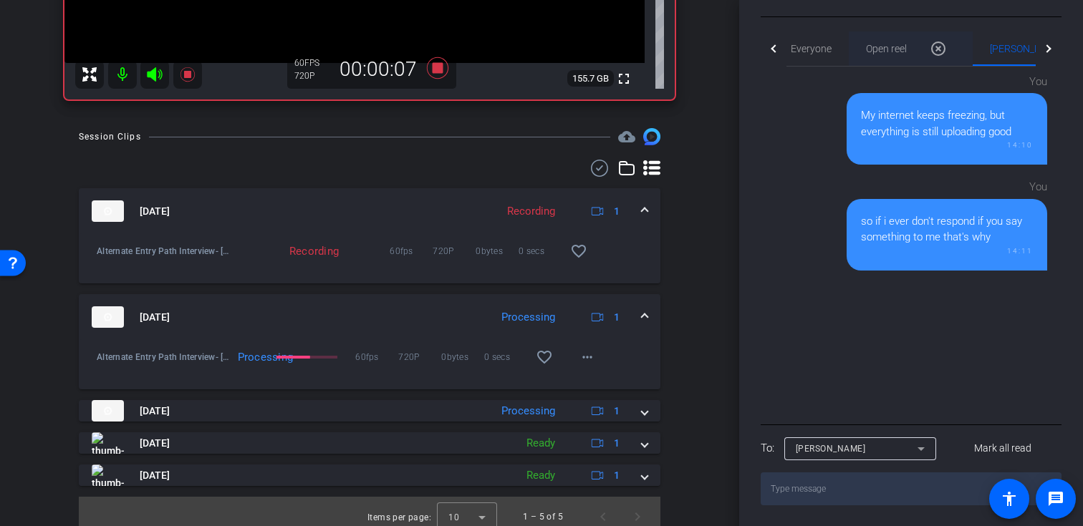
click at [892, 41] on div "Open reel 0 highlight_off" at bounding box center [911, 49] width 90 height 34
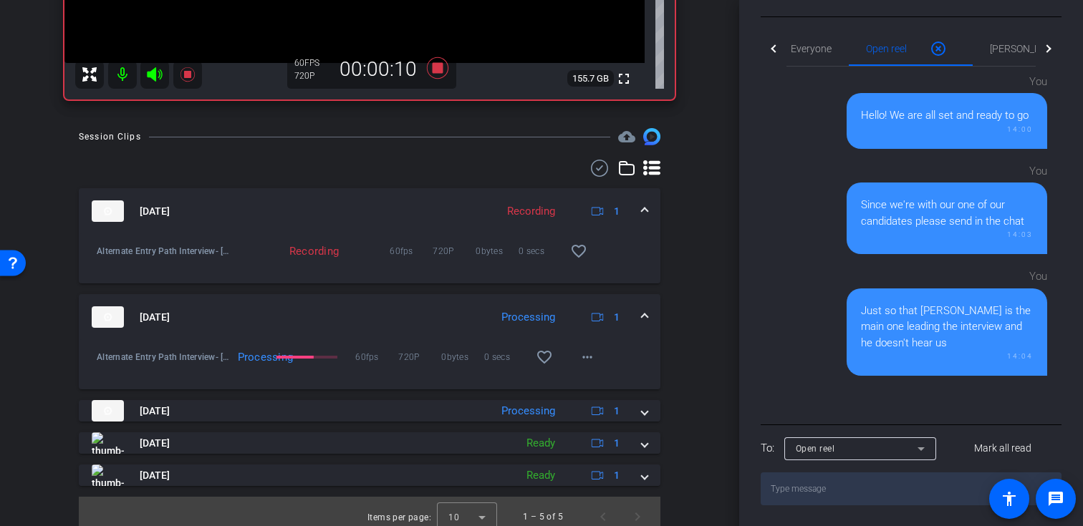
click at [836, 493] on textarea at bounding box center [911, 489] width 301 height 33
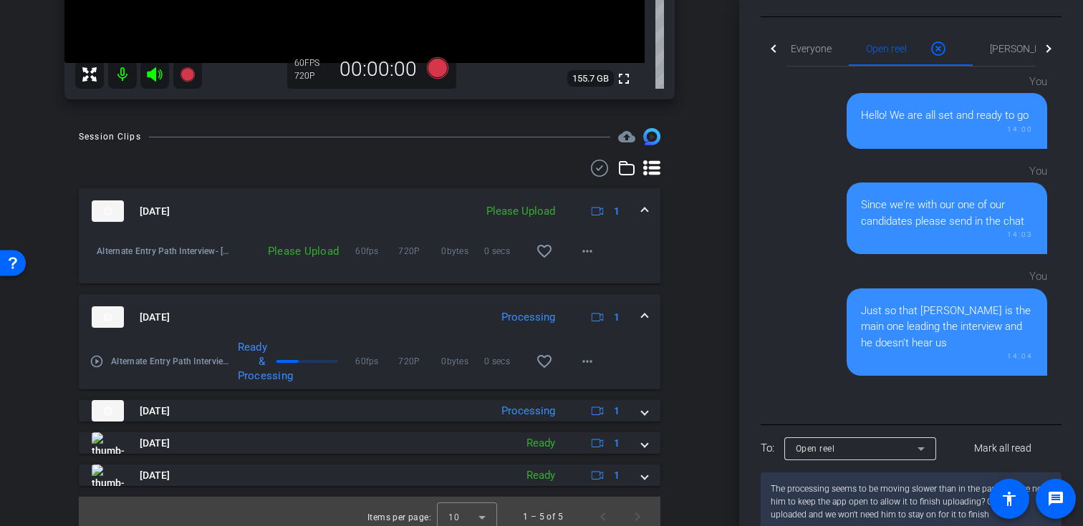
type textarea "The processing seems to be moving slower than in the past. Will we need him to …"
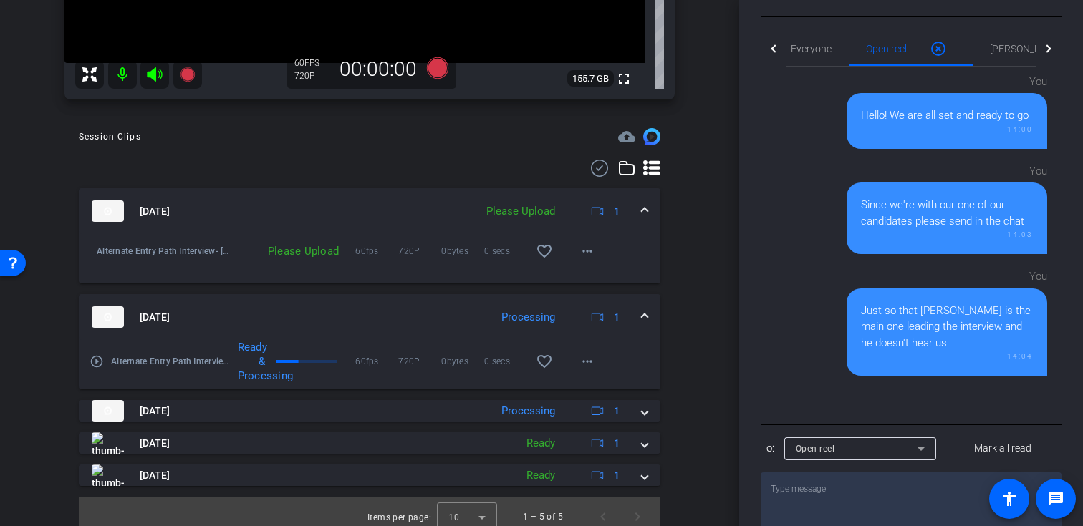
scroll to position [133, 0]
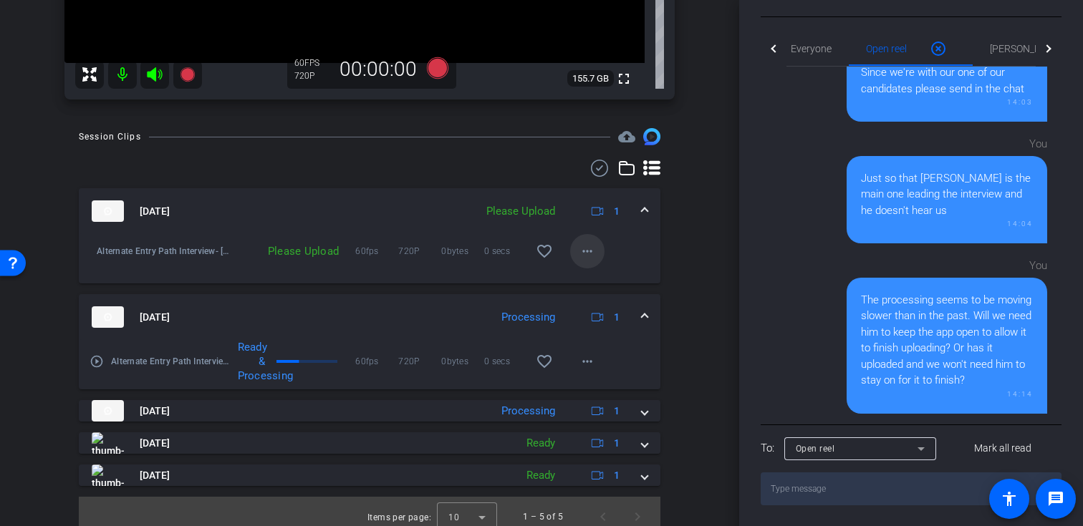
click at [591, 246] on mat-icon "more_horiz" at bounding box center [587, 251] width 17 height 17
click at [605, 277] on span "Upload" at bounding box center [610, 281] width 57 height 17
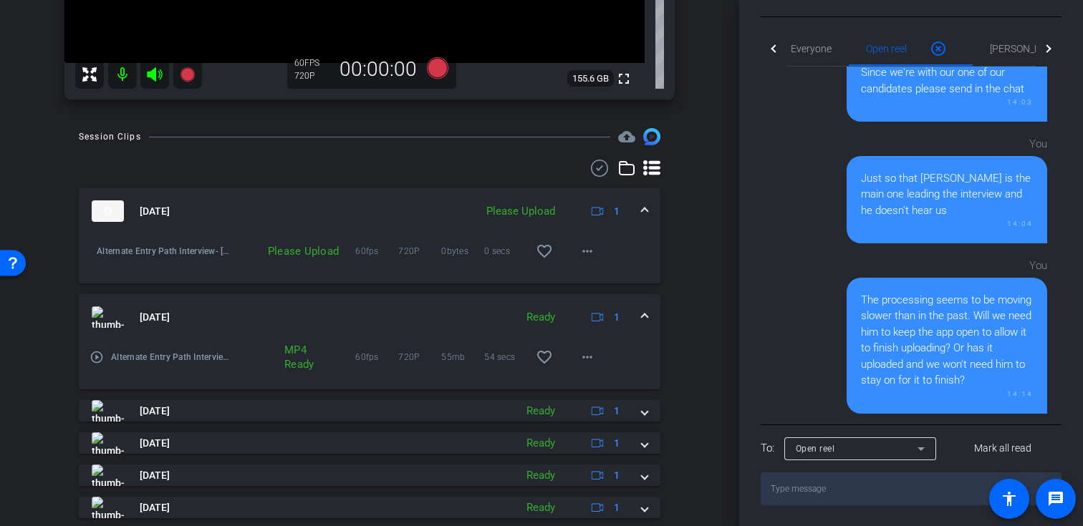
click at [532, 211] on div "Please Upload" at bounding box center [520, 211] width 83 height 16
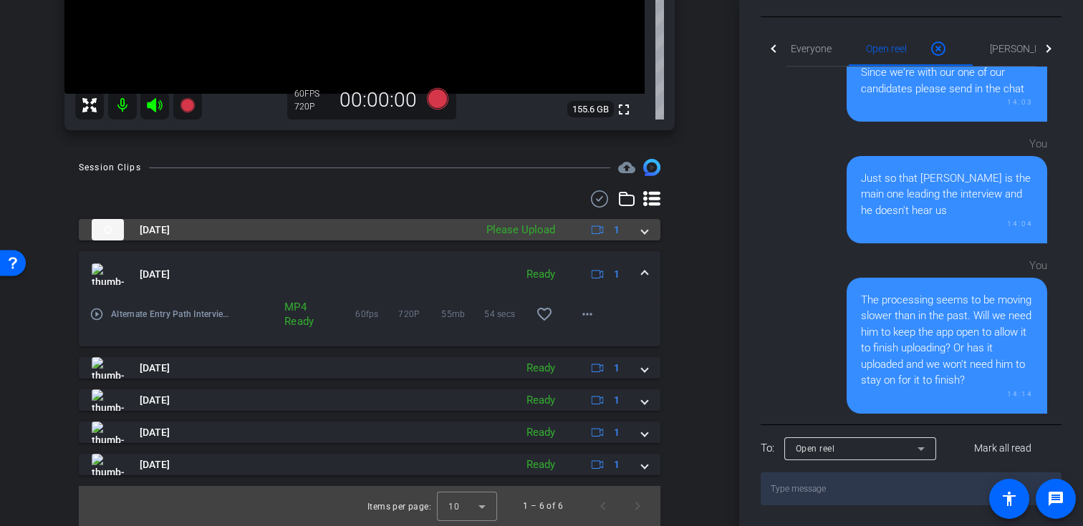
click at [647, 234] on span at bounding box center [645, 230] width 6 height 15
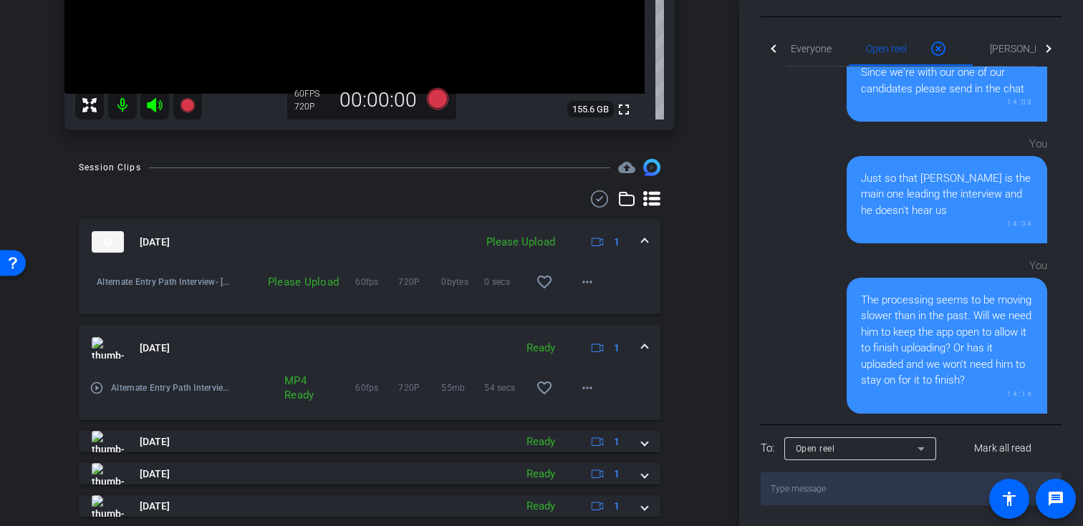
scroll to position [376, 0]
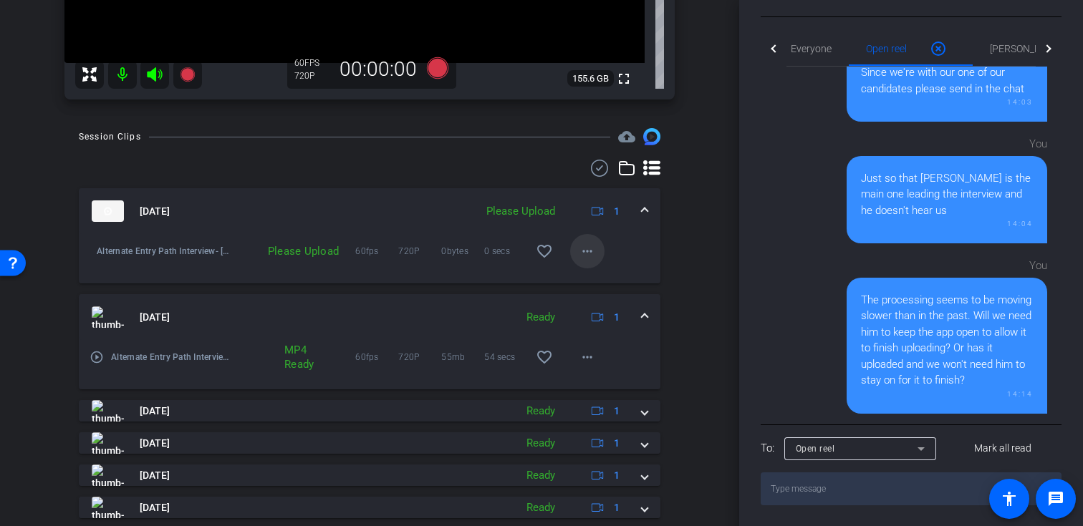
click at [582, 256] on mat-icon "more_horiz" at bounding box center [587, 251] width 17 height 17
click at [596, 280] on span "Upload" at bounding box center [610, 281] width 57 height 17
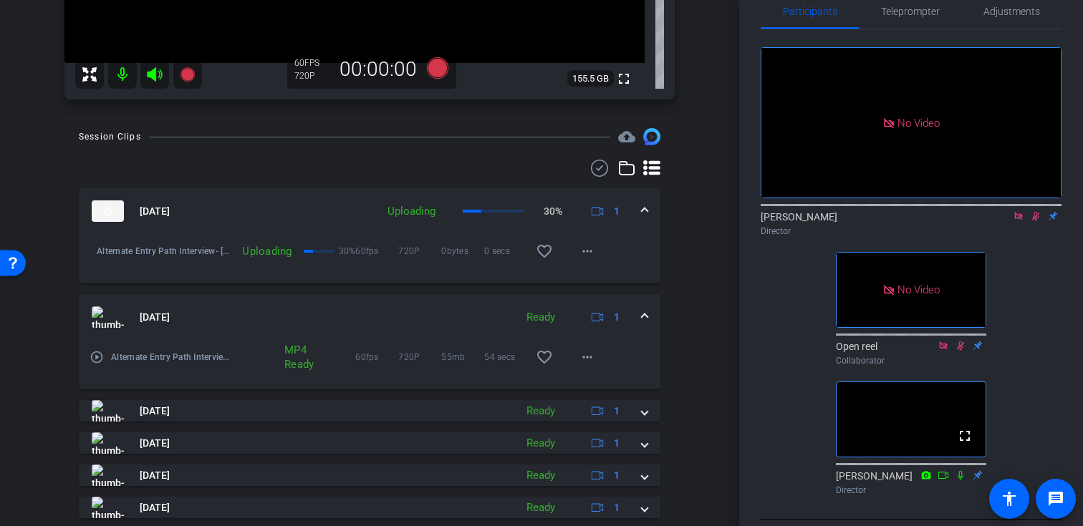
scroll to position [0, 0]
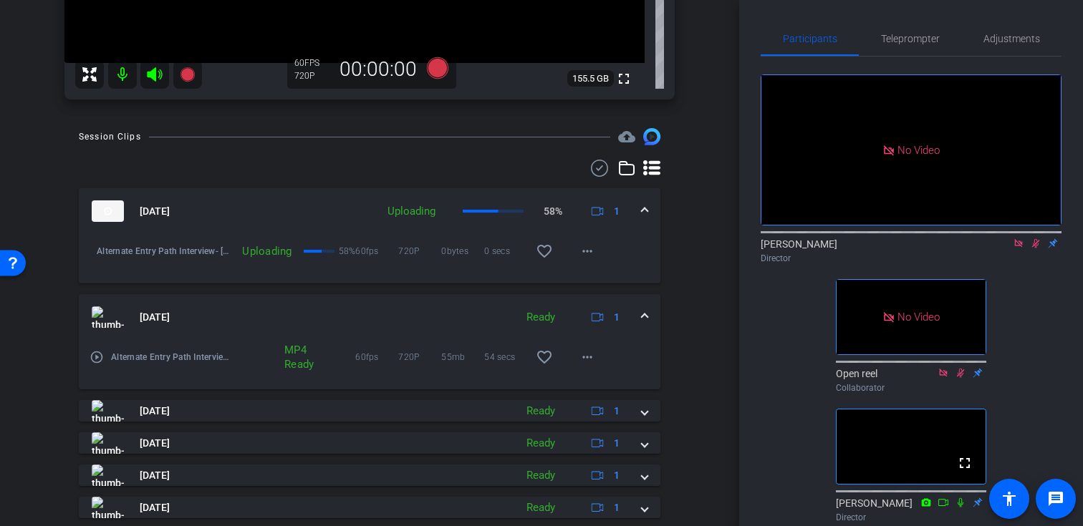
click at [1047, 256] on div "No Video [PERSON_NAME] Director No Video Open reel Collaborator fullscreen [PER…" at bounding box center [911, 293] width 301 height 472
click at [1034, 239] on icon at bounding box center [1035, 244] width 11 height 10
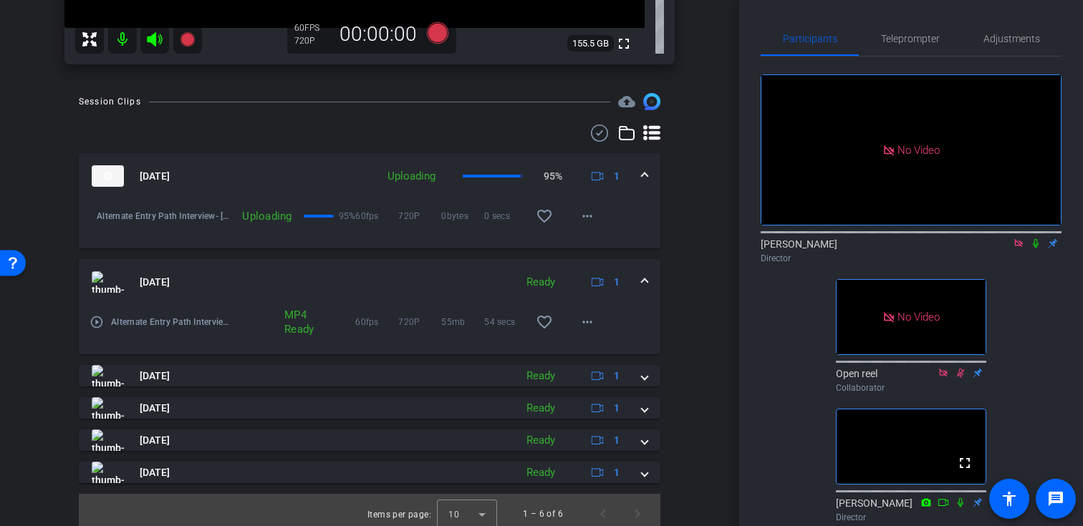
scroll to position [419, 0]
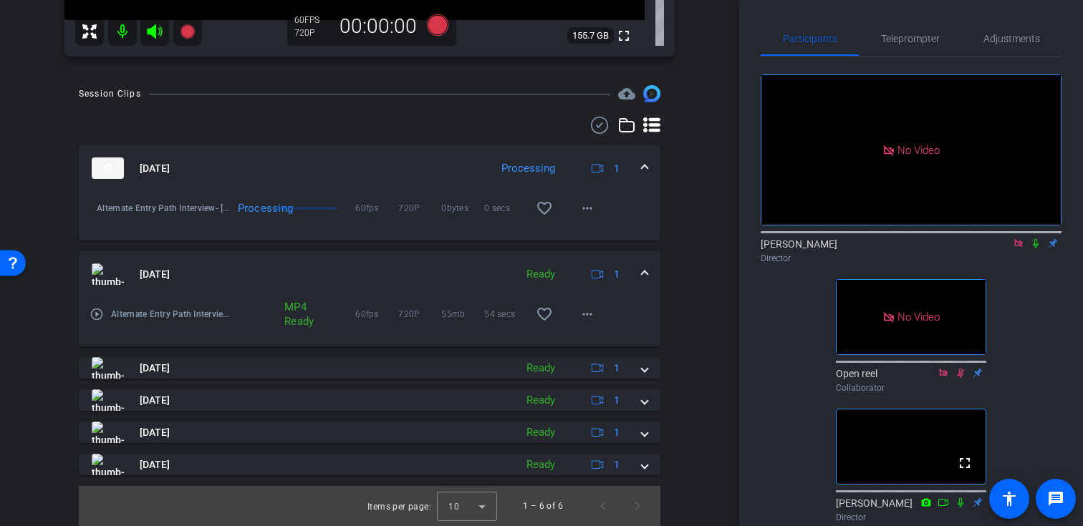
click at [646, 273] on span at bounding box center [645, 274] width 6 height 15
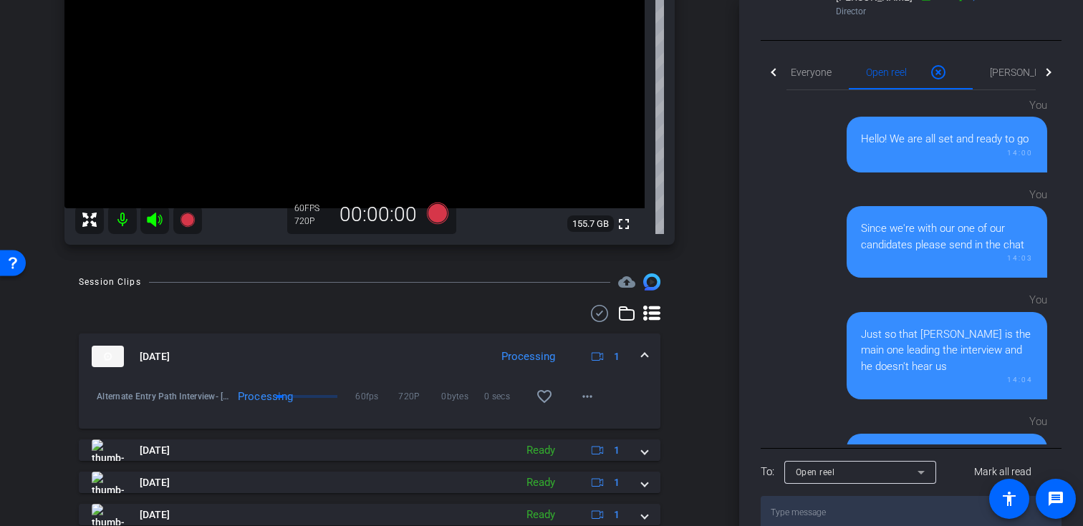
scroll to position [226, 0]
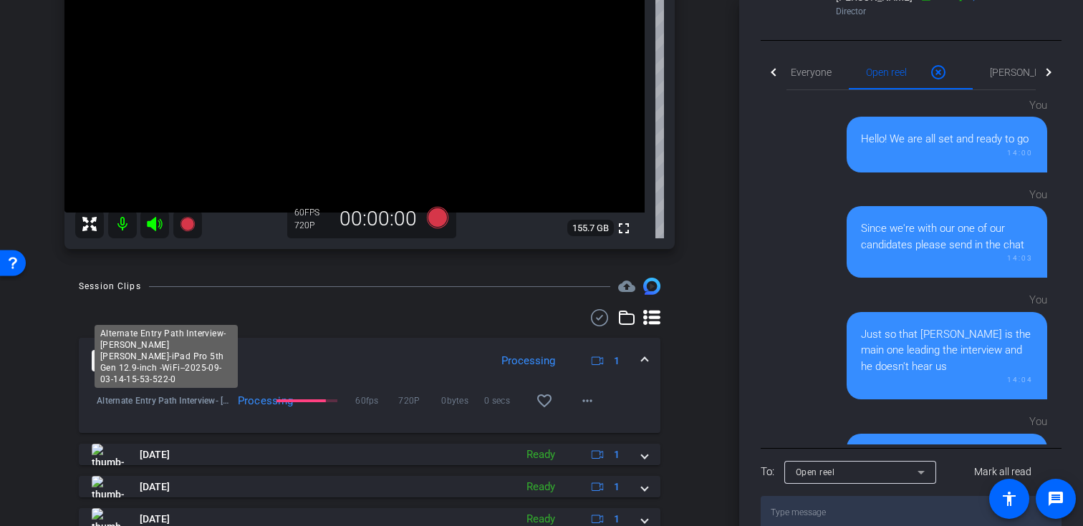
click at [219, 405] on span "Alternate Entry Path Interview- [PERSON_NAME] [PERSON_NAME]-iPad Pro 5th Gen 12…" at bounding box center [166, 401] width 138 height 14
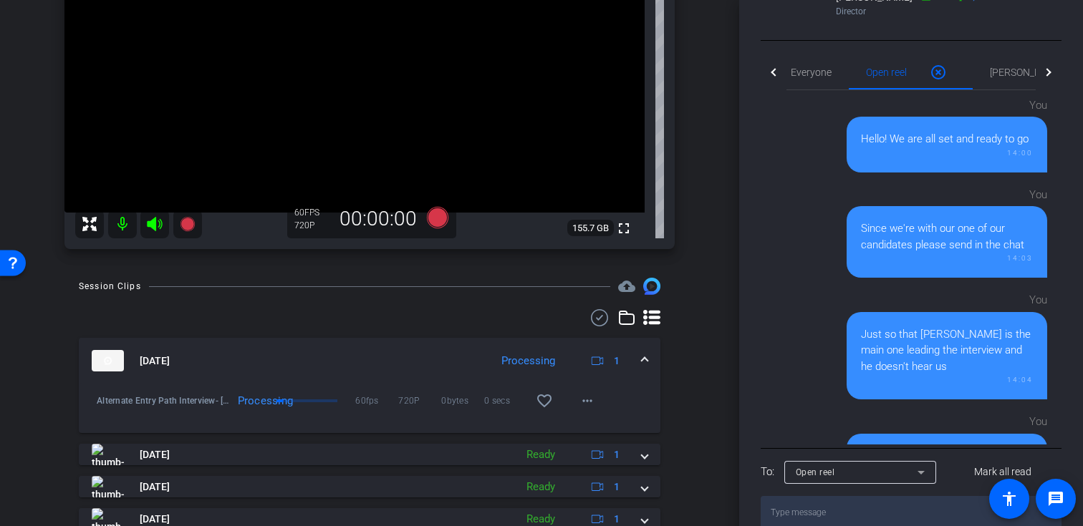
click at [271, 398] on div "Processing" at bounding box center [252, 401] width 42 height 14
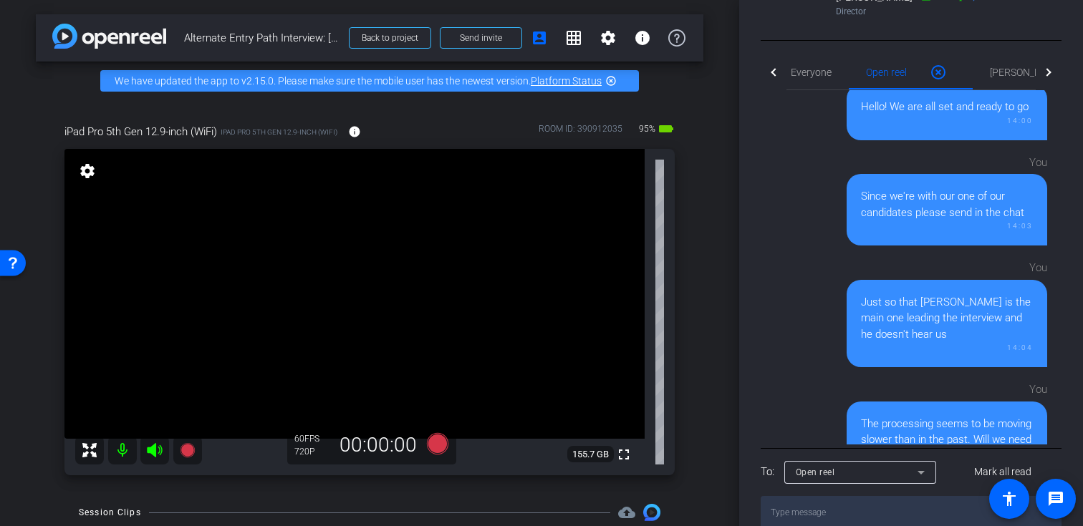
scroll to position [0, 0]
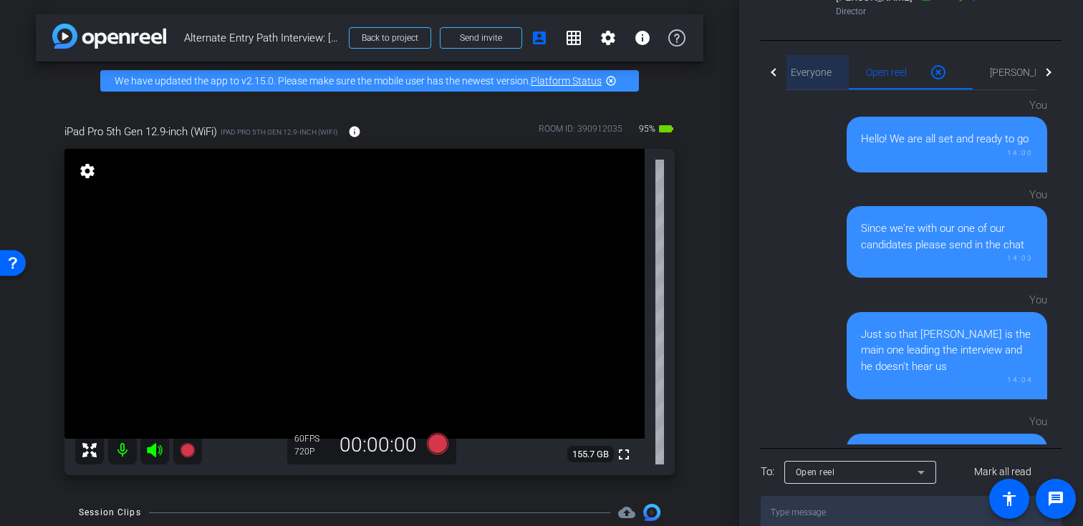
click at [794, 67] on span "Everyone 0" at bounding box center [811, 72] width 41 height 10
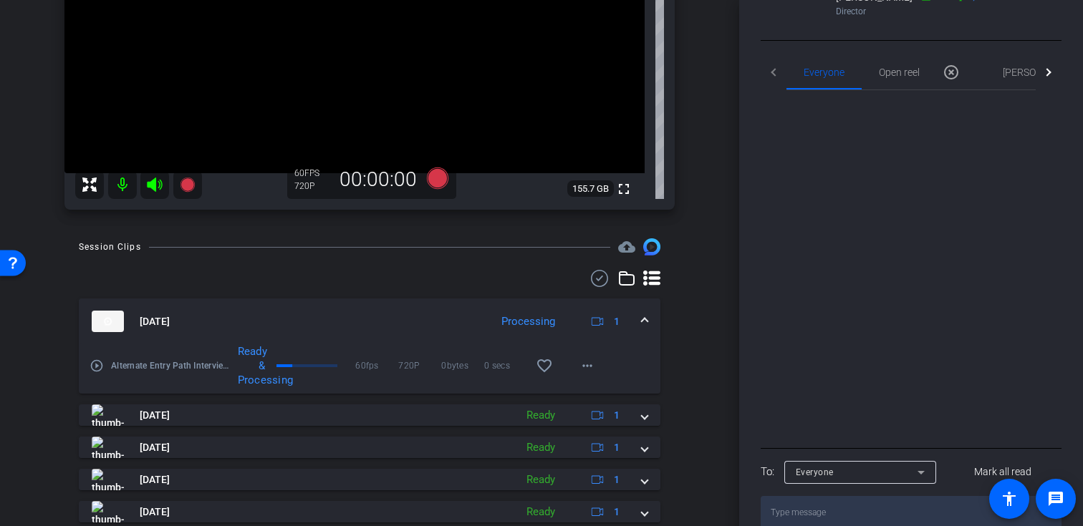
scroll to position [314, 0]
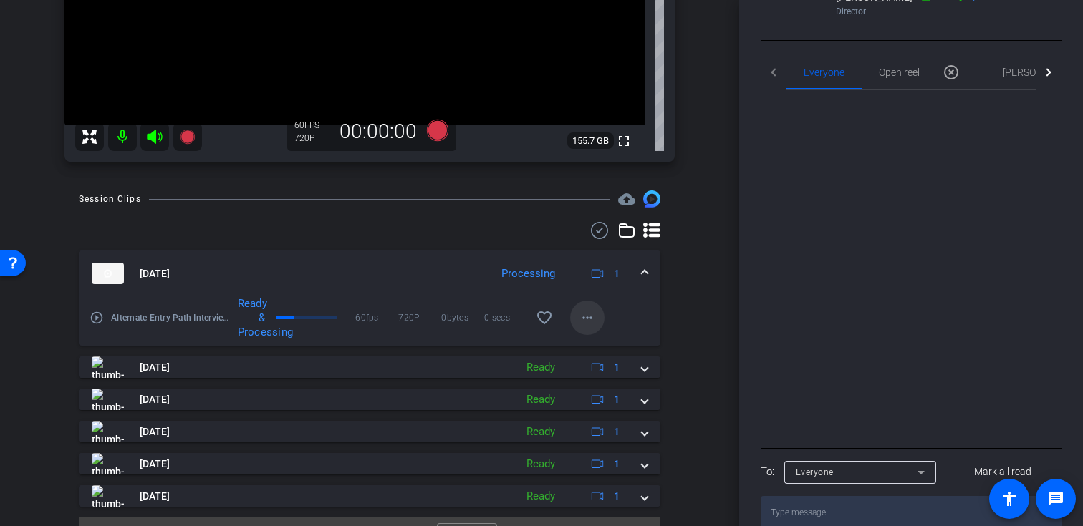
click at [592, 320] on mat-icon "more_horiz" at bounding box center [587, 317] width 17 height 17
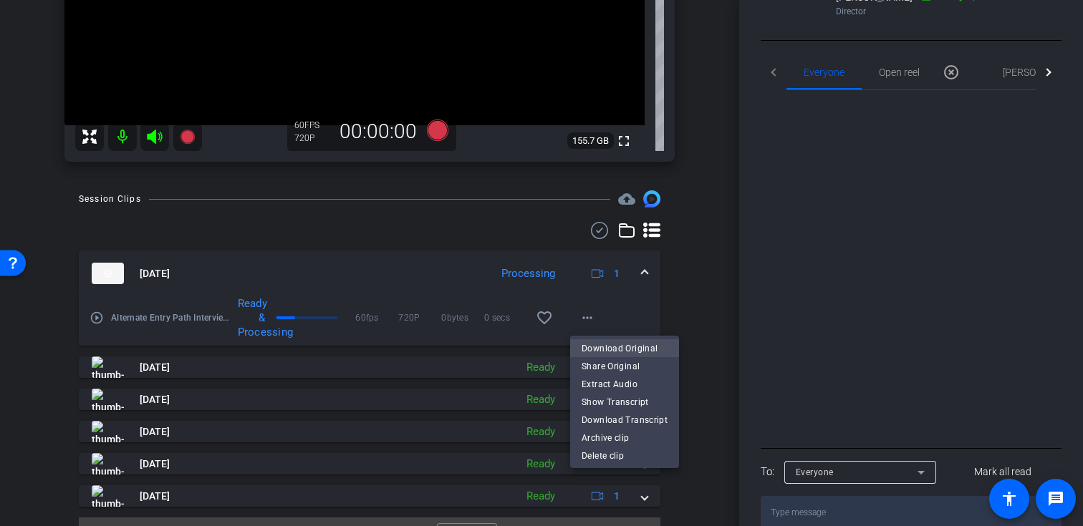
click at [620, 346] on span "Download Original" at bounding box center [625, 348] width 86 height 17
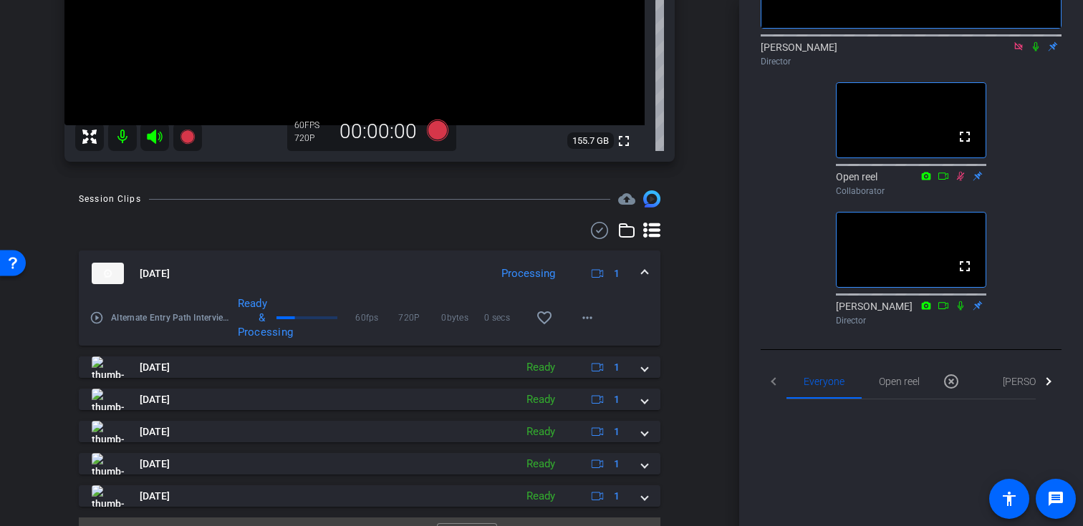
scroll to position [0, 0]
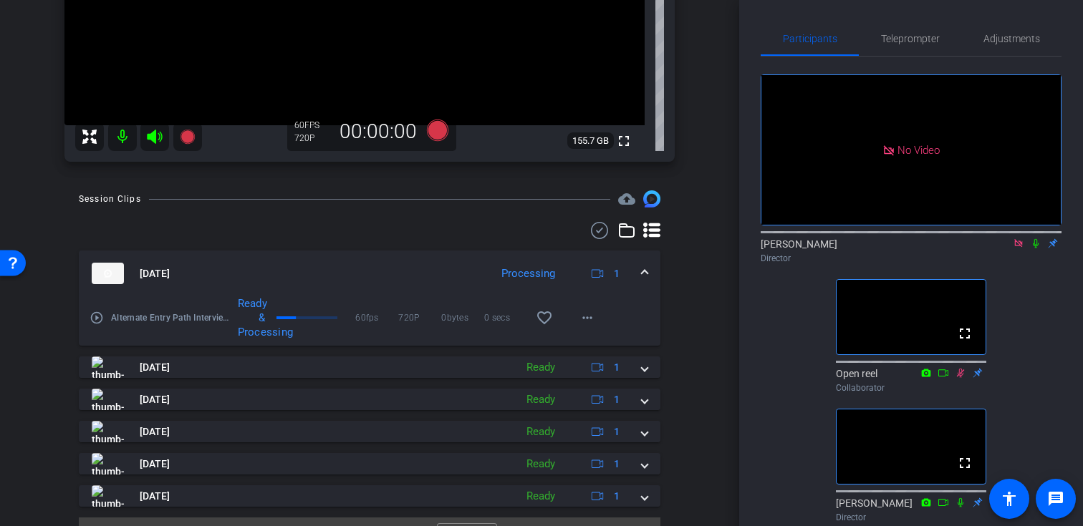
click at [702, 272] on div "Session Clips cloud_upload [DATE] Processing 1 play_circle_outline Alternate En…" at bounding box center [370, 374] width 668 height 367
click at [909, 41] on span "Teleprompter" at bounding box center [910, 39] width 59 height 10
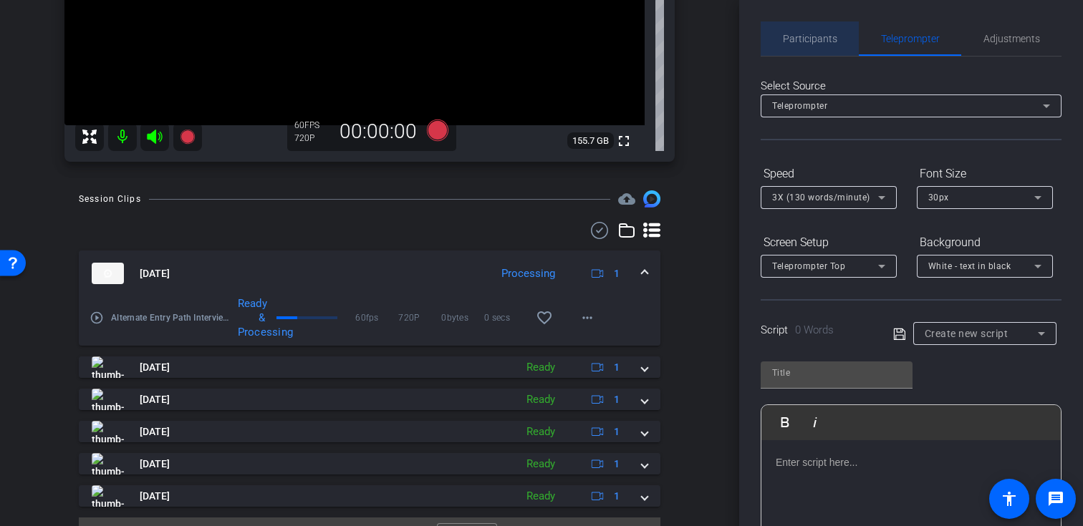
click at [828, 48] on span "Participants" at bounding box center [810, 38] width 54 height 34
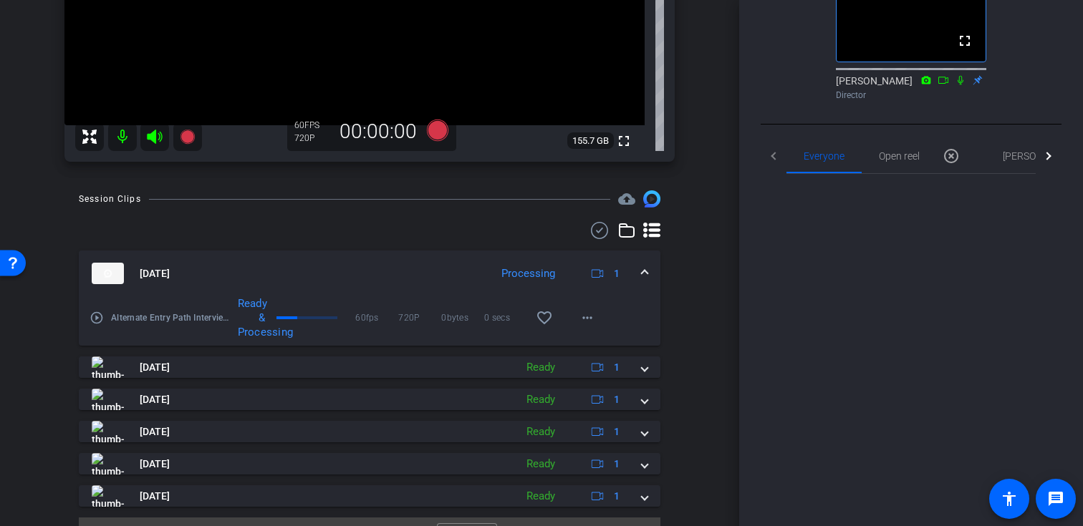
scroll to position [506, 0]
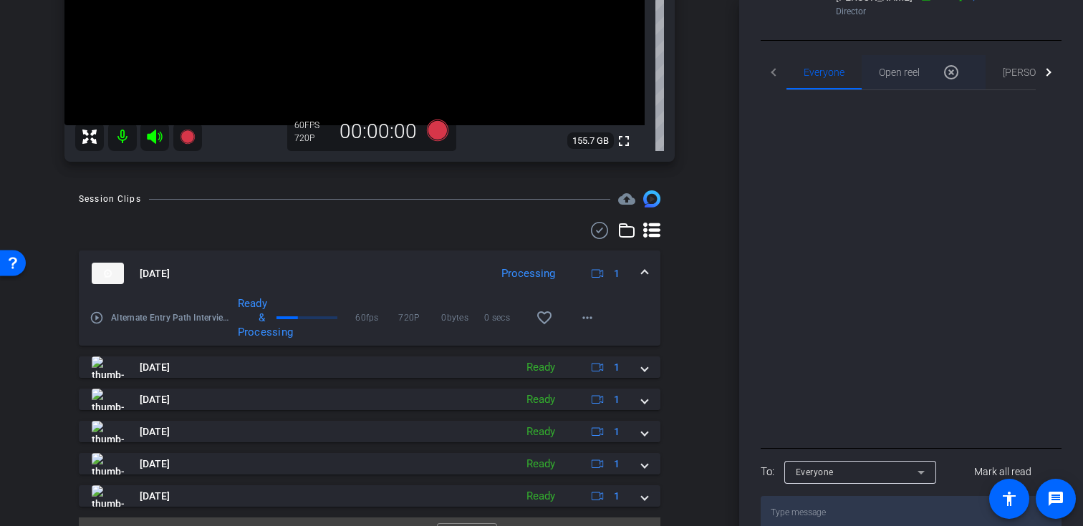
click at [916, 67] on span "Open reel 0" at bounding box center [899, 72] width 41 height 10
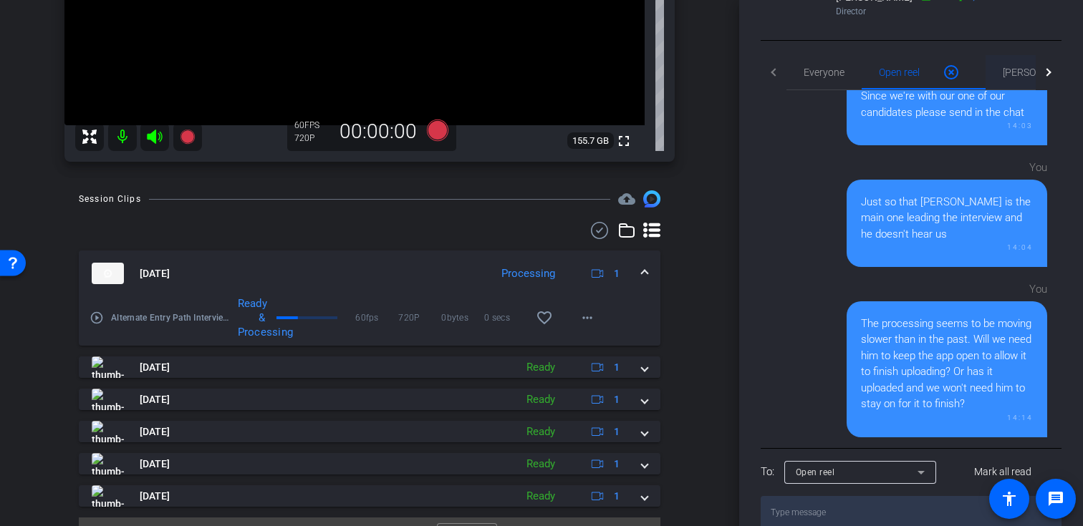
click at [1024, 67] on span "[PERSON_NAME] 0" at bounding box center [1040, 72] width 74 height 10
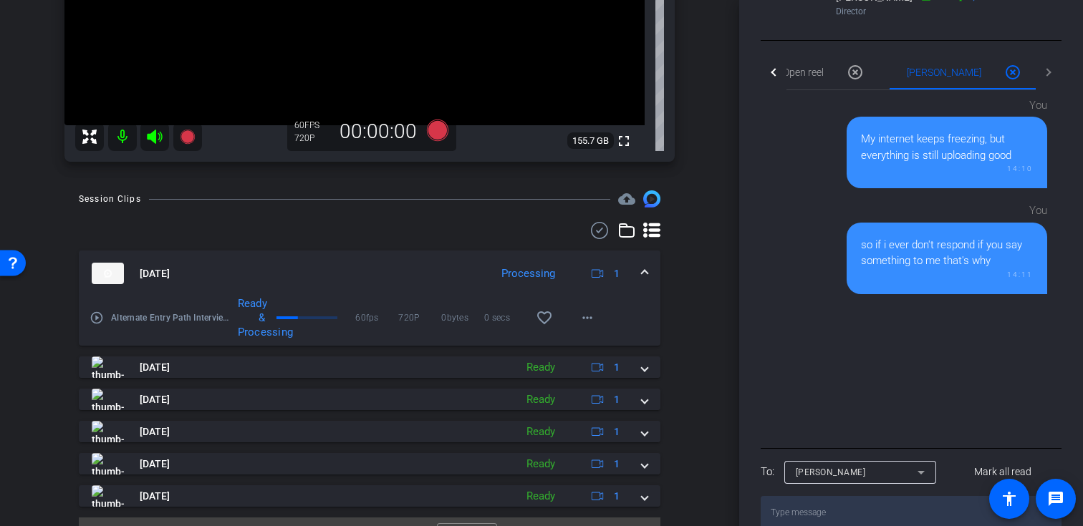
click at [838, 496] on textarea at bounding box center [911, 512] width 301 height 33
type textarea "We are good! I downloaded it so even if it's processing we are good to go"
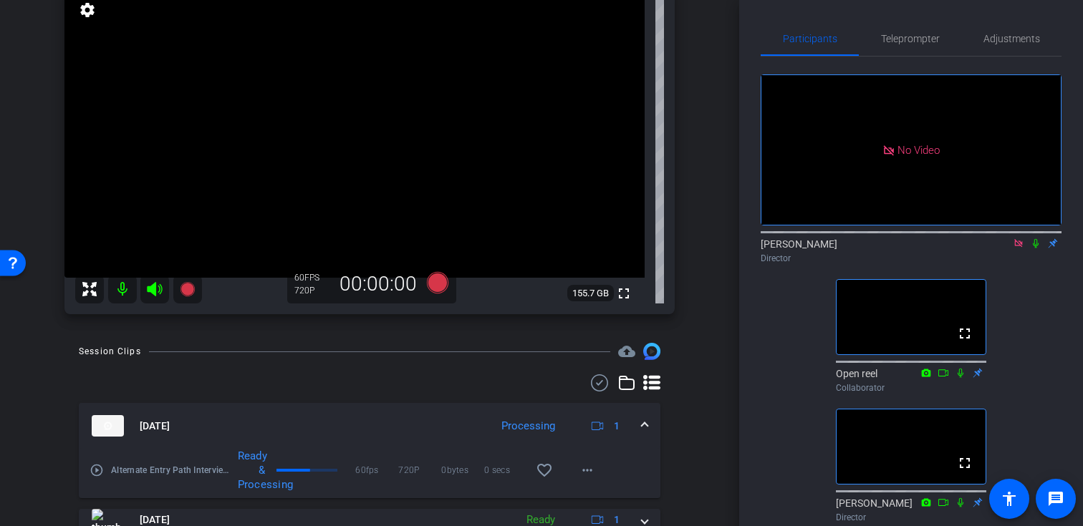
click at [1036, 239] on icon at bounding box center [1035, 244] width 11 height 10
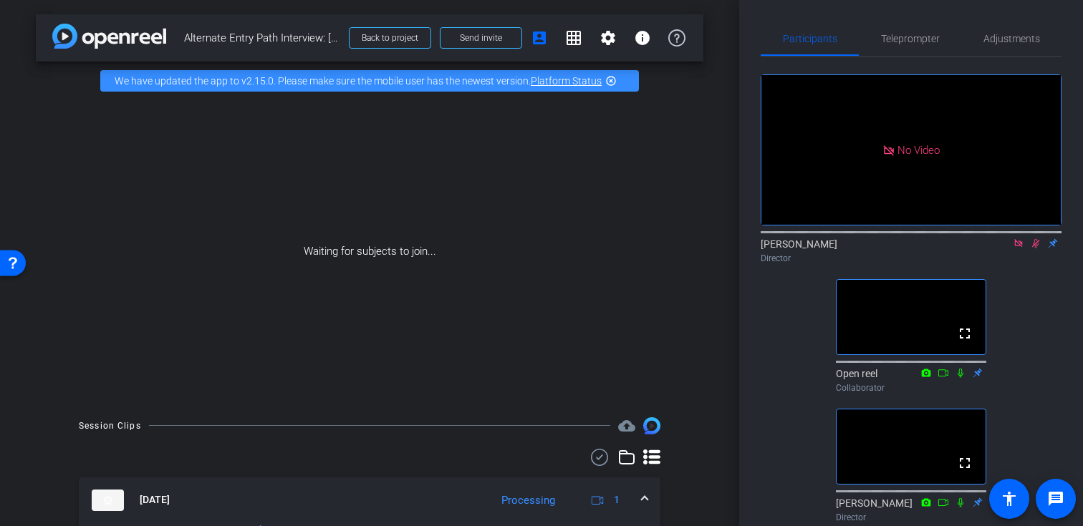
click at [1034, 239] on icon at bounding box center [1036, 243] width 8 height 9
